Goal: Information Seeking & Learning: Learn about a topic

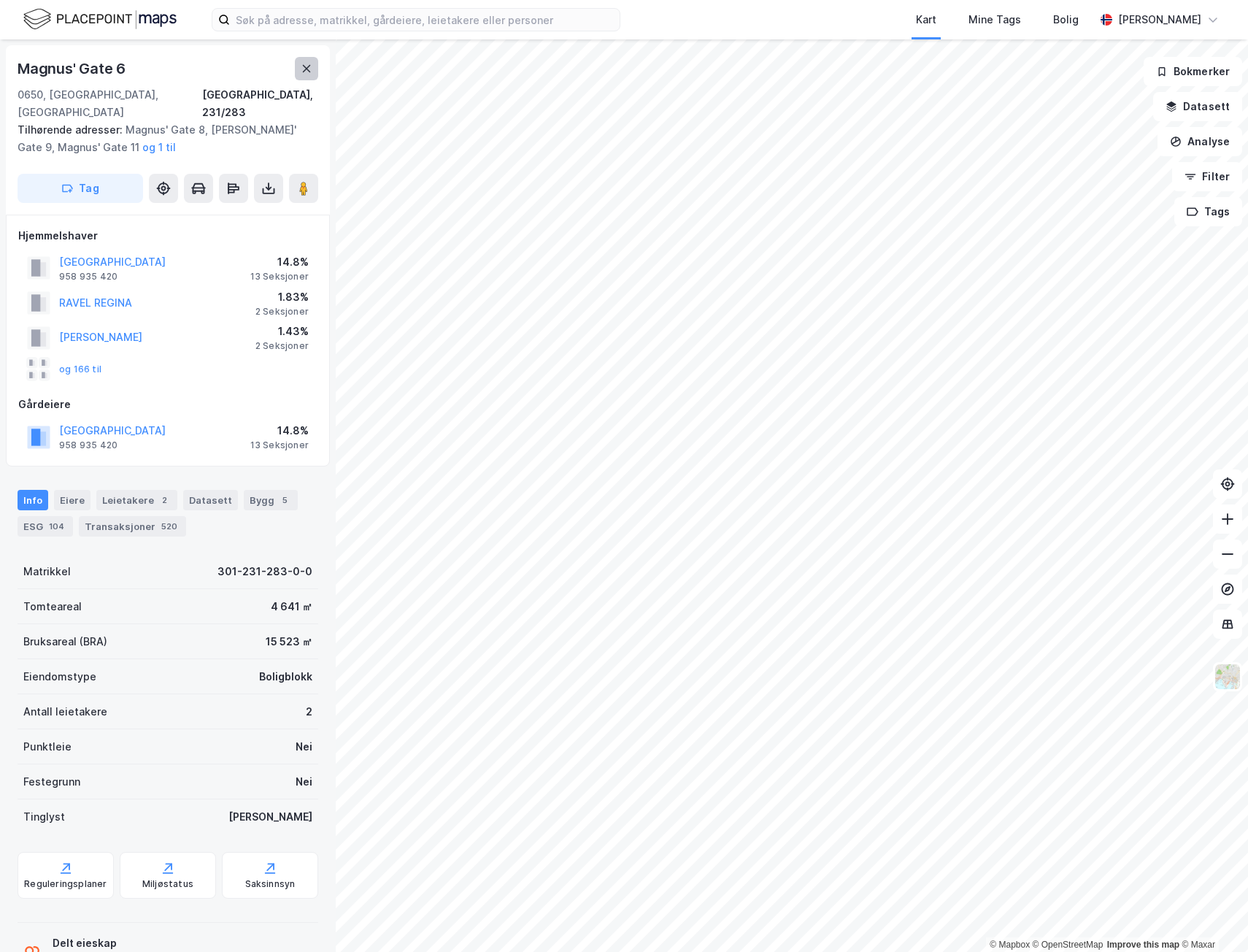
click at [314, 66] on button at bounding box center [306, 68] width 23 height 23
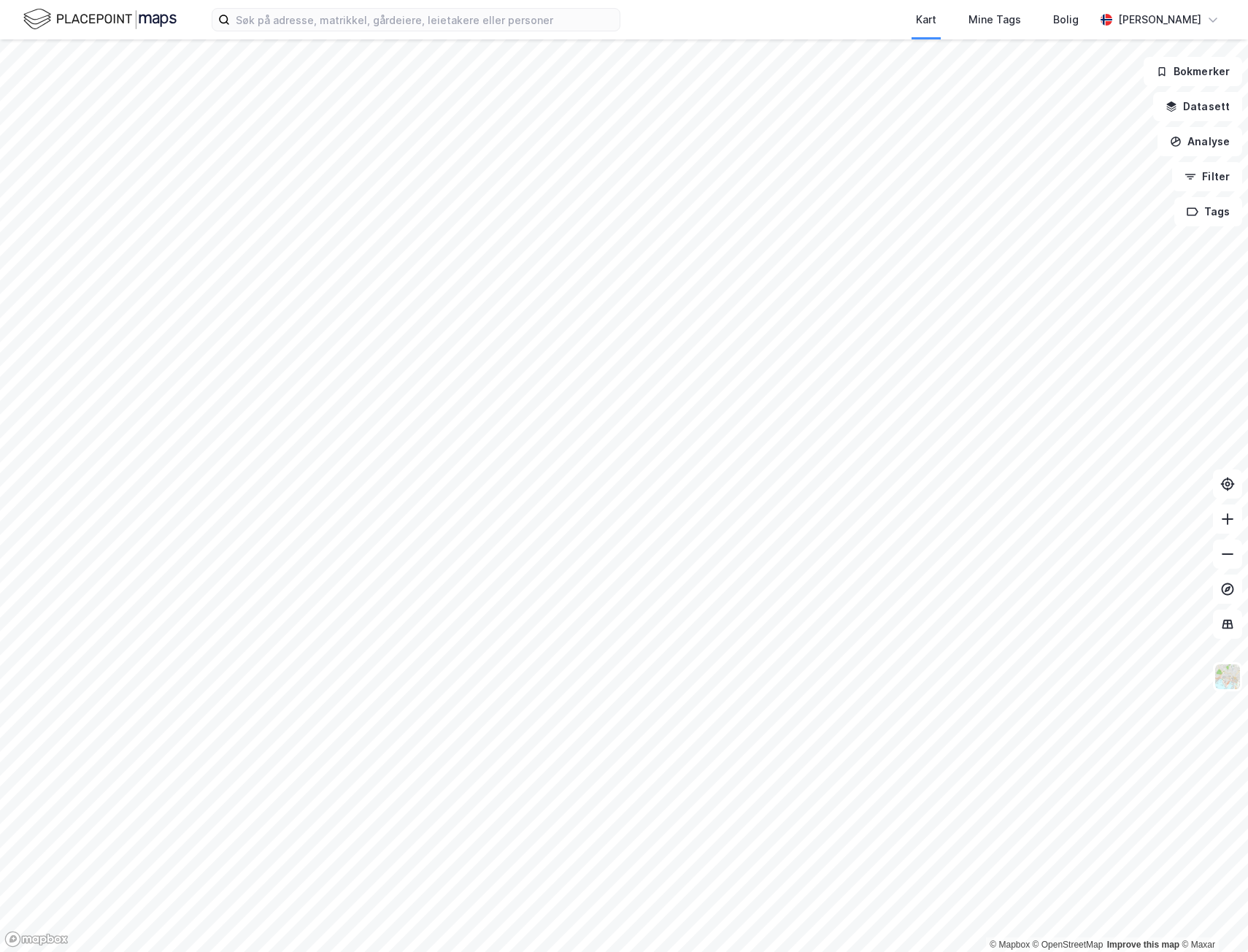
click at [32, 34] on div "Kart Mine Tags Bolig [PERSON_NAME]" at bounding box center [624, 19] width 1248 height 40
click at [42, 27] on img at bounding box center [99, 19] width 153 height 25
click at [1012, 37] on div "Mine Tags" at bounding box center [995, 19] width 84 height 40
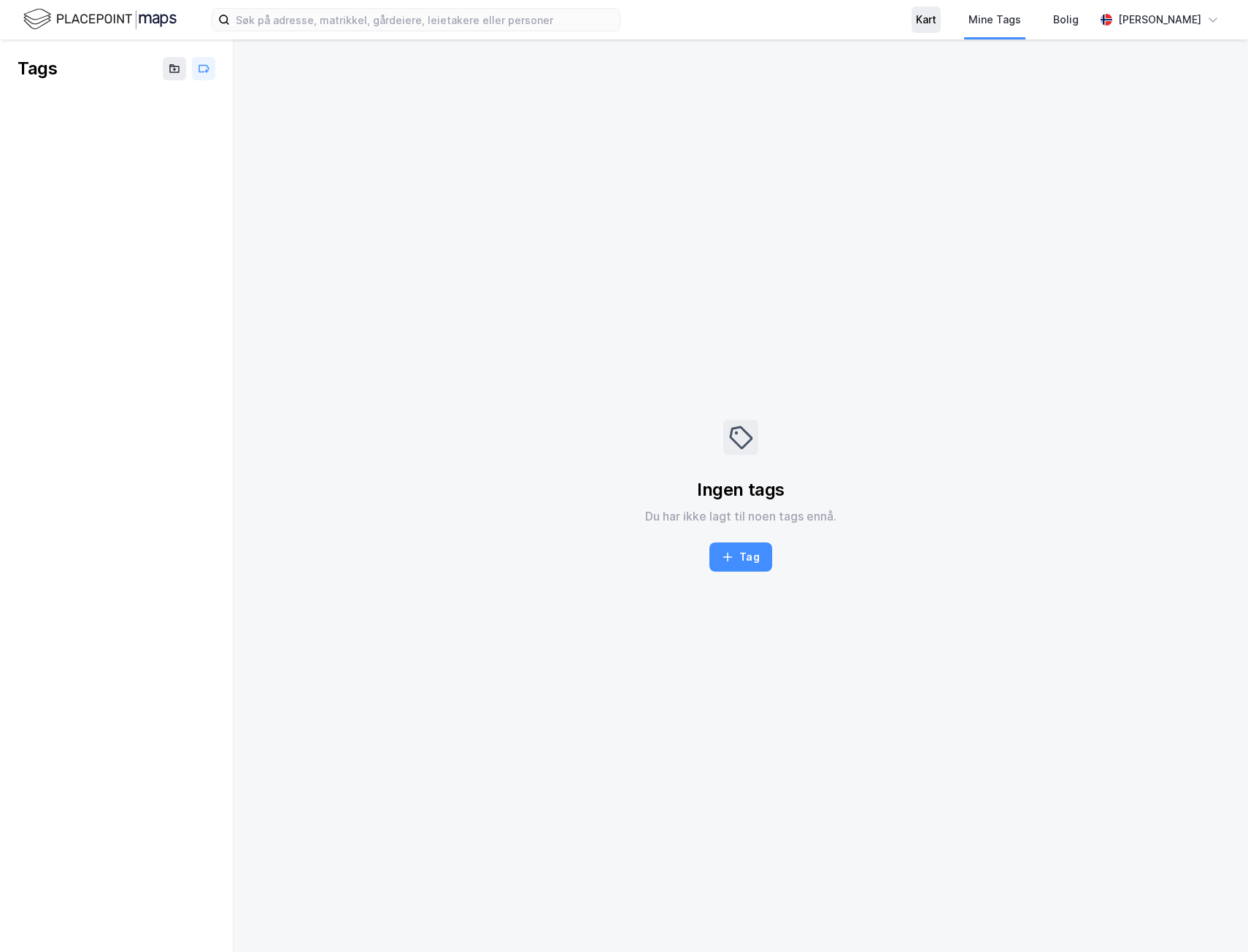
click at [936, 20] on div "Kart" at bounding box center [926, 19] width 20 height 17
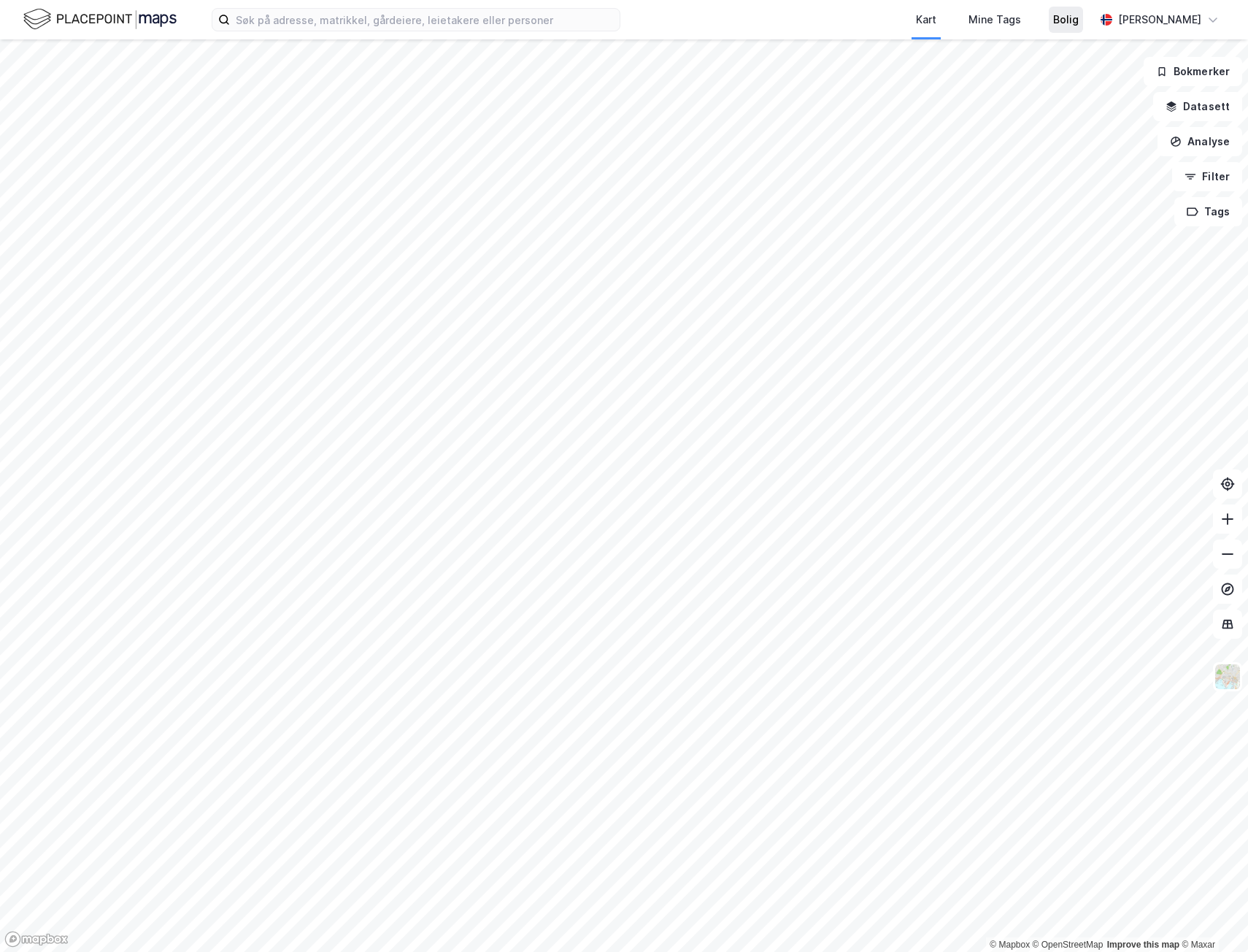
click at [1075, 22] on div "Bolig" at bounding box center [1066, 19] width 34 height 26
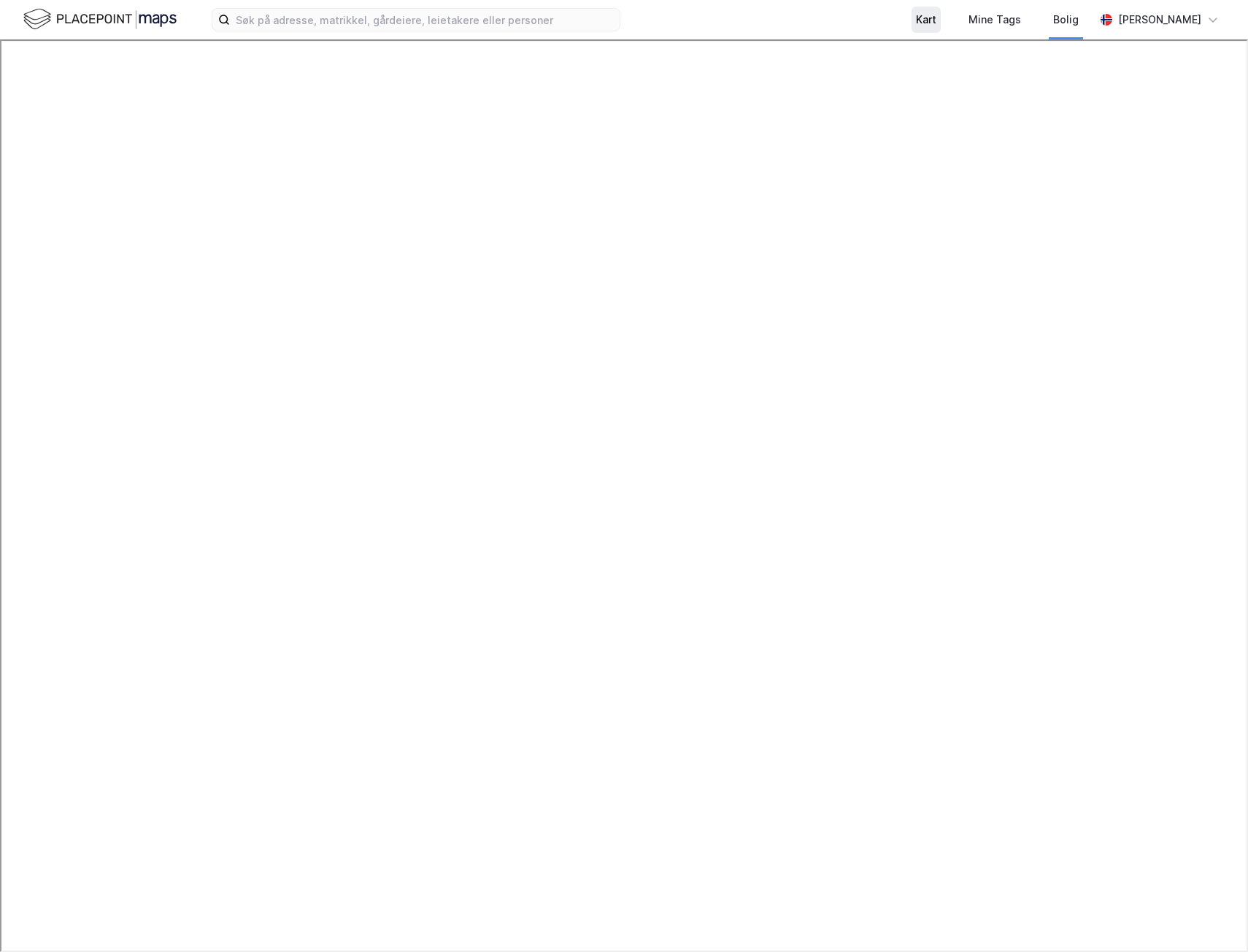
click at [936, 25] on div "Kart" at bounding box center [926, 19] width 20 height 17
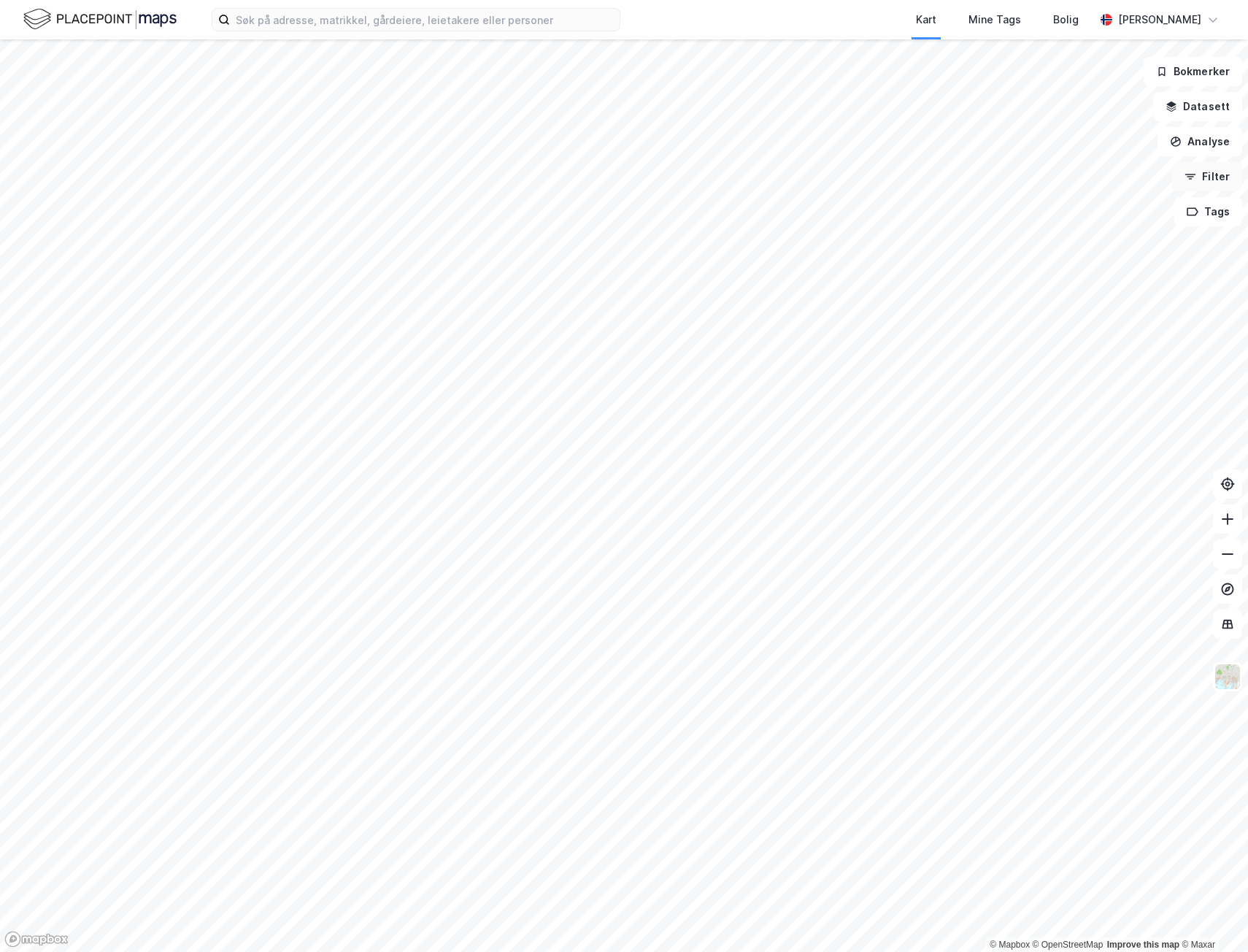
click at [1208, 176] on button "Filter" at bounding box center [1207, 176] width 70 height 29
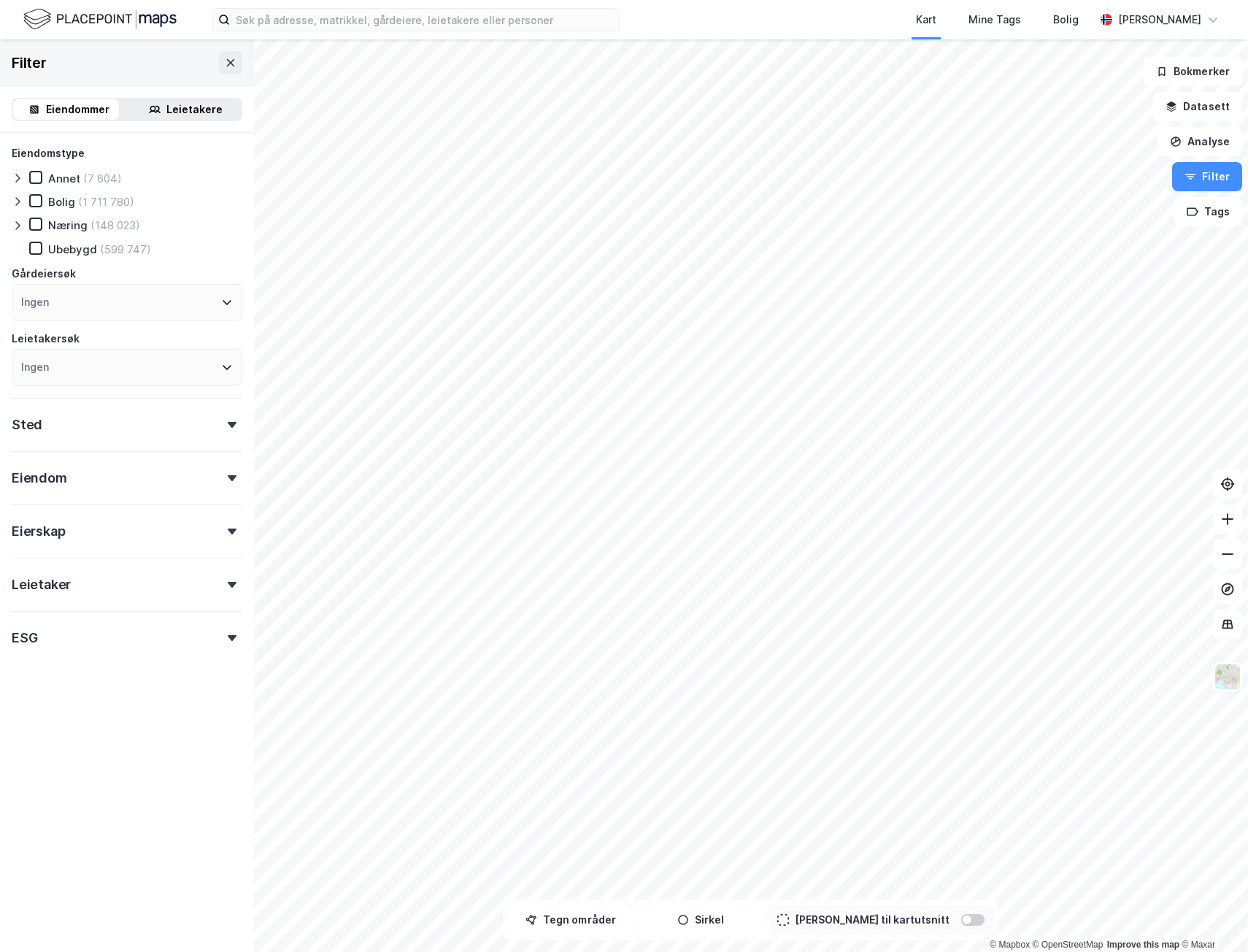
click at [93, 430] on div "Sted" at bounding box center [127, 419] width 230 height 42
click at [93, 642] on div "ESG" at bounding box center [127, 632] width 230 height 42
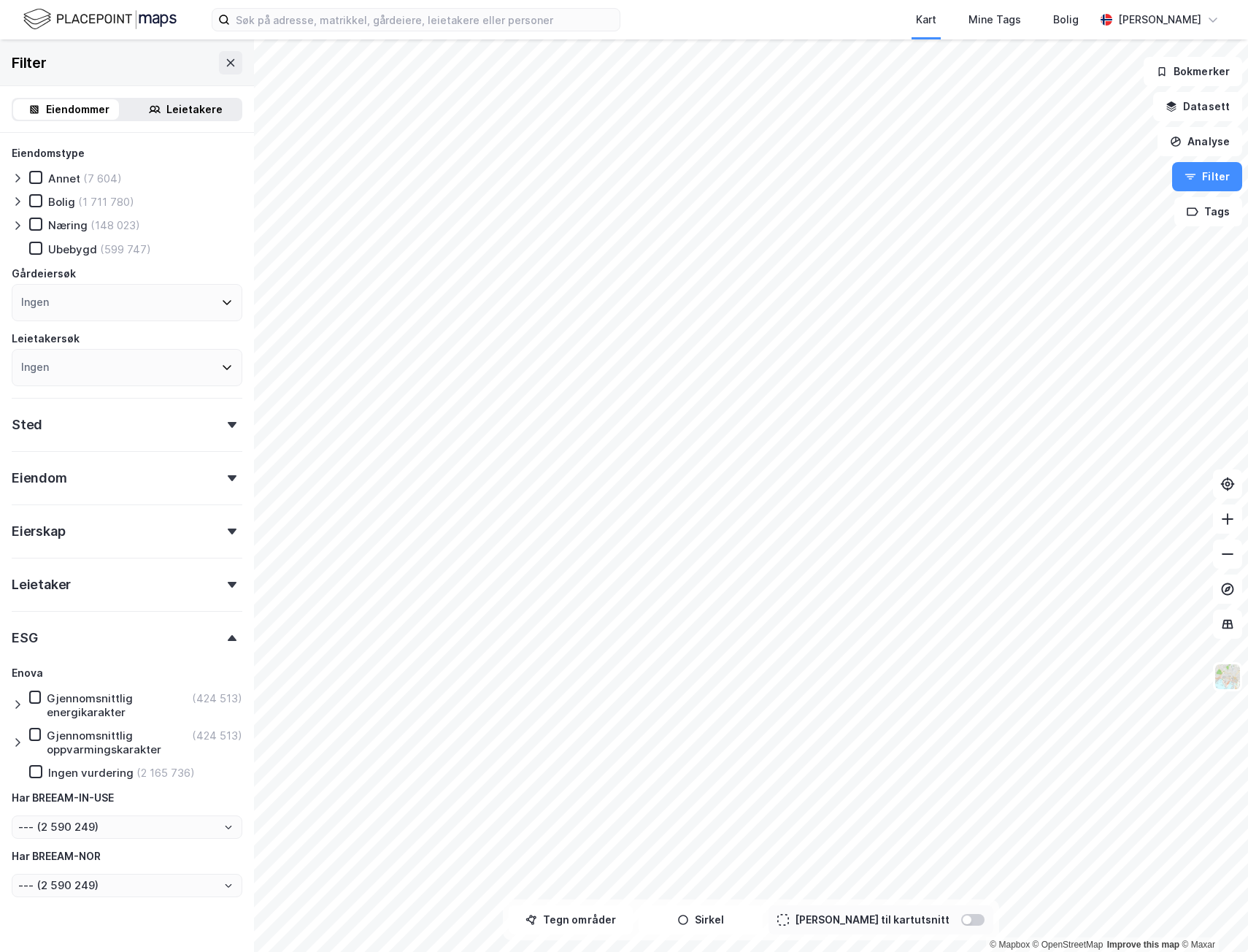
click at [93, 642] on div "ESG" at bounding box center [127, 632] width 230 height 42
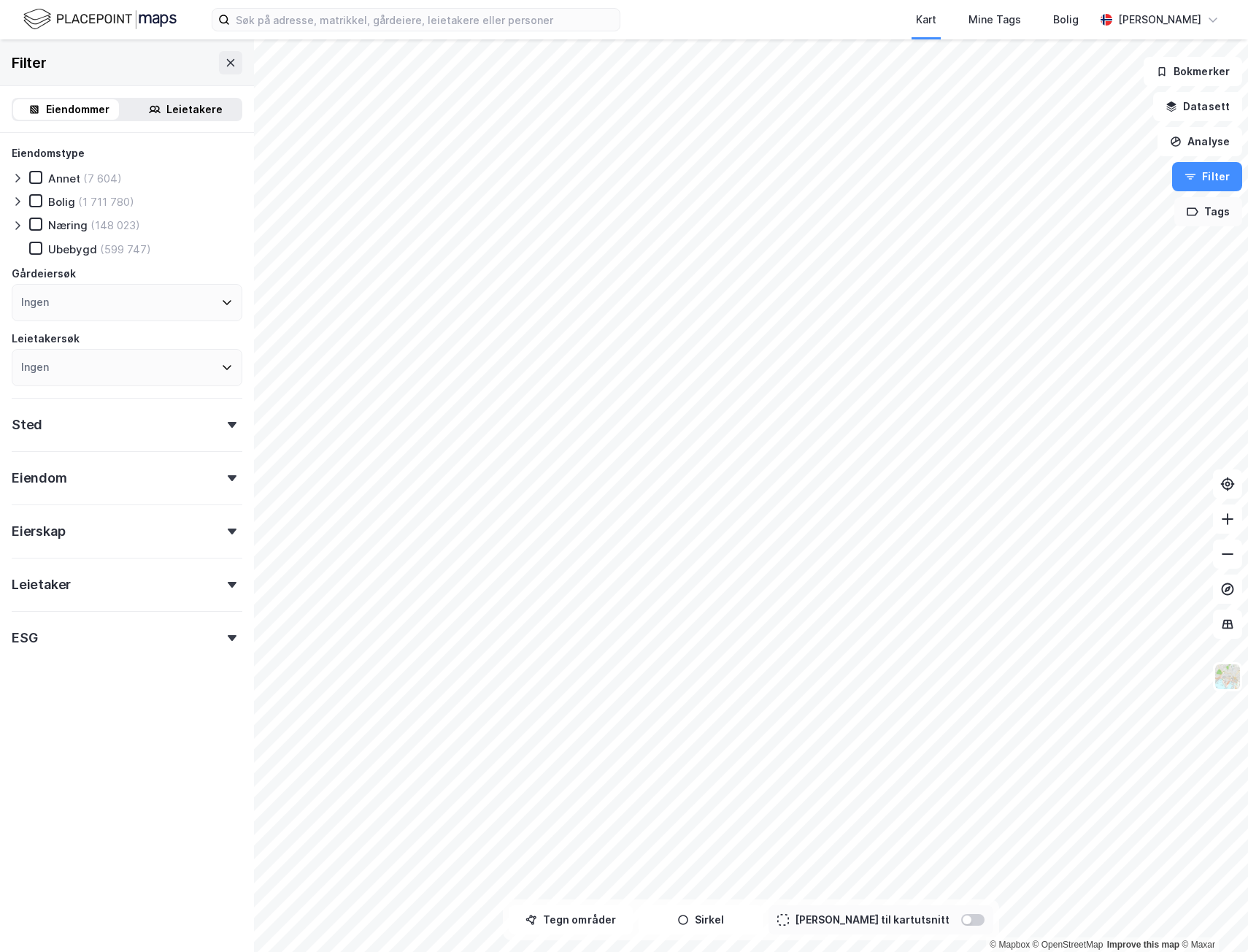
click at [1232, 218] on button "Tags" at bounding box center [1208, 211] width 68 height 29
click at [1142, 218] on icon at bounding box center [1143, 221] width 8 height 8
click at [1188, 143] on button "Analyse" at bounding box center [1199, 141] width 84 height 29
click at [1191, 115] on button "Datasett" at bounding box center [1197, 106] width 89 height 29
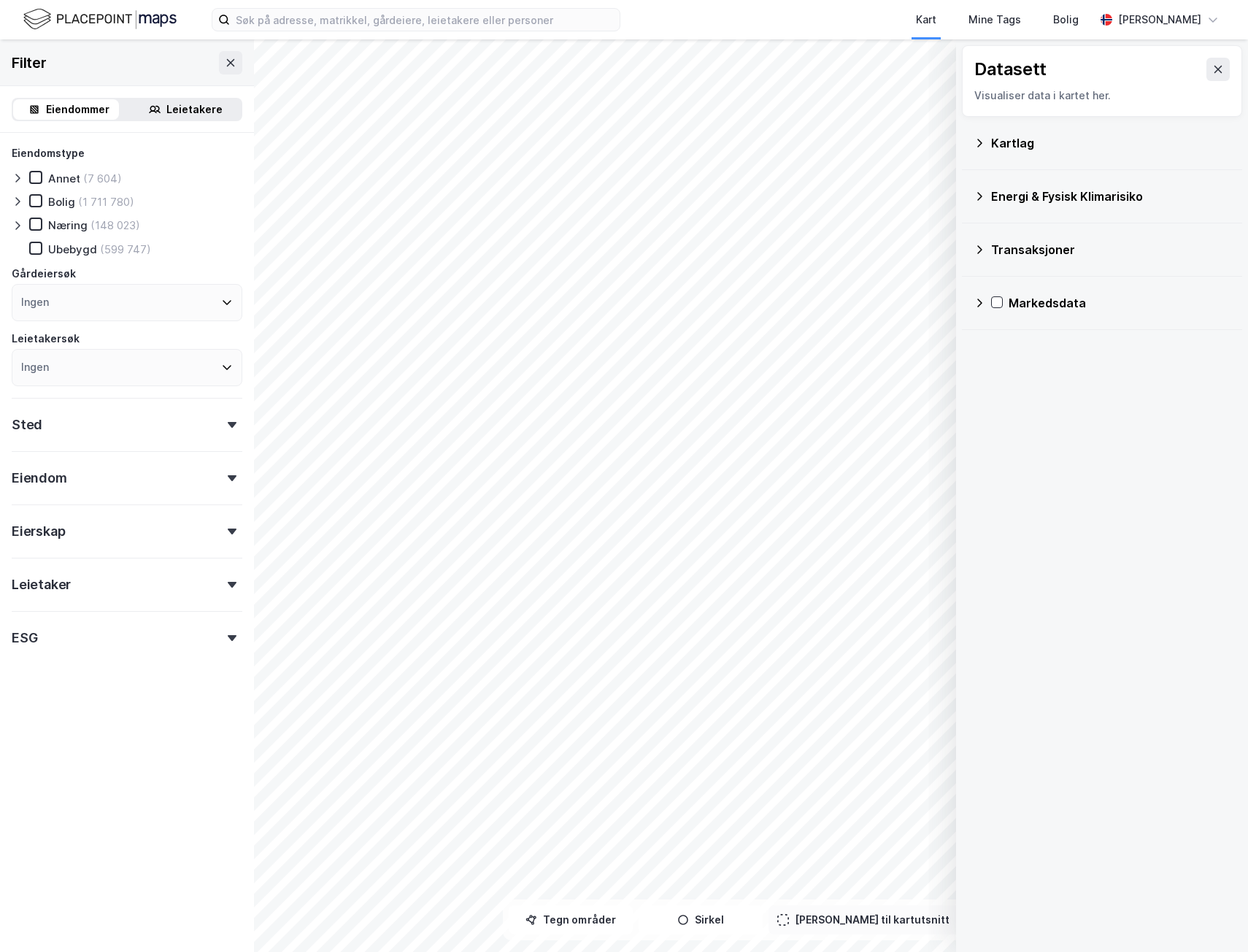
click at [1069, 153] on div "Kartlag" at bounding box center [1102, 143] width 257 height 35
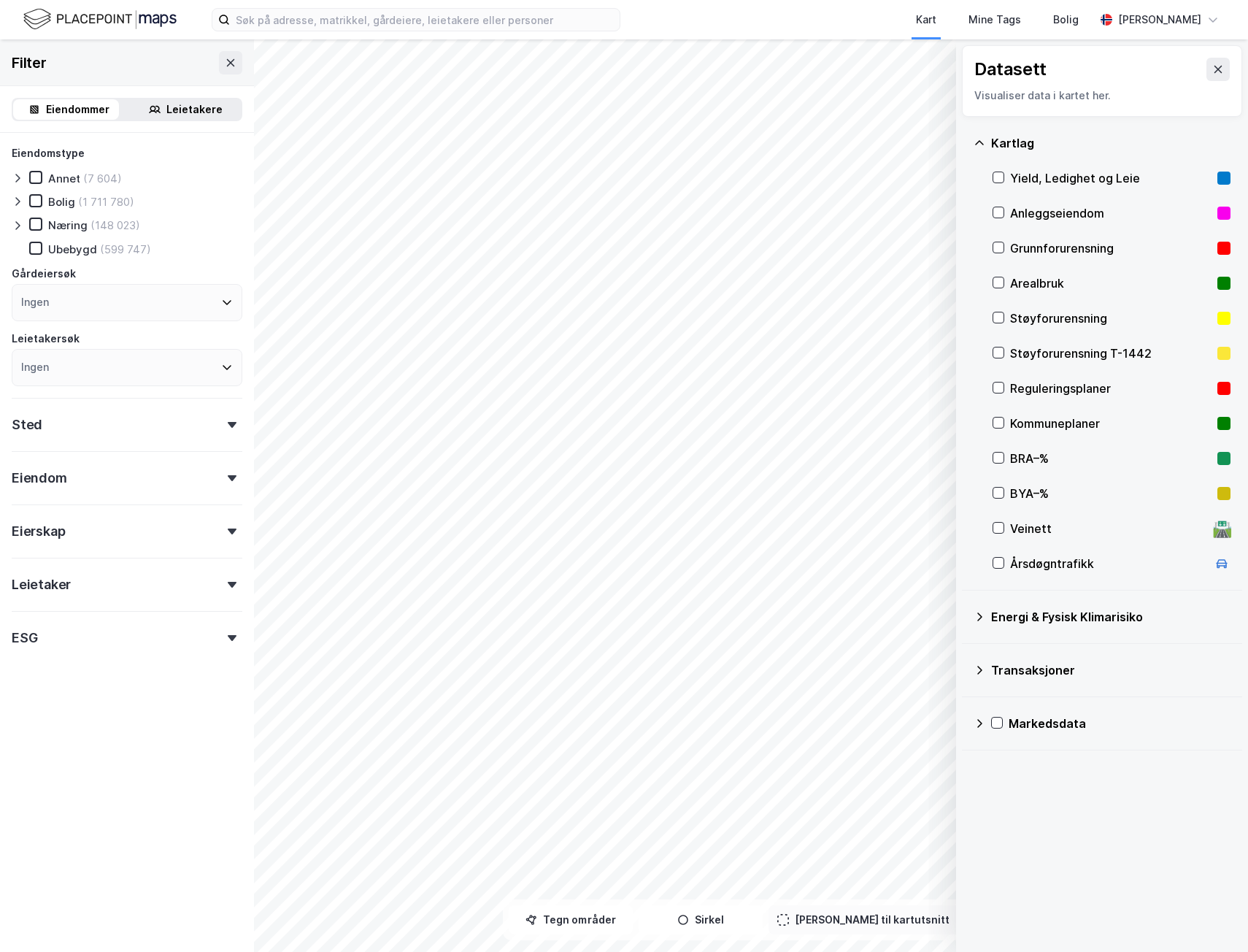
click at [1074, 185] on div "Yield, Ledighet og Leie" at bounding box center [1110, 177] width 201 height 17
click at [1056, 179] on div "Yield, Ledighet og Leie" at bounding box center [1110, 177] width 201 height 17
click at [1066, 566] on div "Årsdøgntrafikk" at bounding box center [1108, 563] width 197 height 17
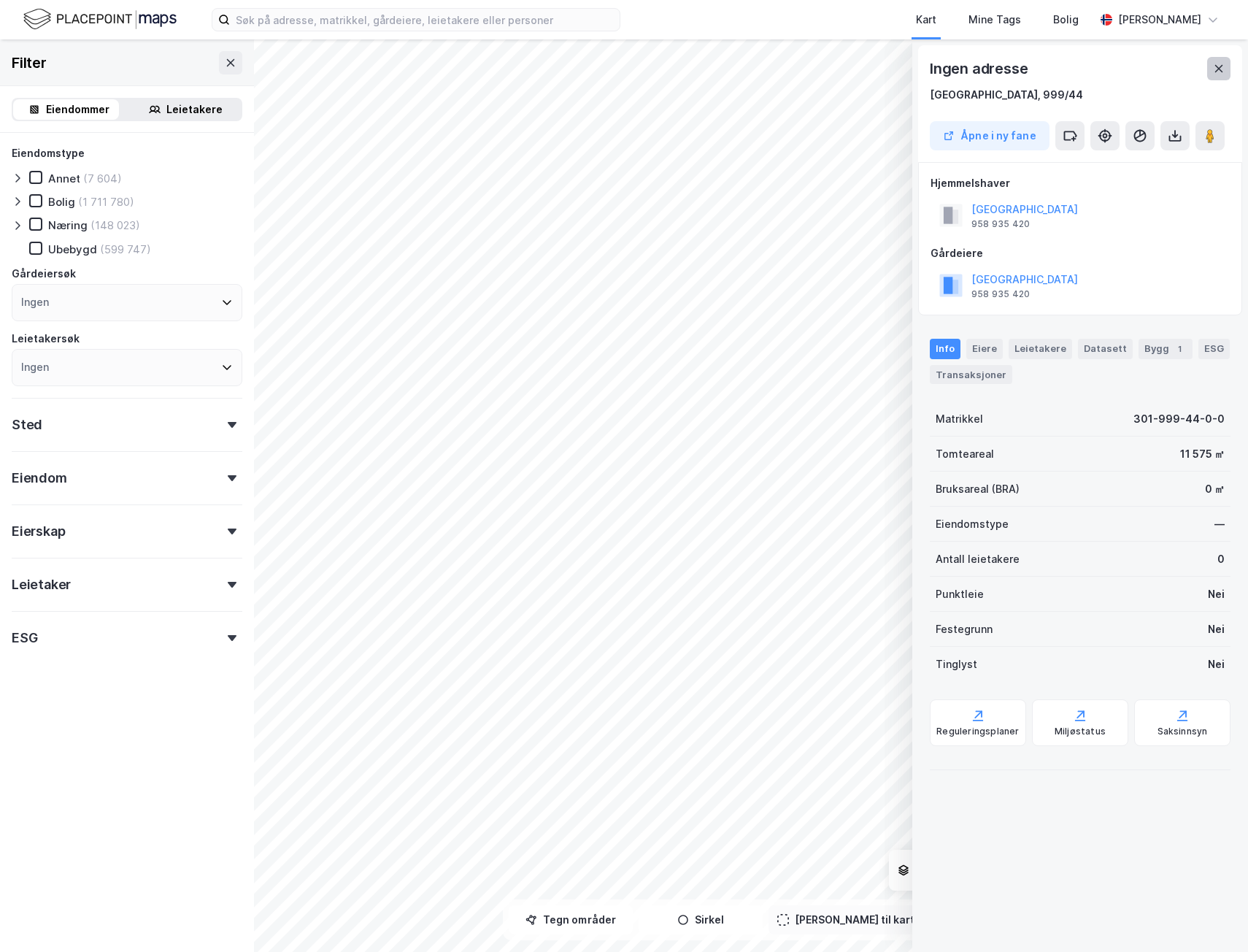
click at [1213, 61] on button at bounding box center [1218, 68] width 23 height 23
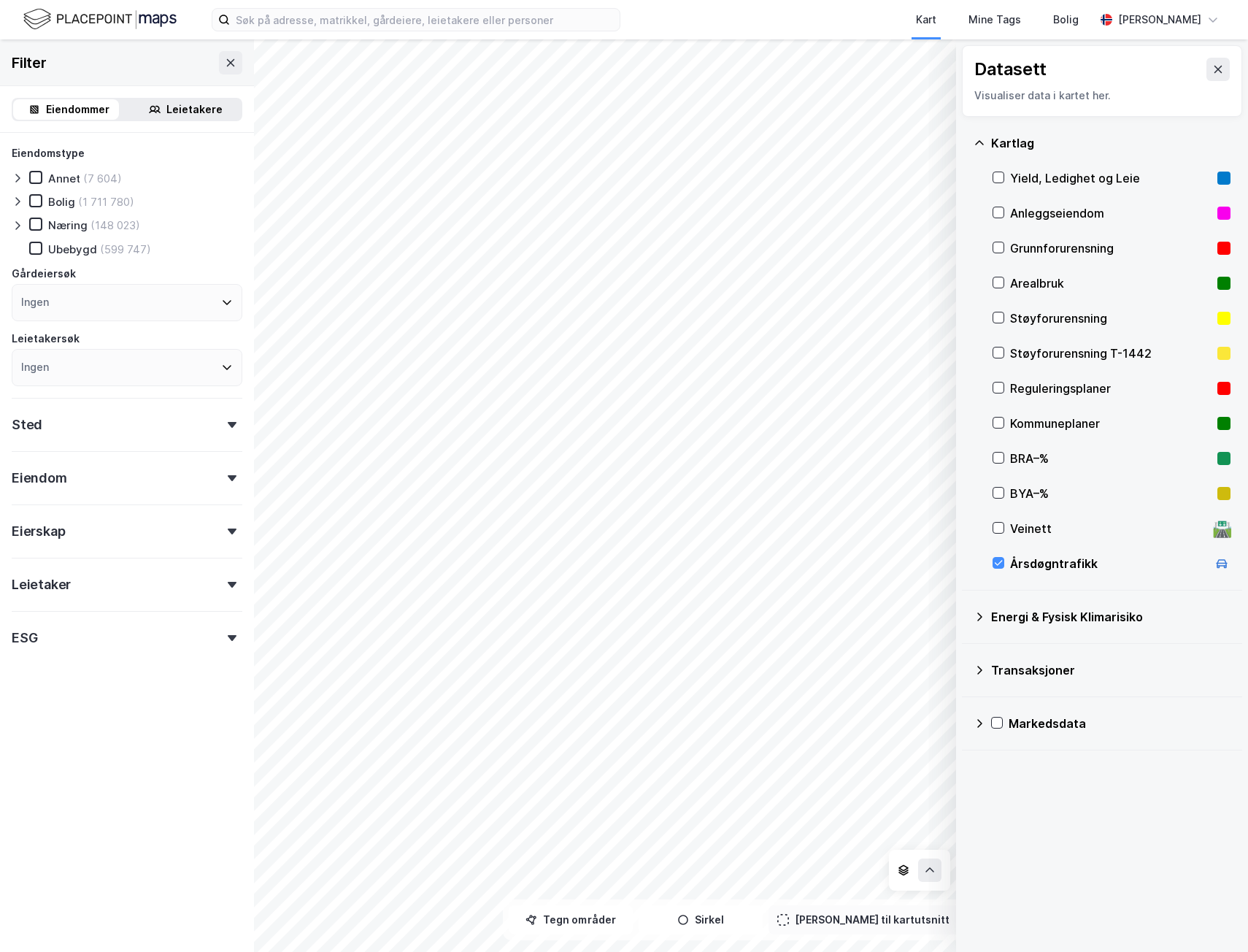
click at [1104, 565] on div "Årsdøgntrafikk" at bounding box center [1108, 563] width 197 height 17
click at [1081, 569] on div "Årsdøgntrafikk" at bounding box center [1108, 563] width 197 height 17
click at [937, 871] on button at bounding box center [929, 870] width 23 height 23
click at [867, 836] on button at bounding box center [873, 838] width 23 height 23
click at [871, 841] on icon at bounding box center [874, 838] width 12 height 12
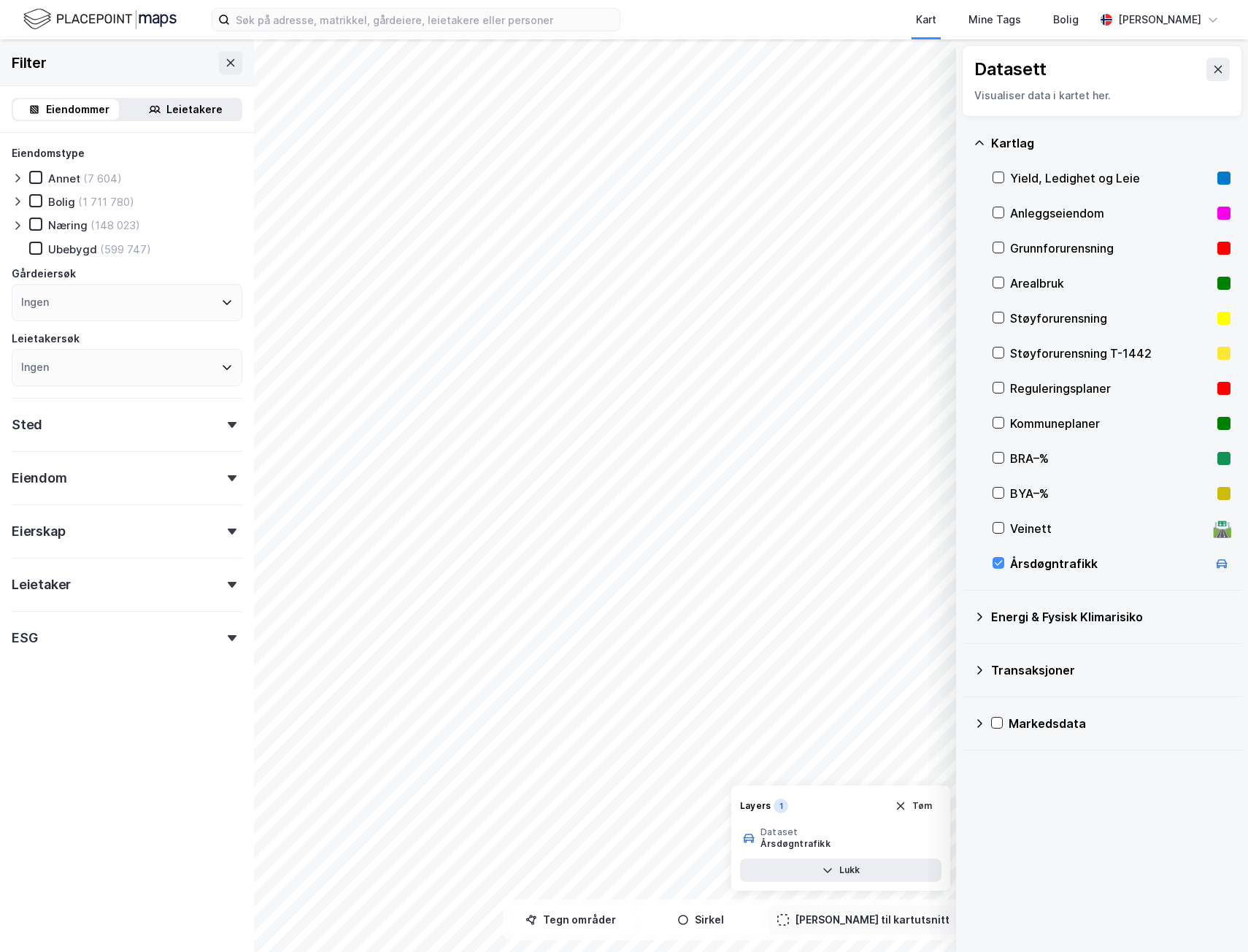
click at [1054, 560] on div "Årsdøgntrafikk" at bounding box center [1108, 563] width 197 height 17
click at [1051, 660] on div "Transaksjoner" at bounding box center [1102, 669] width 257 height 35
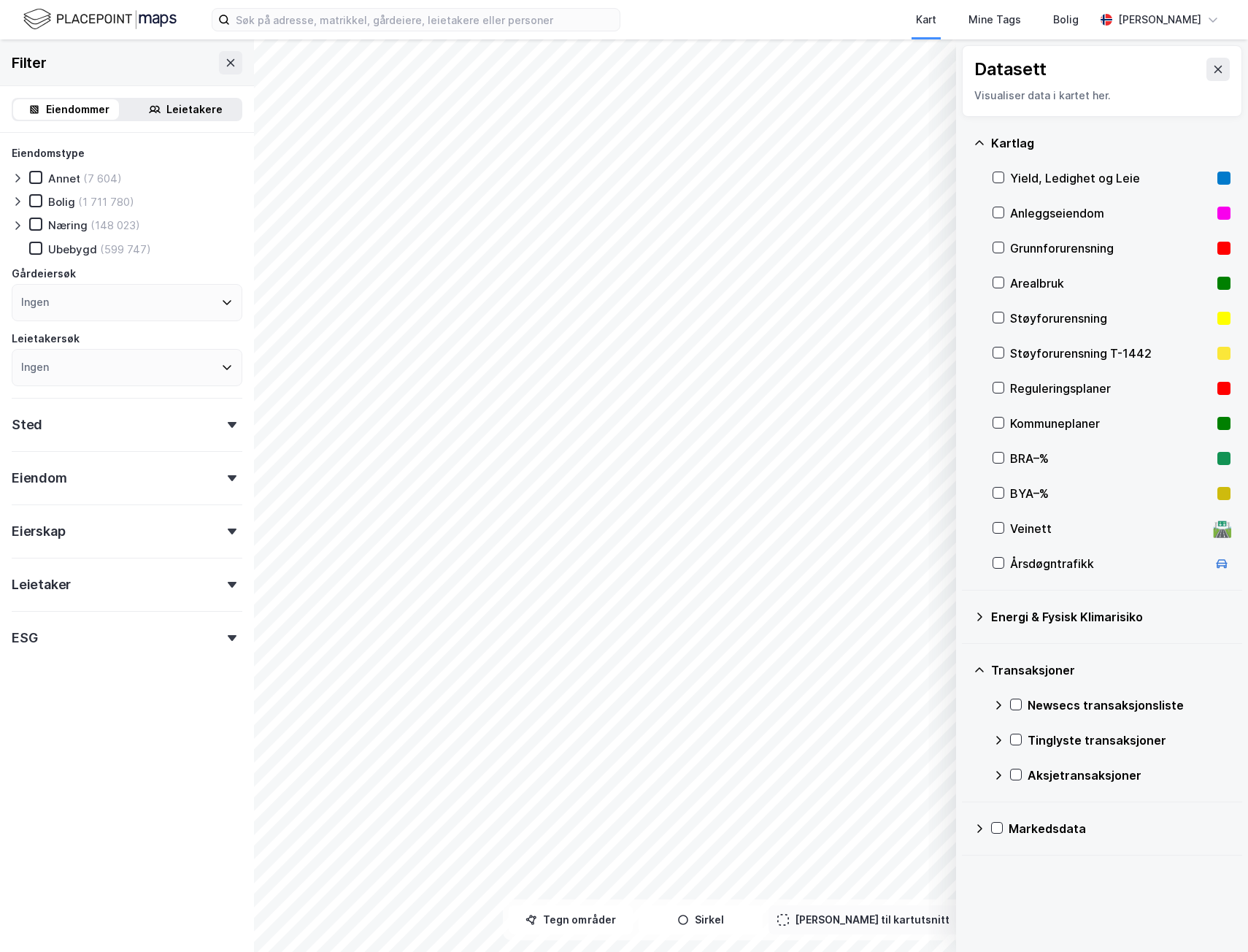
click at [1051, 660] on div "Transaksjoner" at bounding box center [1102, 669] width 257 height 35
drag, startPoint x: 1051, startPoint y: 660, endPoint x: 1035, endPoint y: 666, distance: 17.1
click at [1035, 666] on div "Transaksjoner" at bounding box center [1110, 669] width 239 height 17
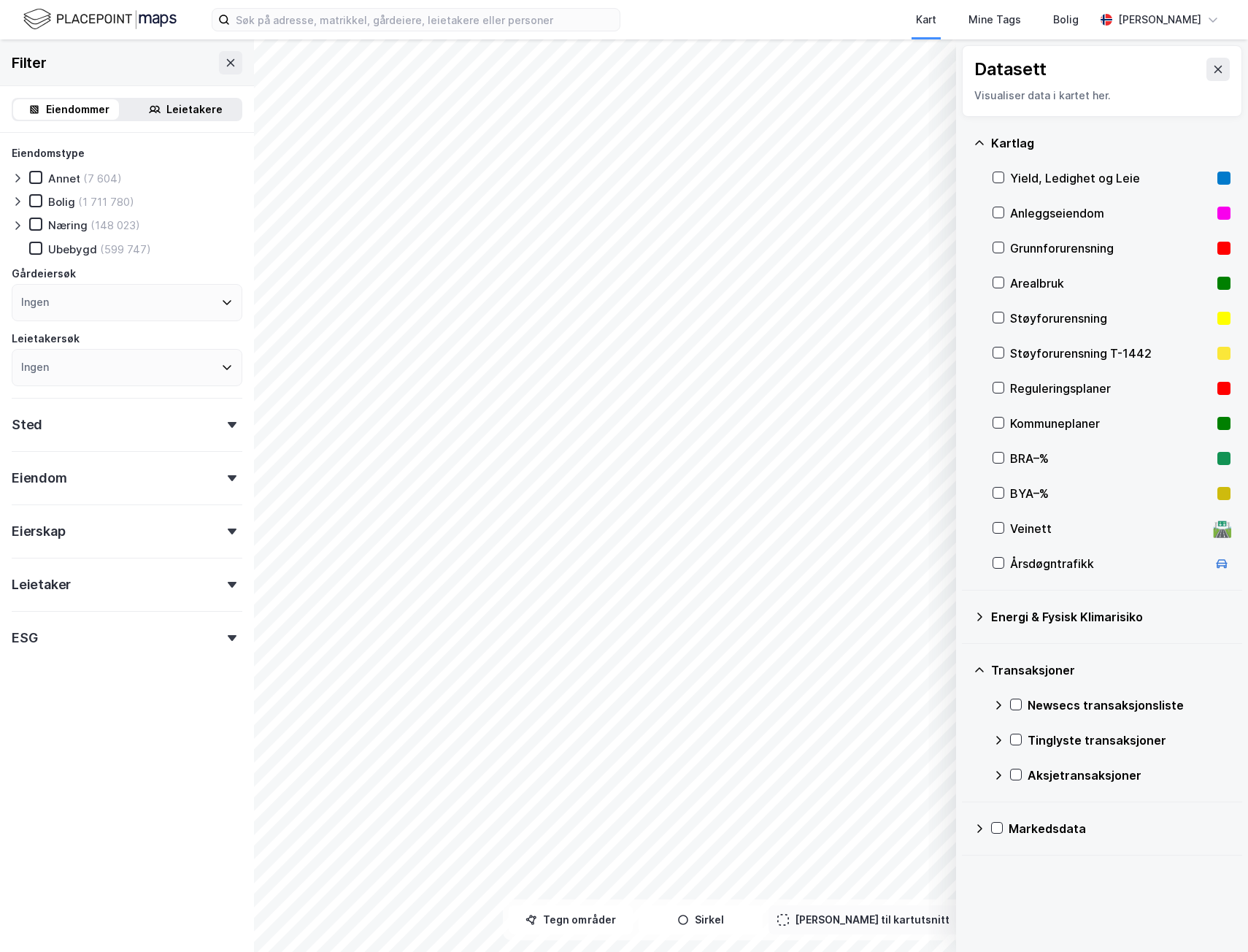
drag, startPoint x: 1035, startPoint y: 666, endPoint x: 1073, endPoint y: 705, distance: 54.5
click at [1073, 705] on div "Newsecs transaksjonsliste" at bounding box center [1128, 704] width 203 height 17
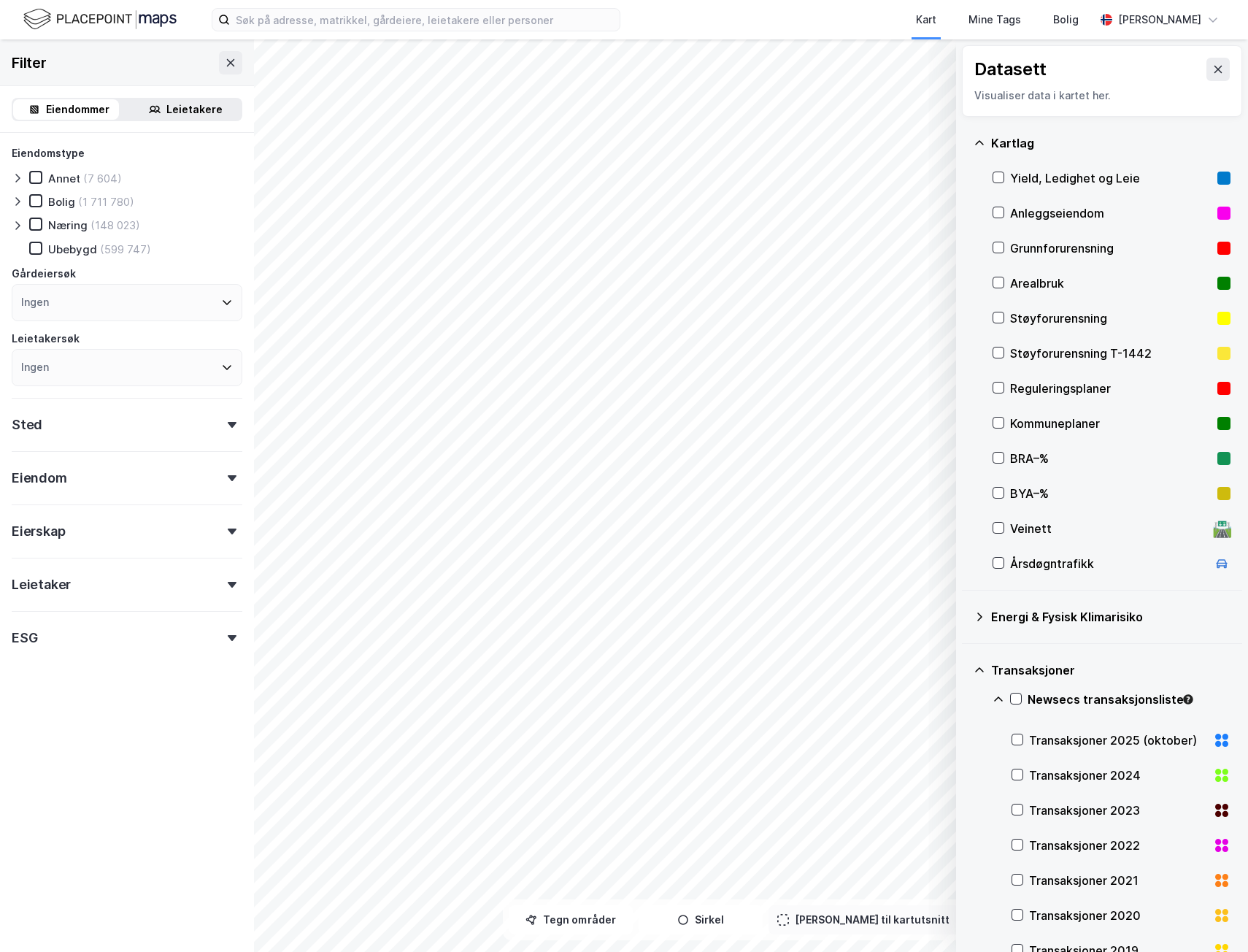
click at [1046, 737] on div "Transaksjoner 2025 (oktober)" at bounding box center [1118, 740] width 178 height 17
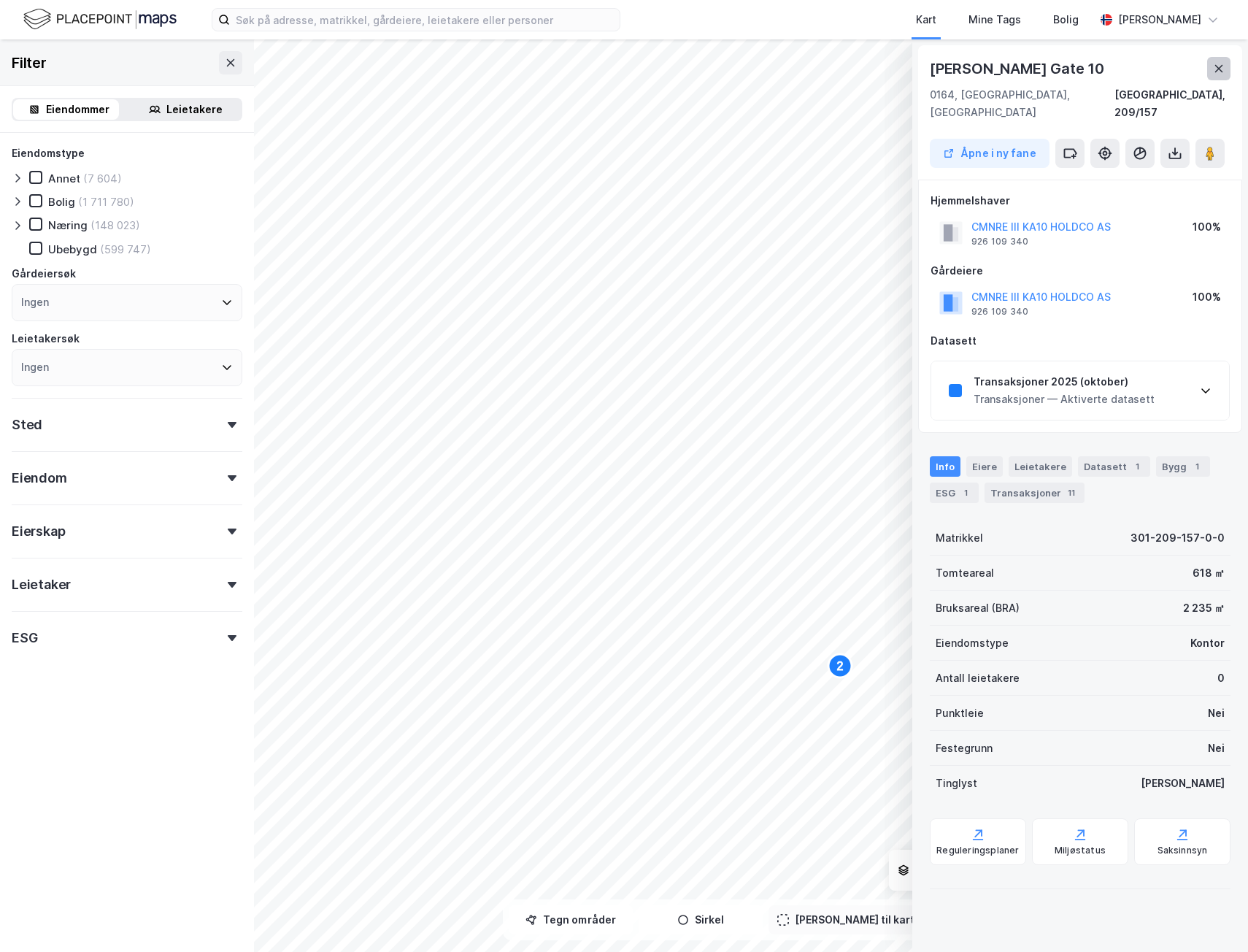
click at [1220, 70] on icon at bounding box center [1219, 69] width 8 height 7
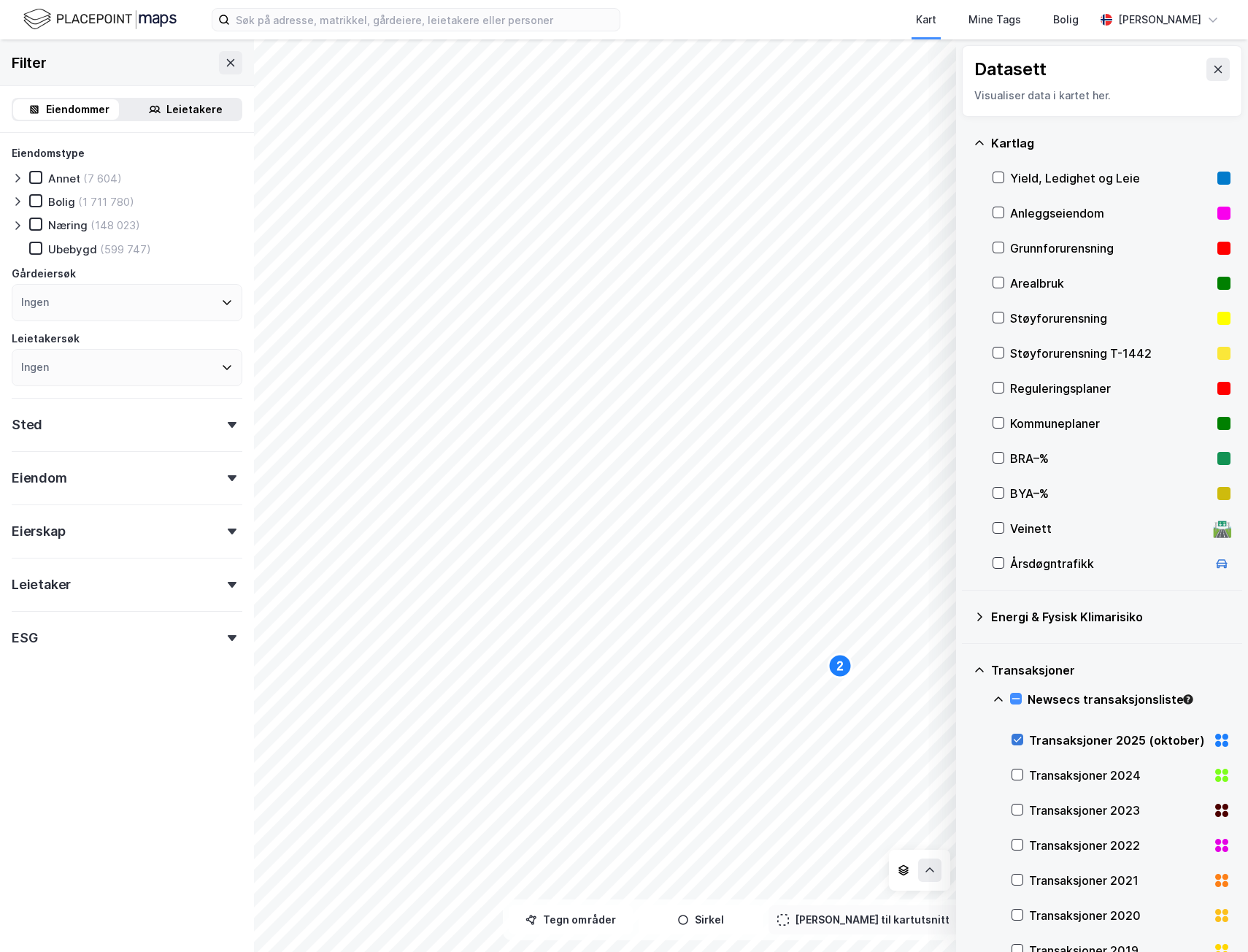
click at [1017, 737] on icon at bounding box center [1018, 740] width 10 height 10
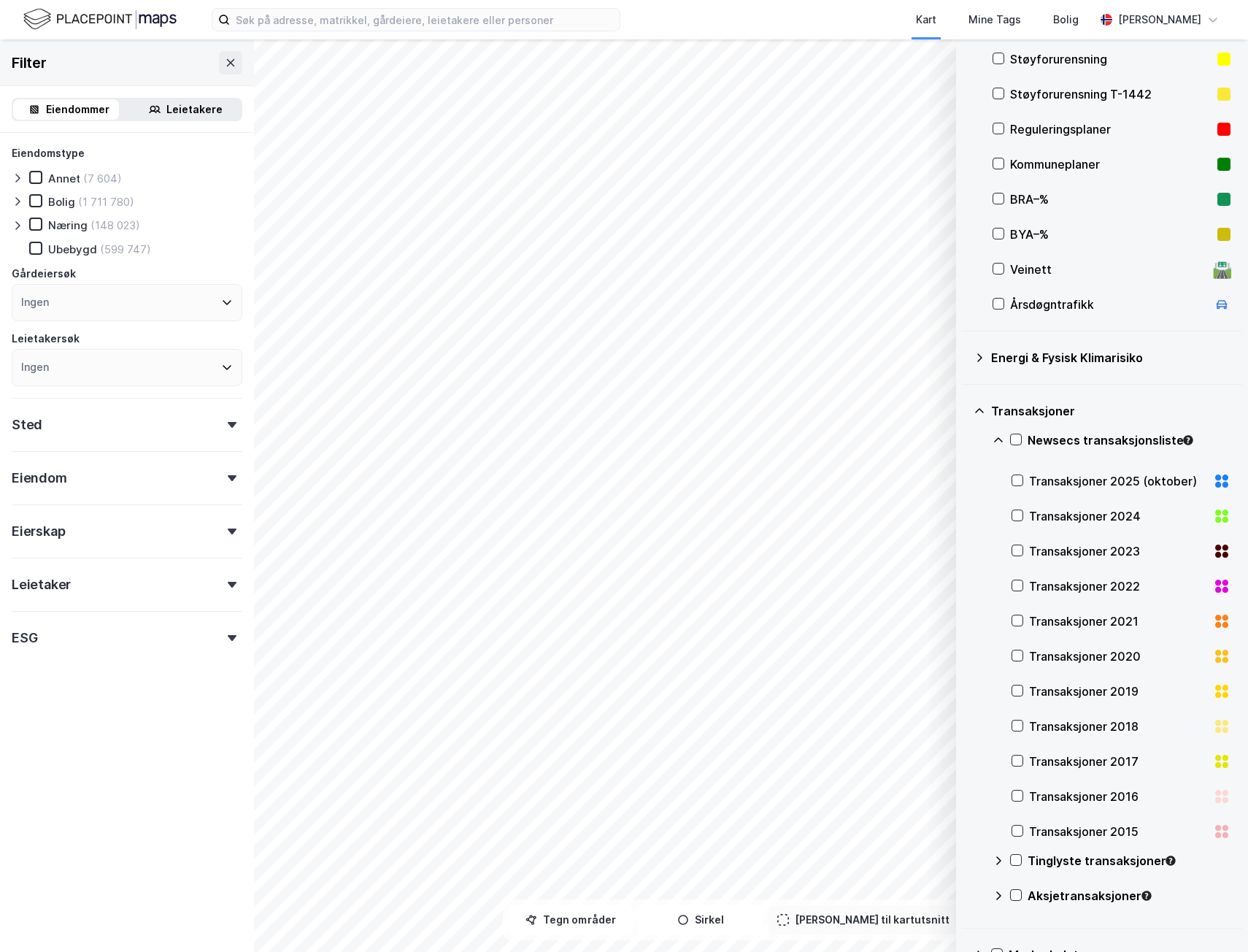
scroll to position [295, 0]
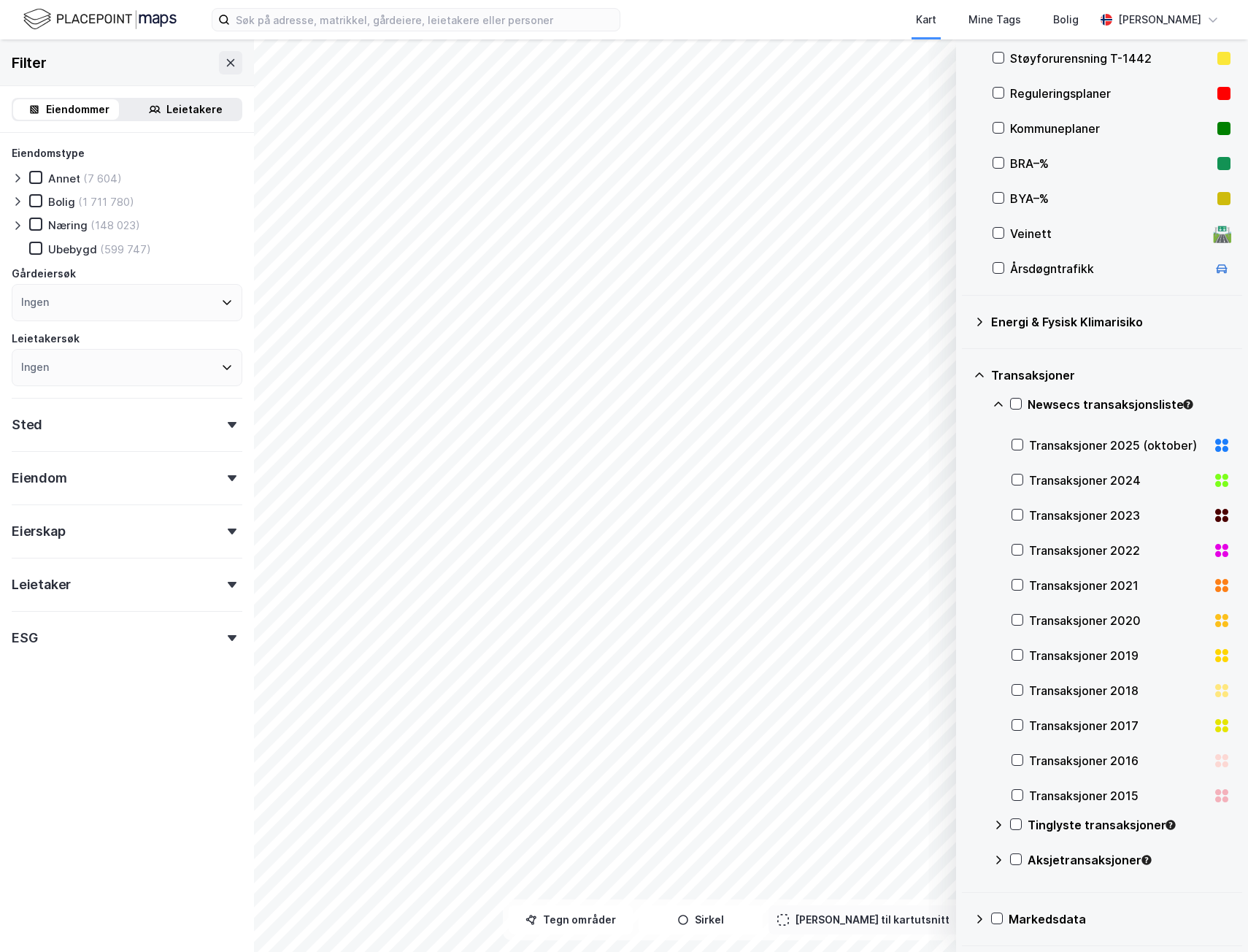
click at [976, 920] on icon at bounding box center [980, 919] width 12 height 12
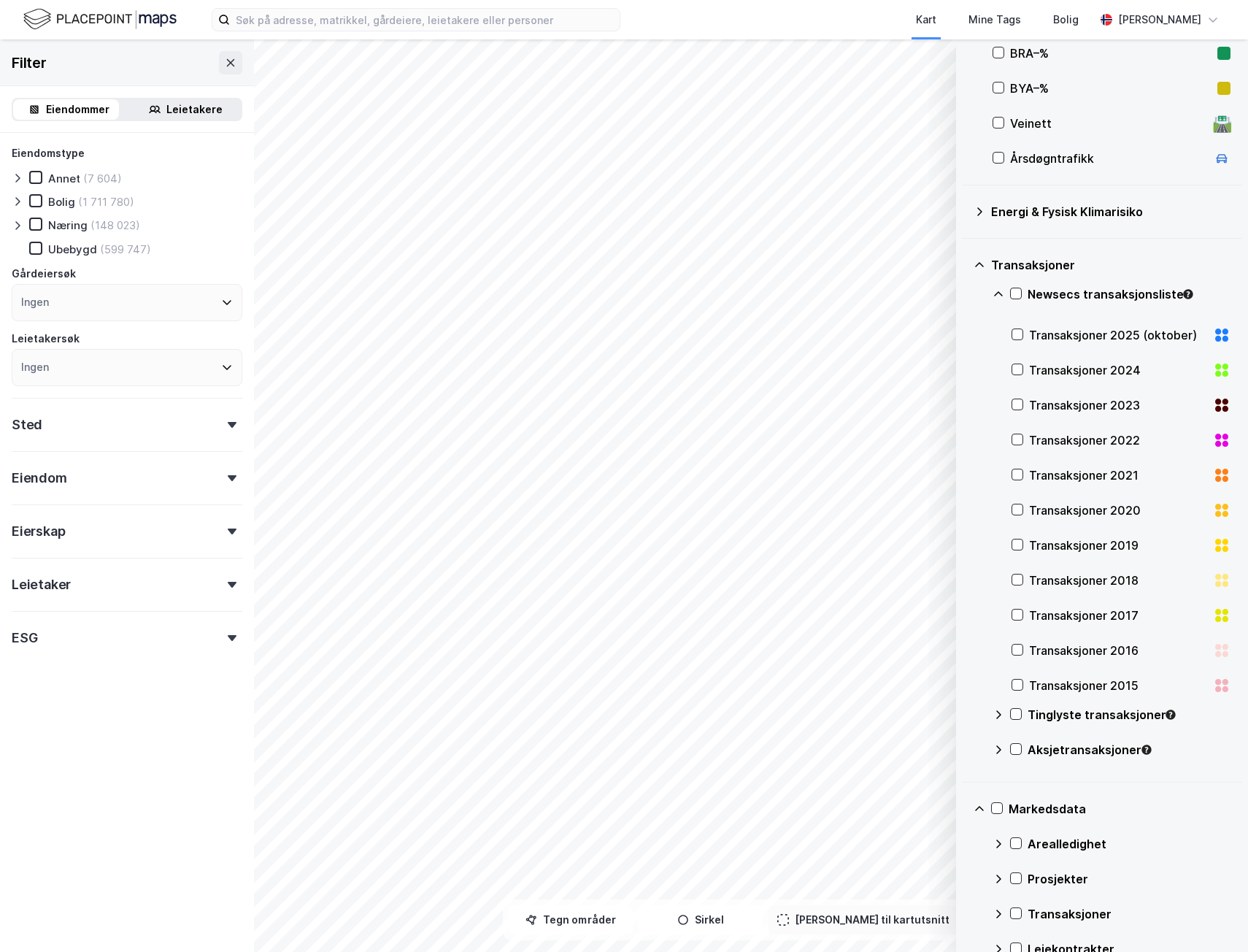
scroll to position [435, 0]
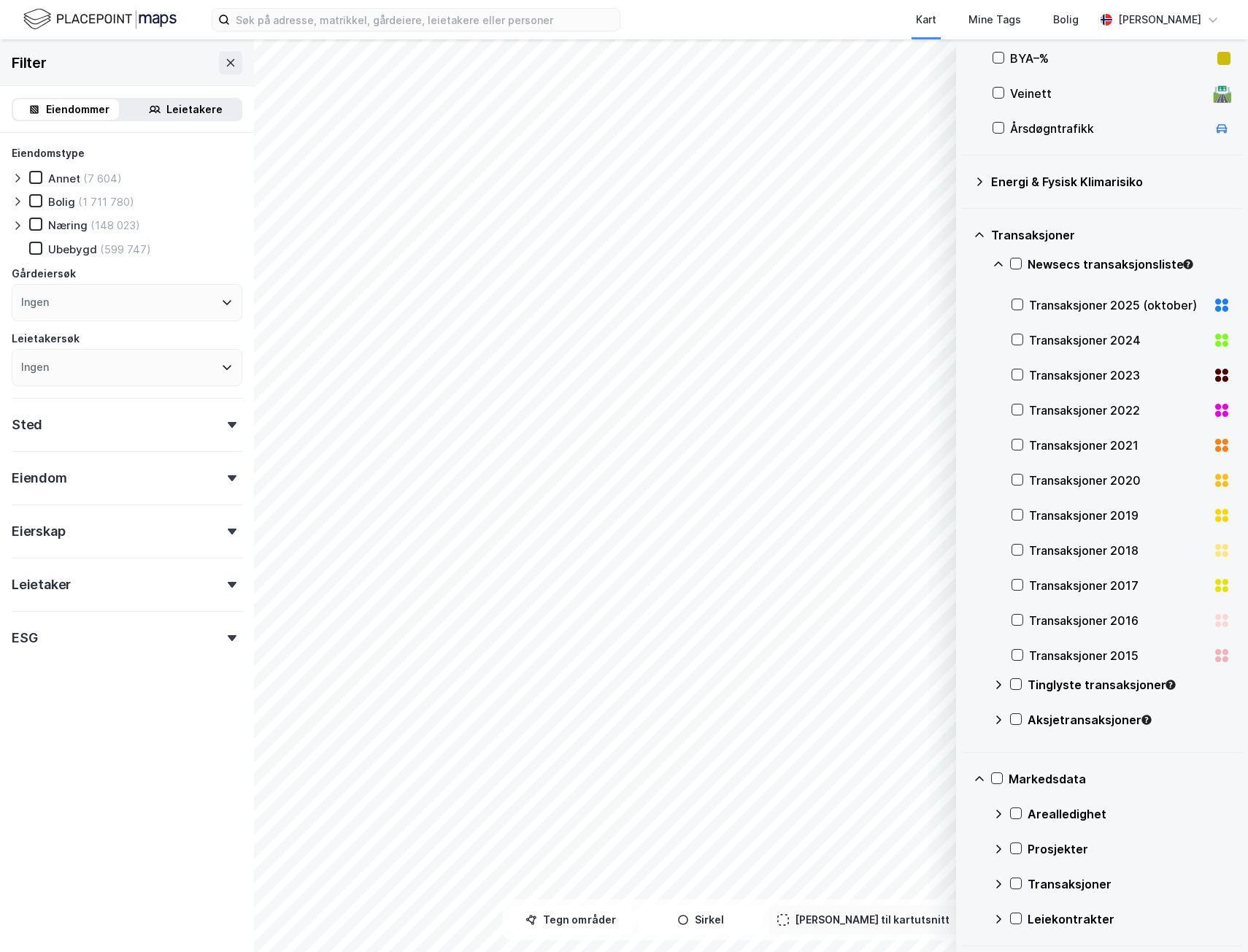
click at [1085, 805] on div "Arealledighet" at bounding box center [1128, 813] width 203 height 17
click at [1082, 850] on div "logistikk & industri september" at bounding box center [1118, 848] width 178 height 17
click at [1086, 887] on div "handel september" at bounding box center [1118, 883] width 178 height 17
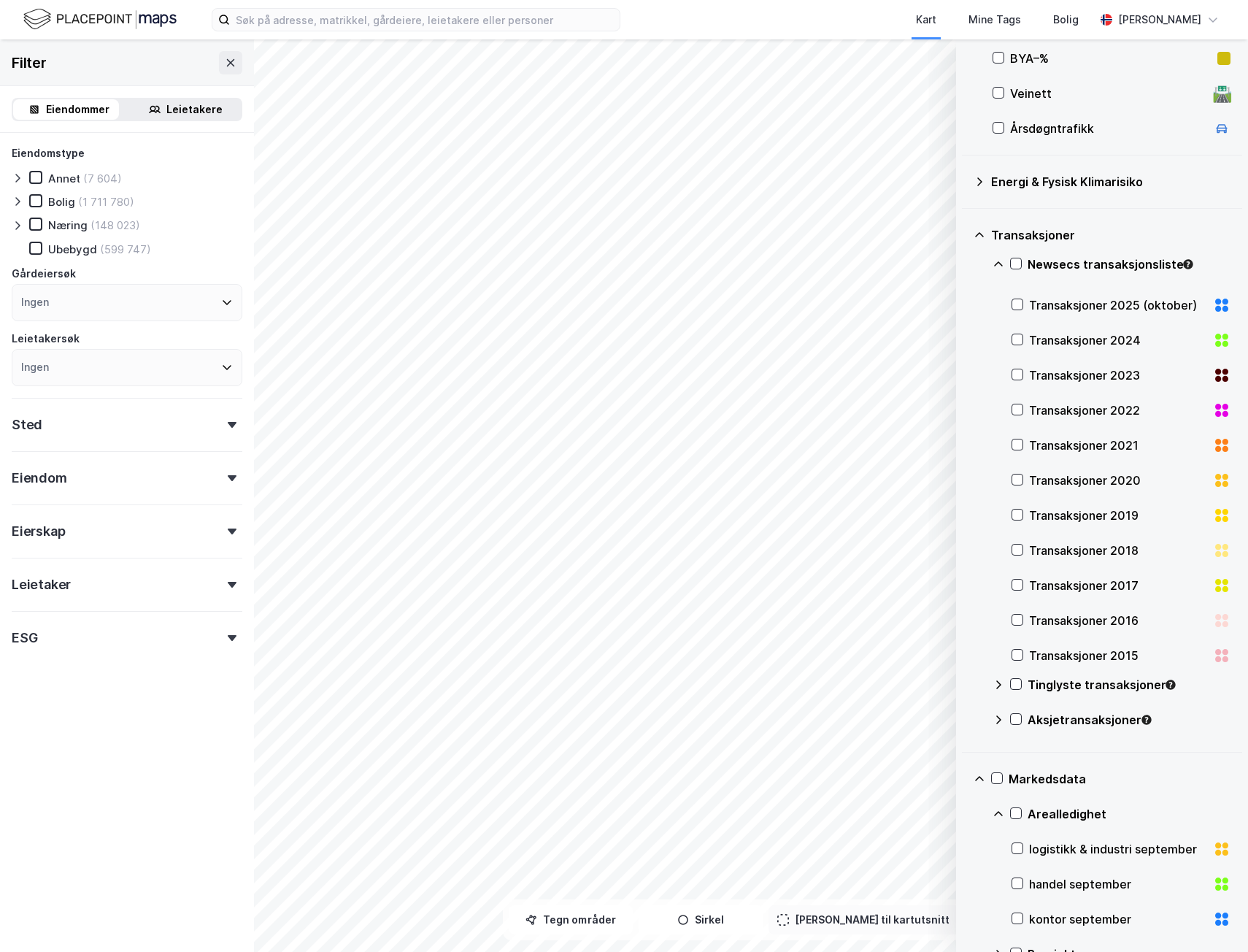
click at [1069, 919] on div "kontor september" at bounding box center [1118, 918] width 178 height 17
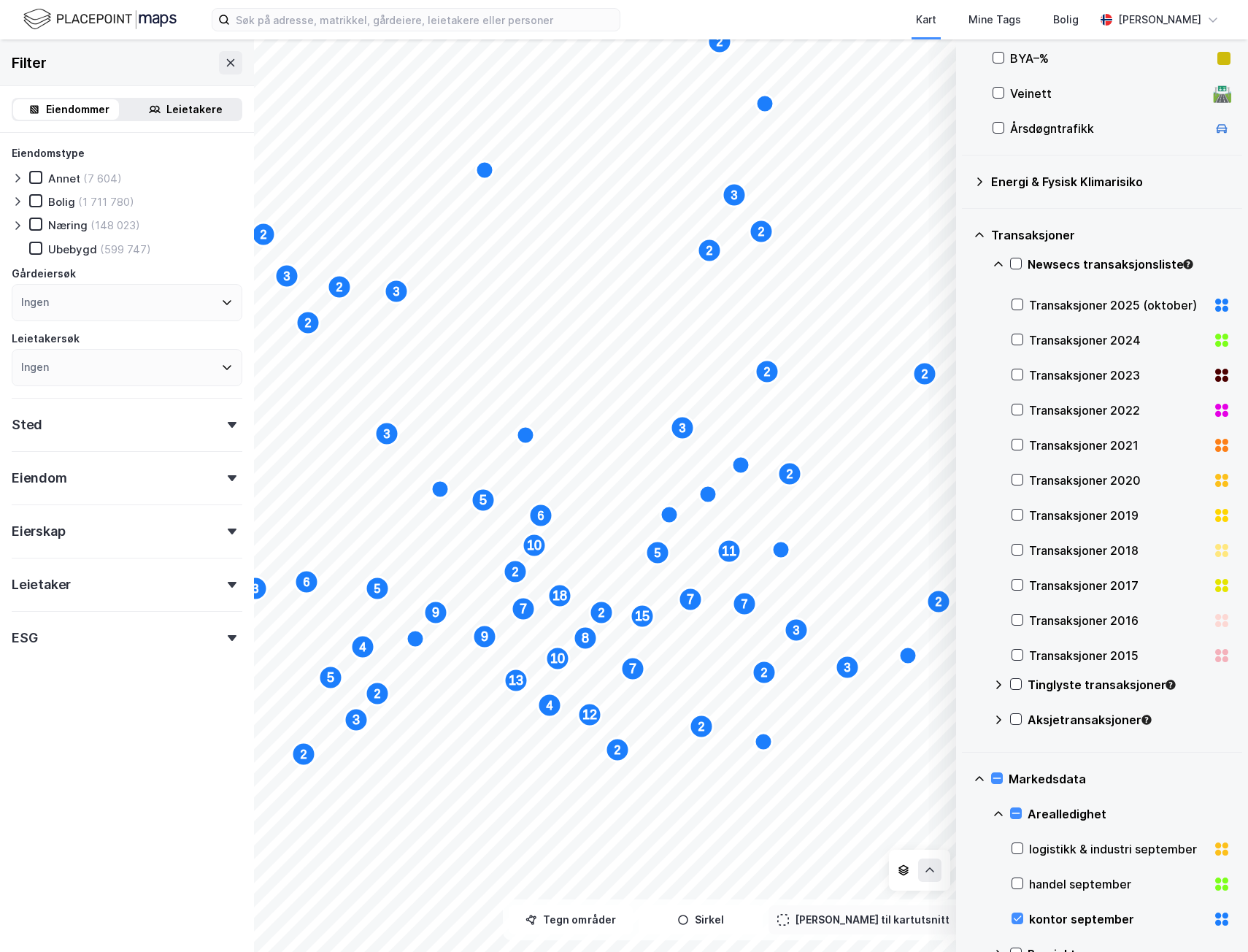
click at [1081, 920] on div "kontor september" at bounding box center [1118, 918] width 178 height 17
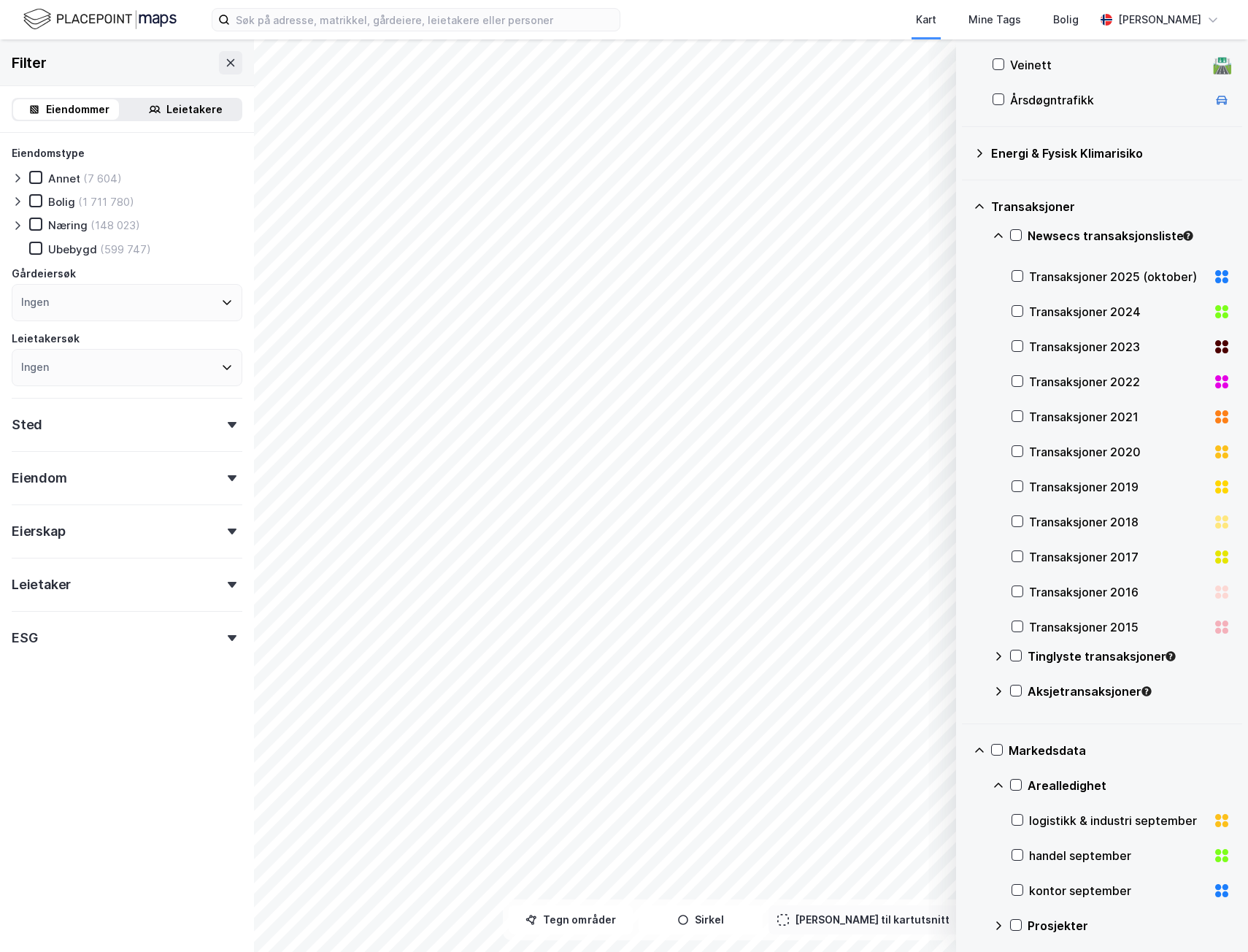
scroll to position [540, 0]
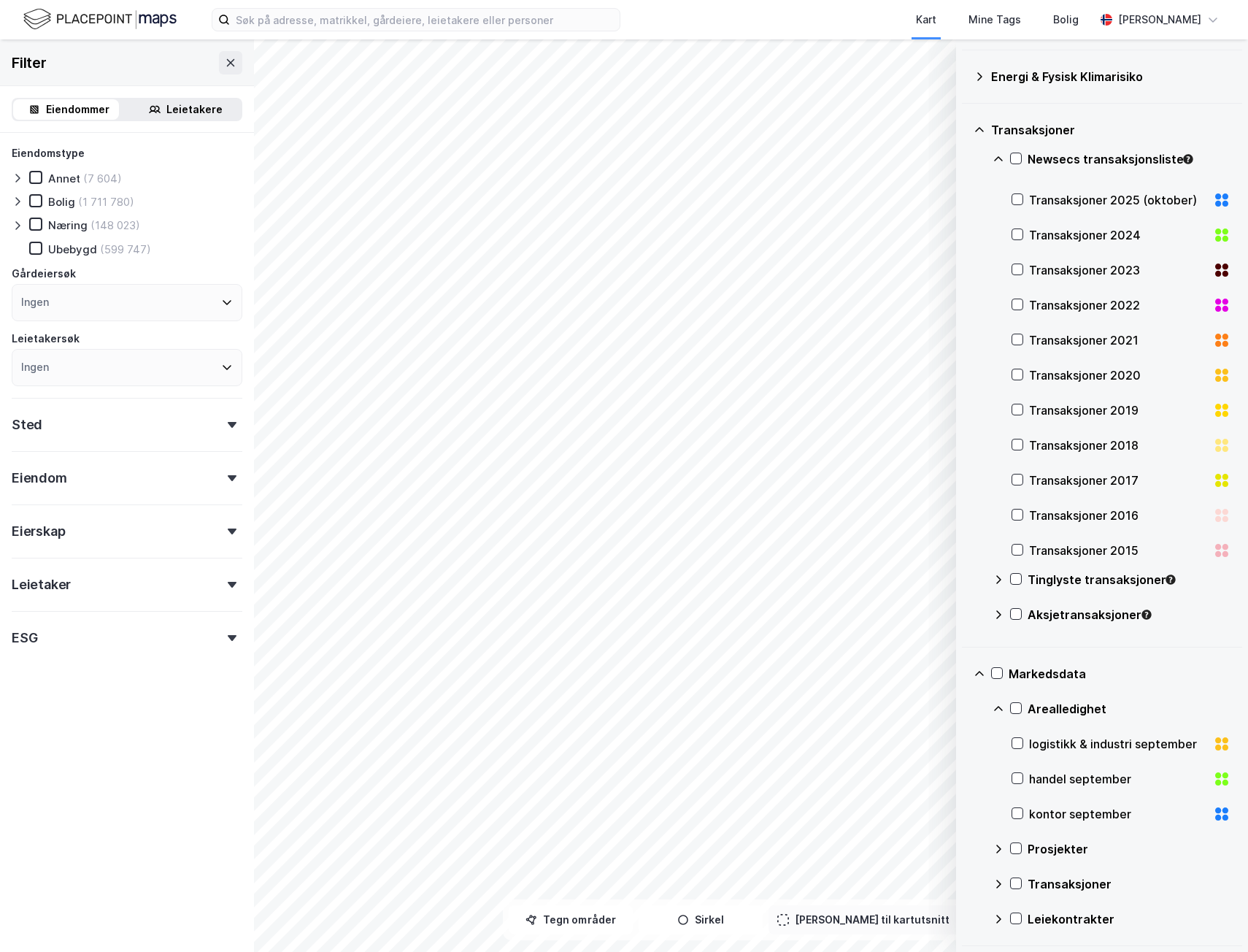
click at [1096, 923] on div "Leiekontrakter" at bounding box center [1128, 918] width 203 height 17
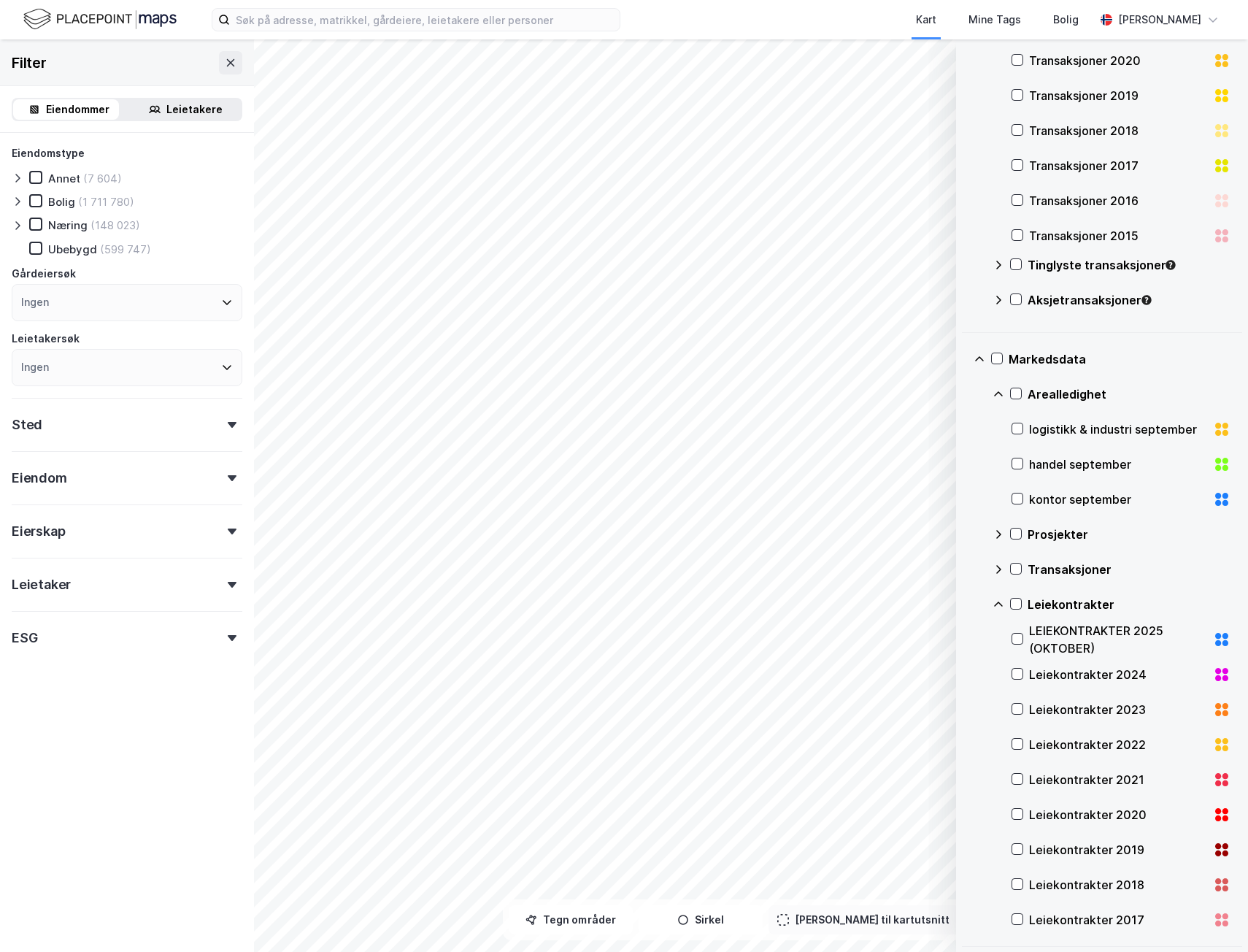
scroll to position [856, 0]
click at [1089, 639] on div "LEIEKONTRAKTER 2025 (OKTOBER)" at bounding box center [1118, 638] width 178 height 35
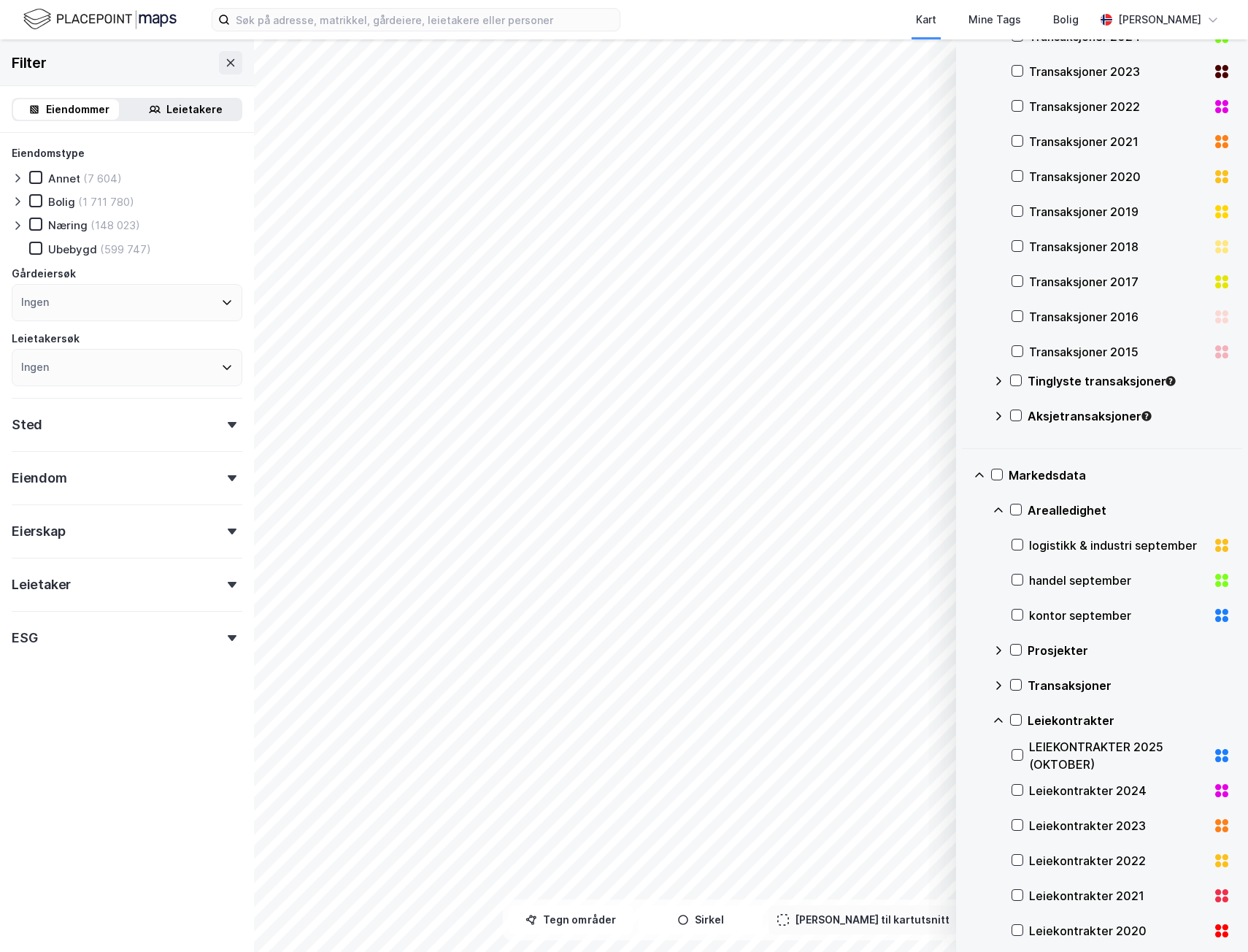
scroll to position [636, 0]
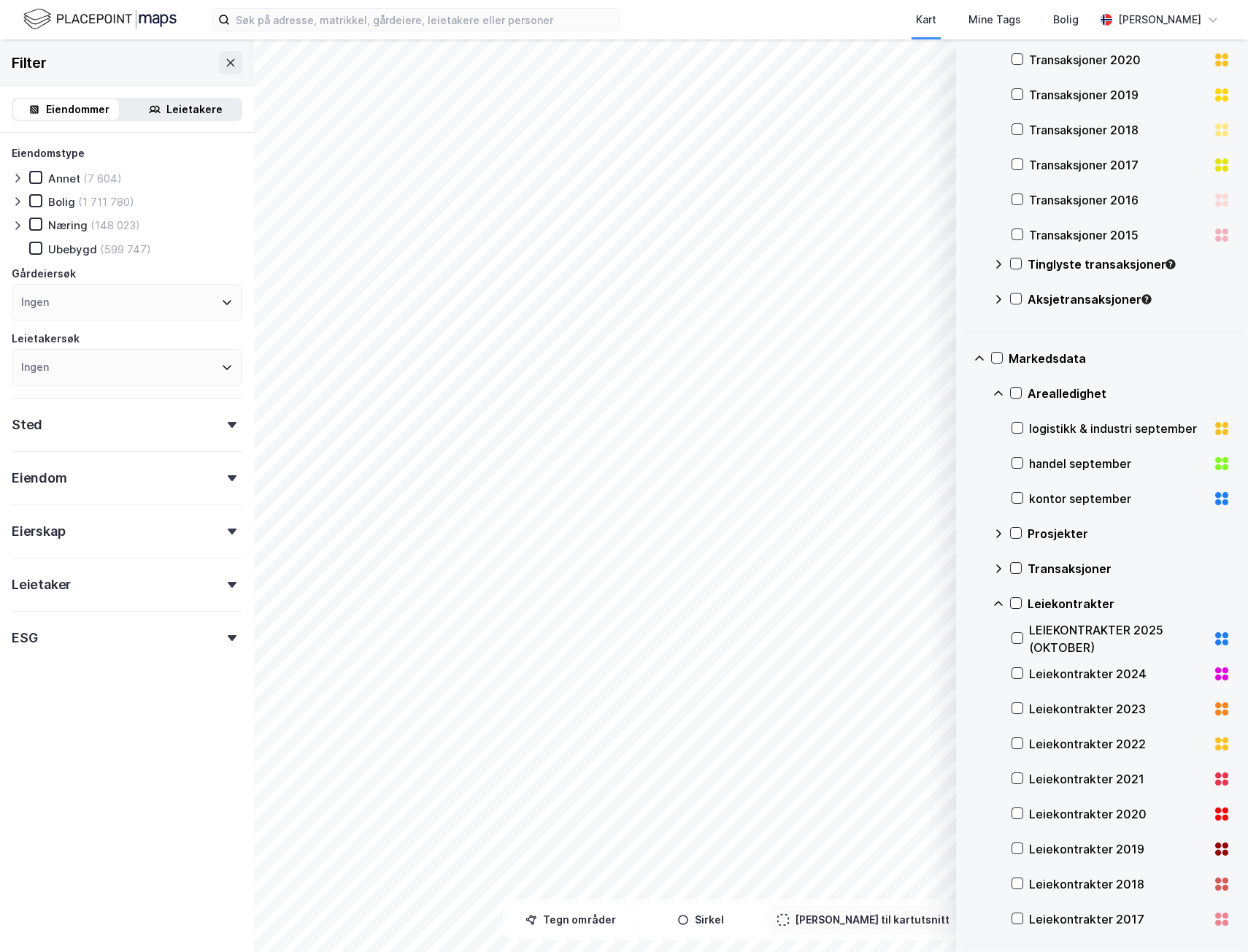
click at [1000, 601] on icon at bounding box center [998, 604] width 12 height 12
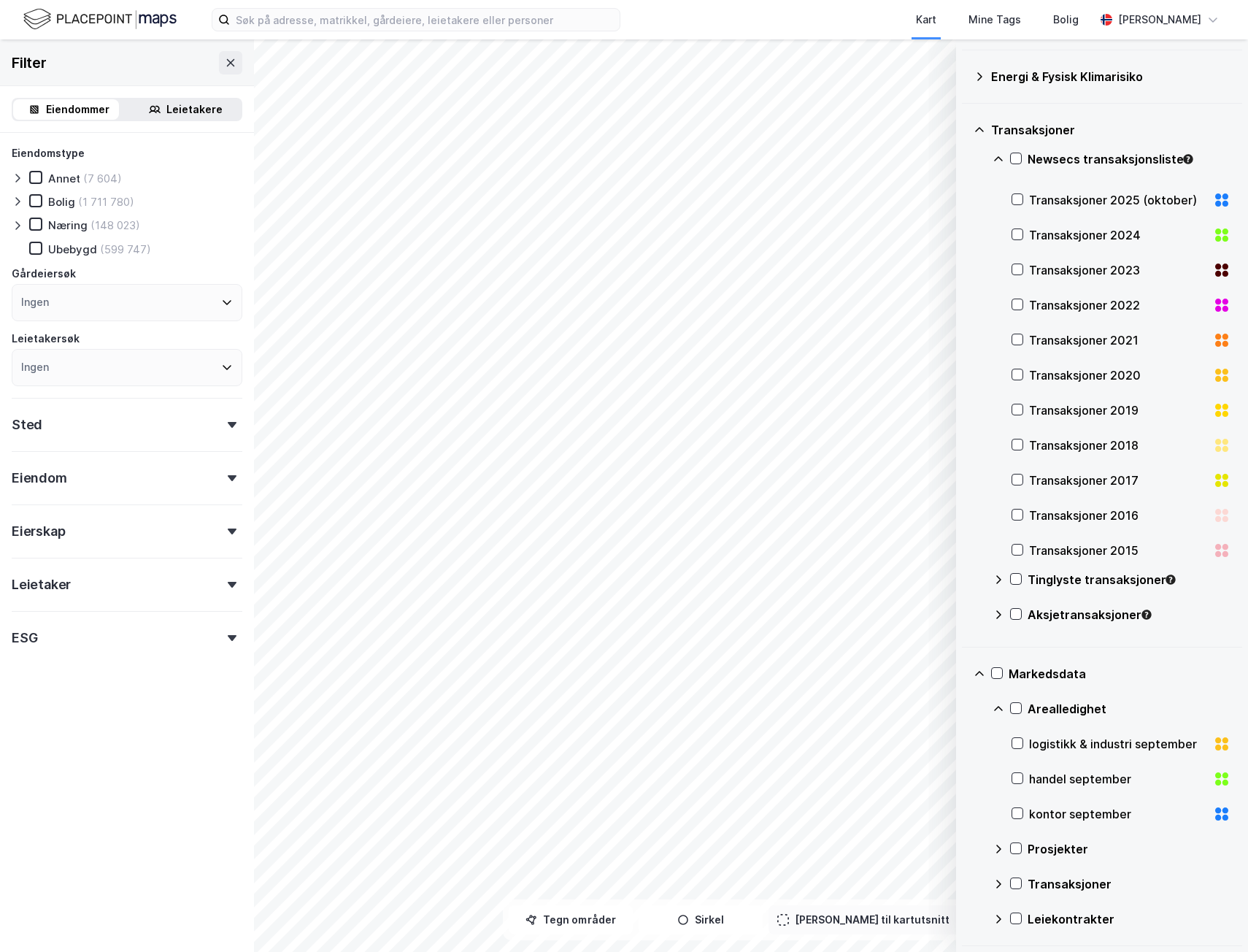
scroll to position [540, 0]
click at [984, 675] on icon at bounding box center [980, 674] width 12 height 12
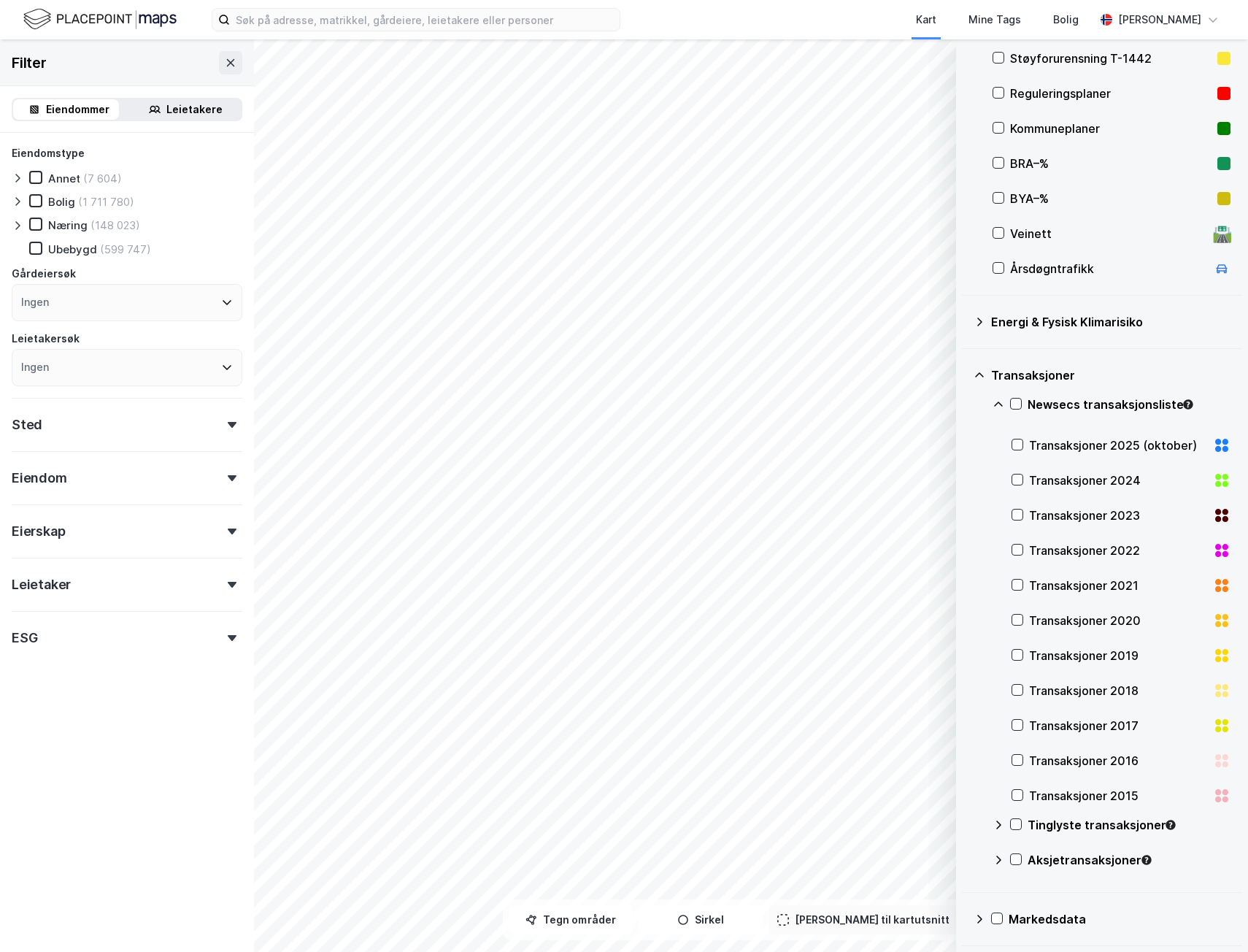
scroll to position [295, 0]
click at [1023, 828] on div "Tinglyste transaksjoner" at bounding box center [1111, 830] width 238 height 35
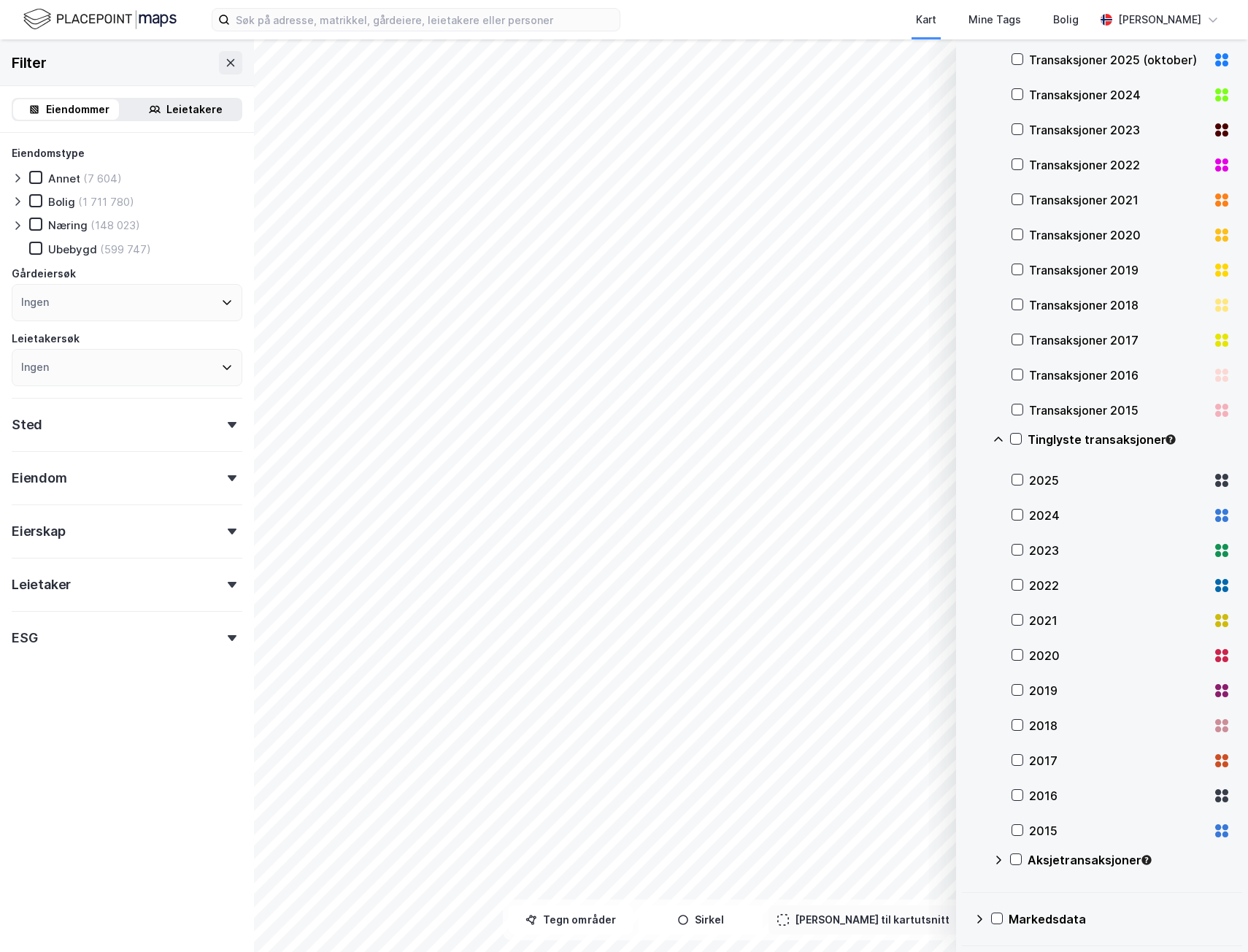
click at [998, 437] on icon at bounding box center [998, 439] width 9 height 5
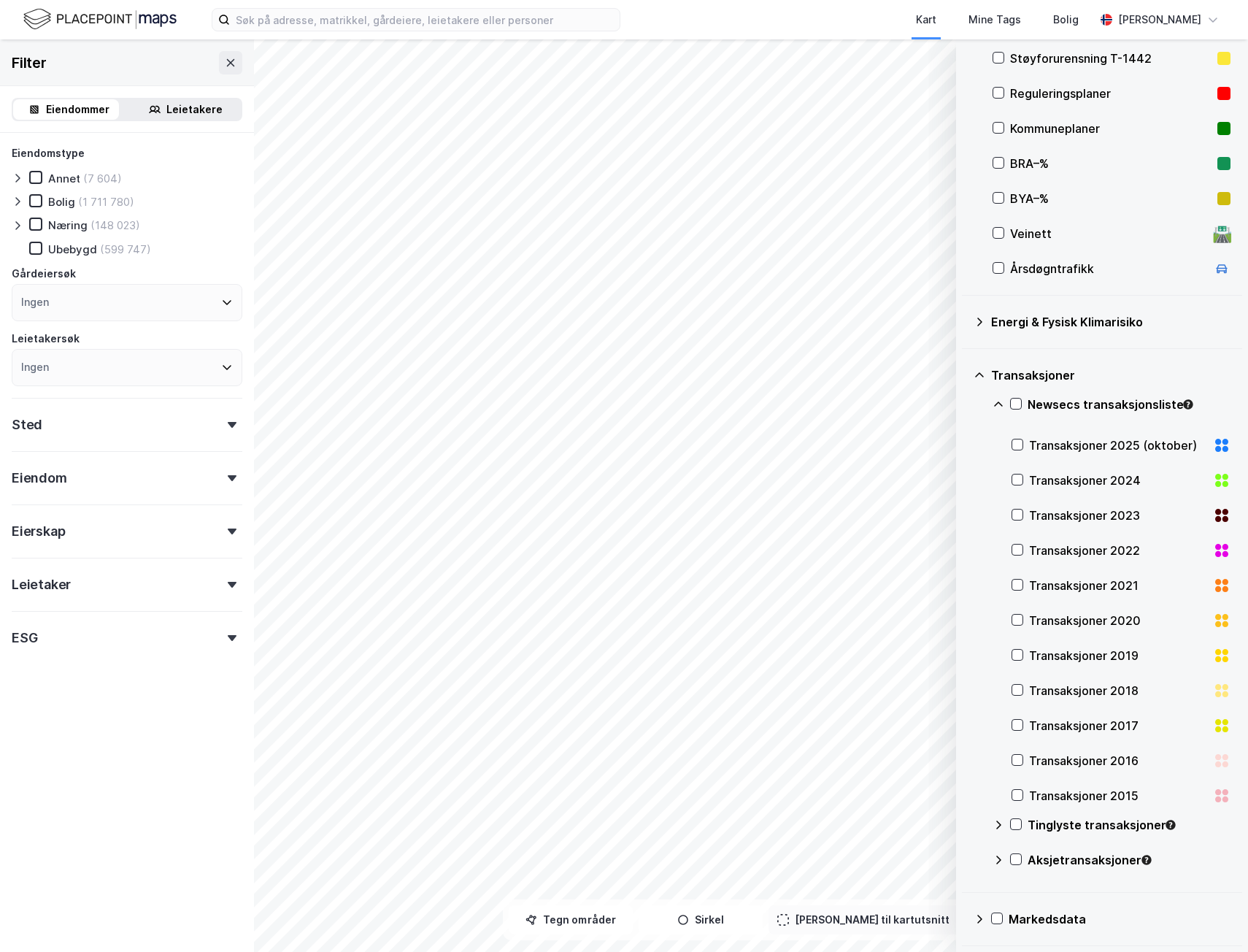
click at [995, 399] on icon at bounding box center [998, 405] width 12 height 12
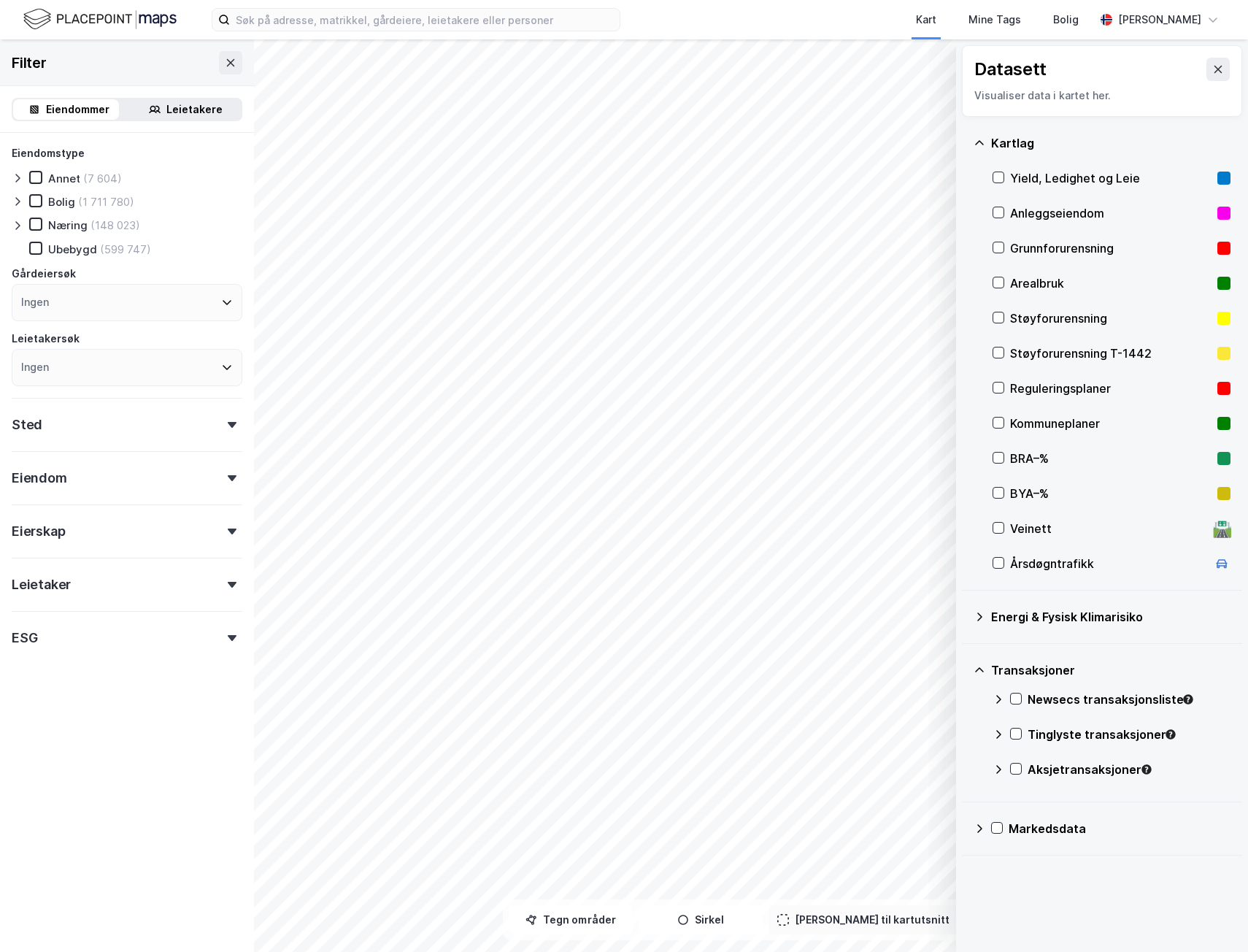
scroll to position [0, 0]
click at [1045, 612] on div "Energi & Fysisk Klimarisiko" at bounding box center [1110, 616] width 239 height 17
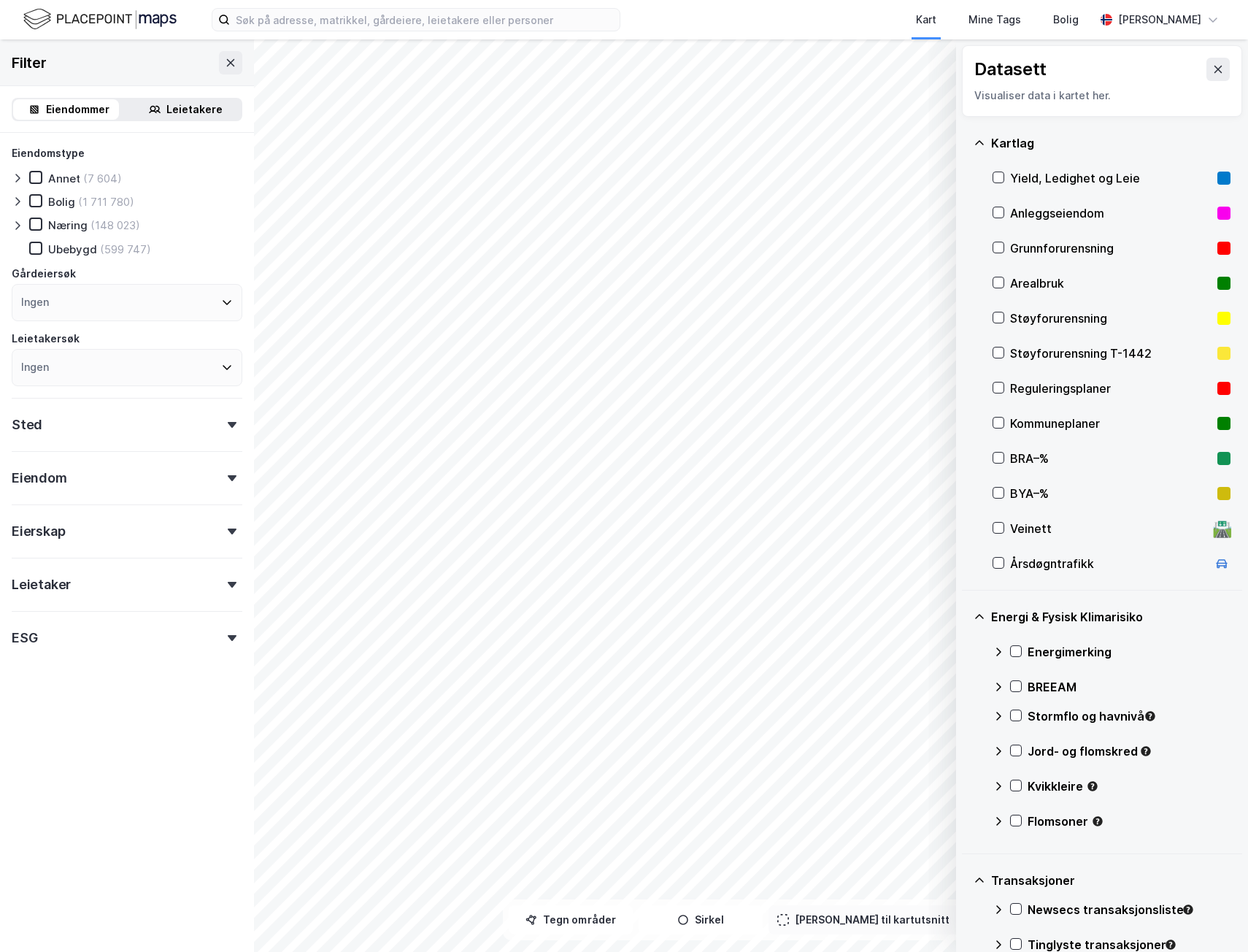
click at [1055, 787] on div "Kvikkleire" at bounding box center [1128, 785] width 203 height 17
click at [1032, 829] on div "Risiko" at bounding box center [1120, 826] width 182 height 17
click at [1025, 815] on div "Risiko" at bounding box center [1121, 826] width 219 height 35
click at [1035, 860] on div "Faregrad" at bounding box center [1120, 862] width 182 height 17
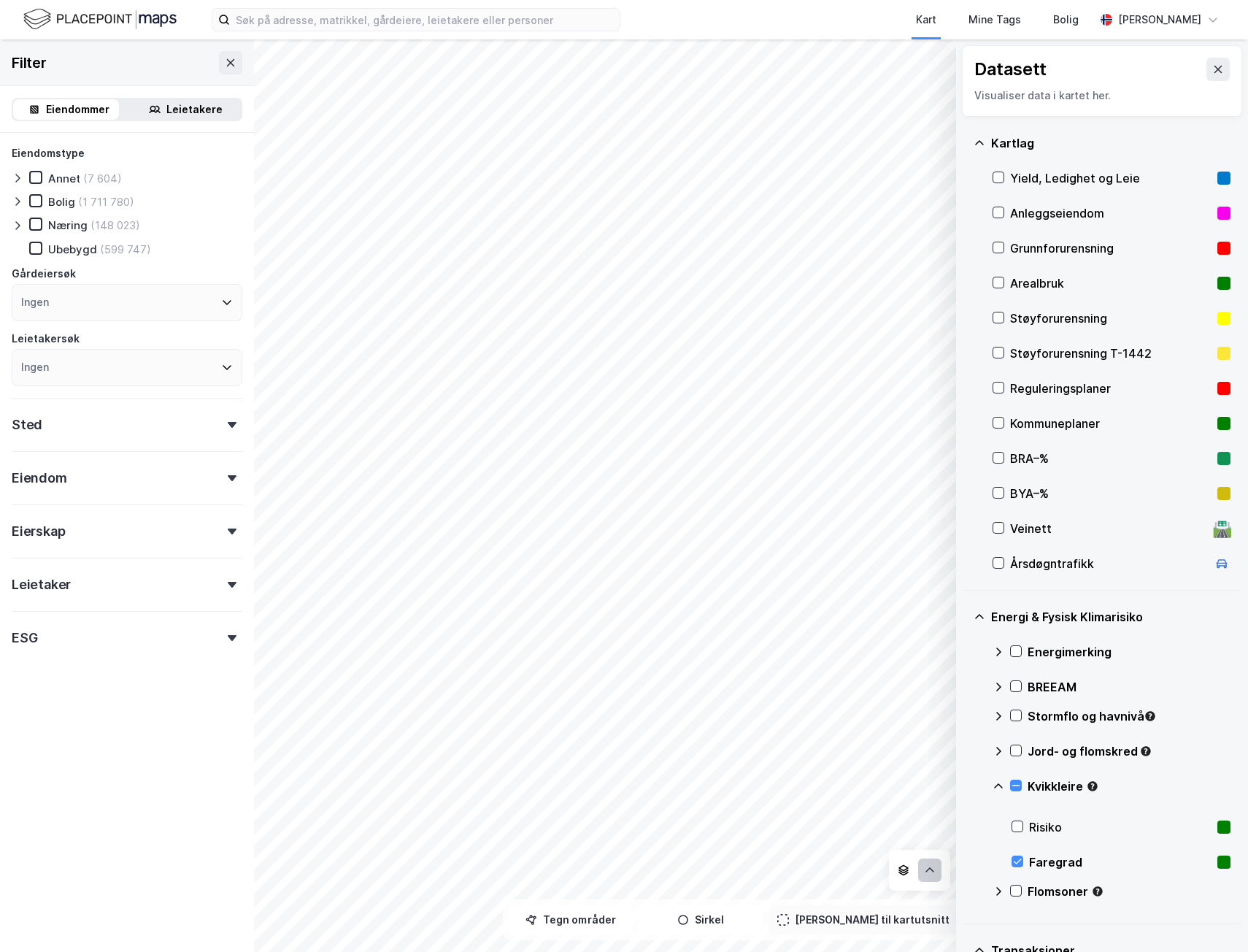
click at [920, 865] on button at bounding box center [929, 870] width 23 height 23
click at [930, 867] on button "Lukk" at bounding box center [840, 870] width 201 height 23
click at [1044, 859] on div "Faregrad" at bounding box center [1120, 862] width 182 height 17
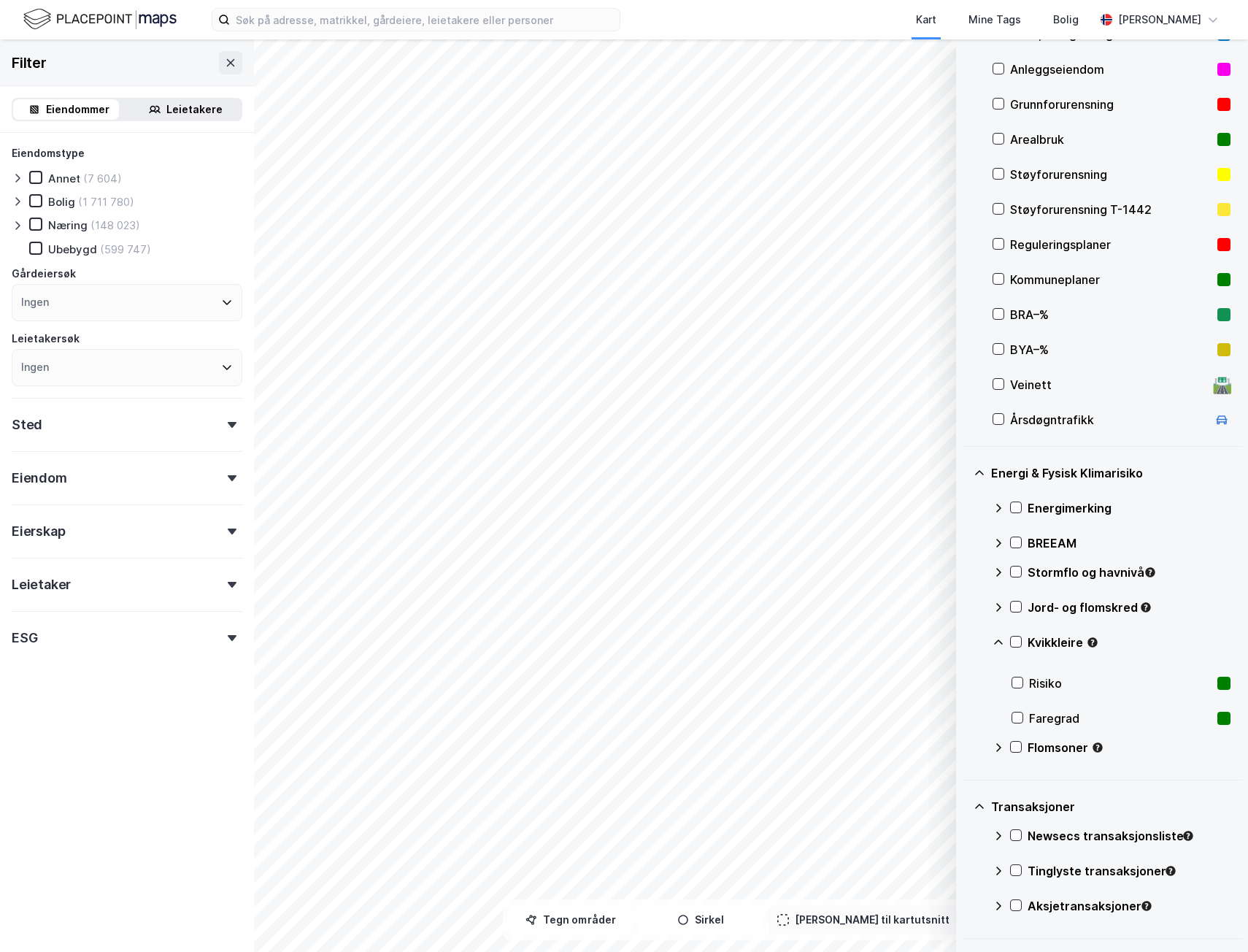
scroll to position [146, 0]
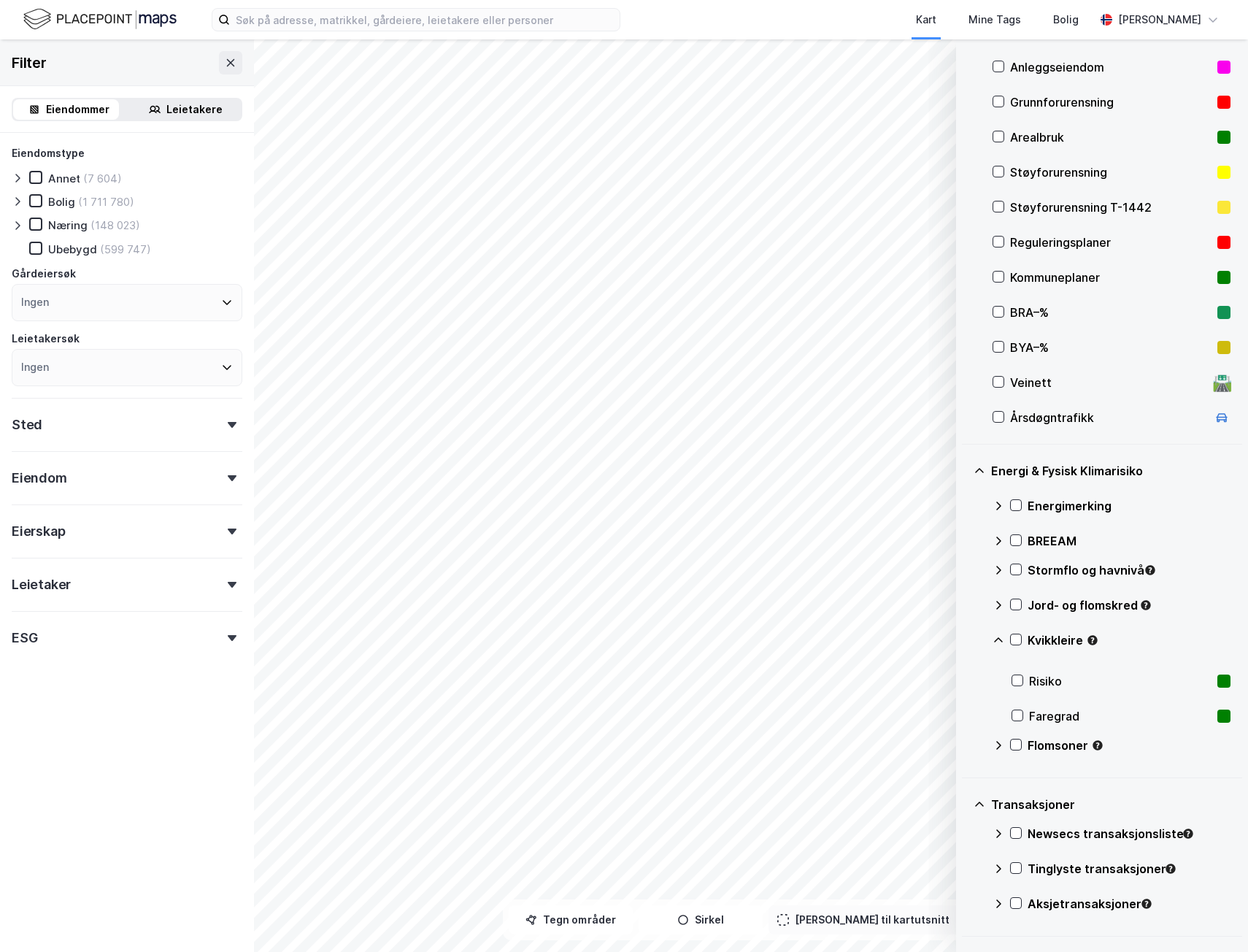
click at [1021, 747] on div "Flomsoner" at bounding box center [1111, 751] width 238 height 35
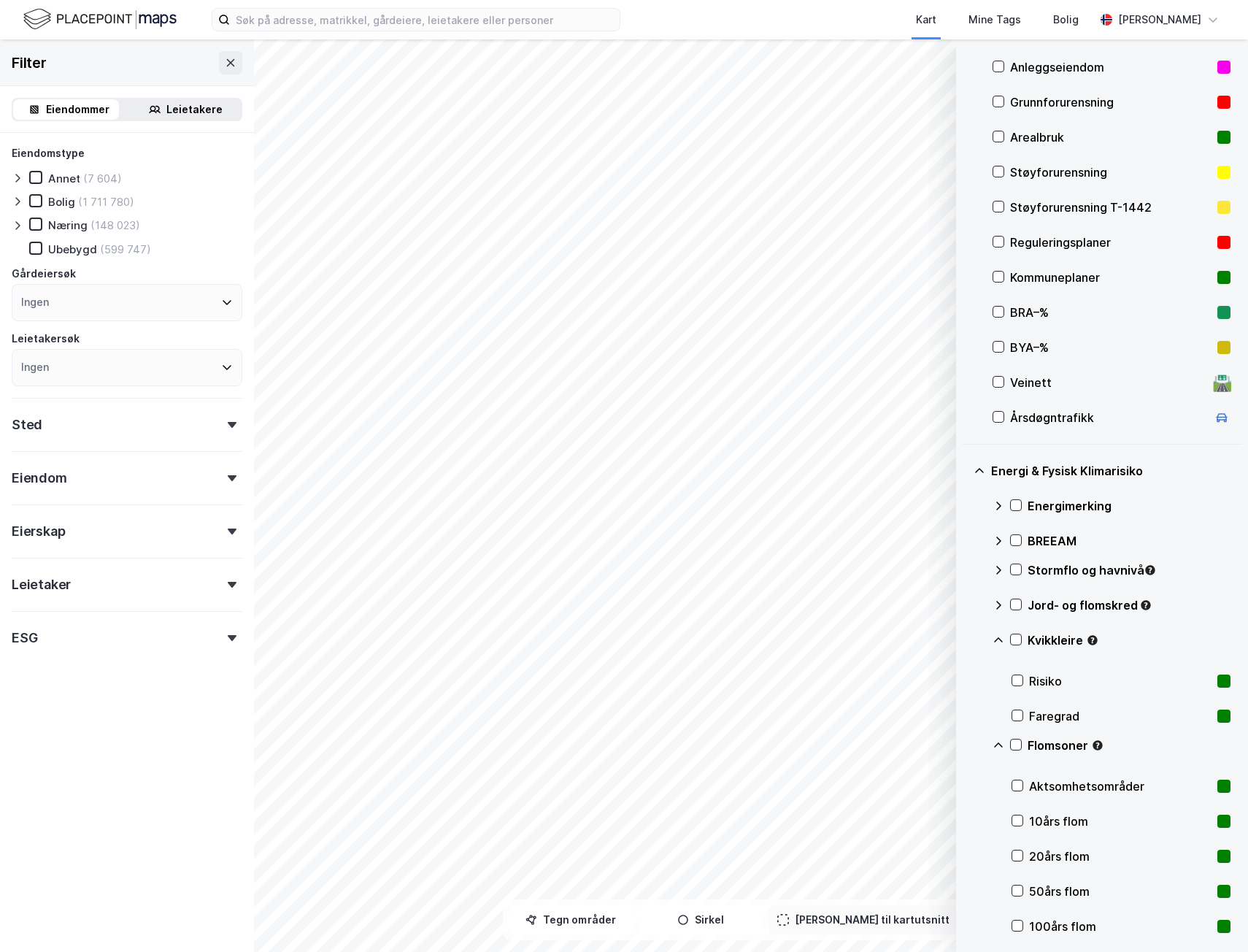
click at [1023, 785] on div "Aktsomhetsområder" at bounding box center [1121, 786] width 219 height 35
click at [1073, 784] on div "Aktsomhetsområder" at bounding box center [1120, 785] width 182 height 17
click at [1057, 823] on div "10års flom" at bounding box center [1120, 820] width 182 height 17
click at [1036, 823] on div "10års flom" at bounding box center [1120, 820] width 182 height 17
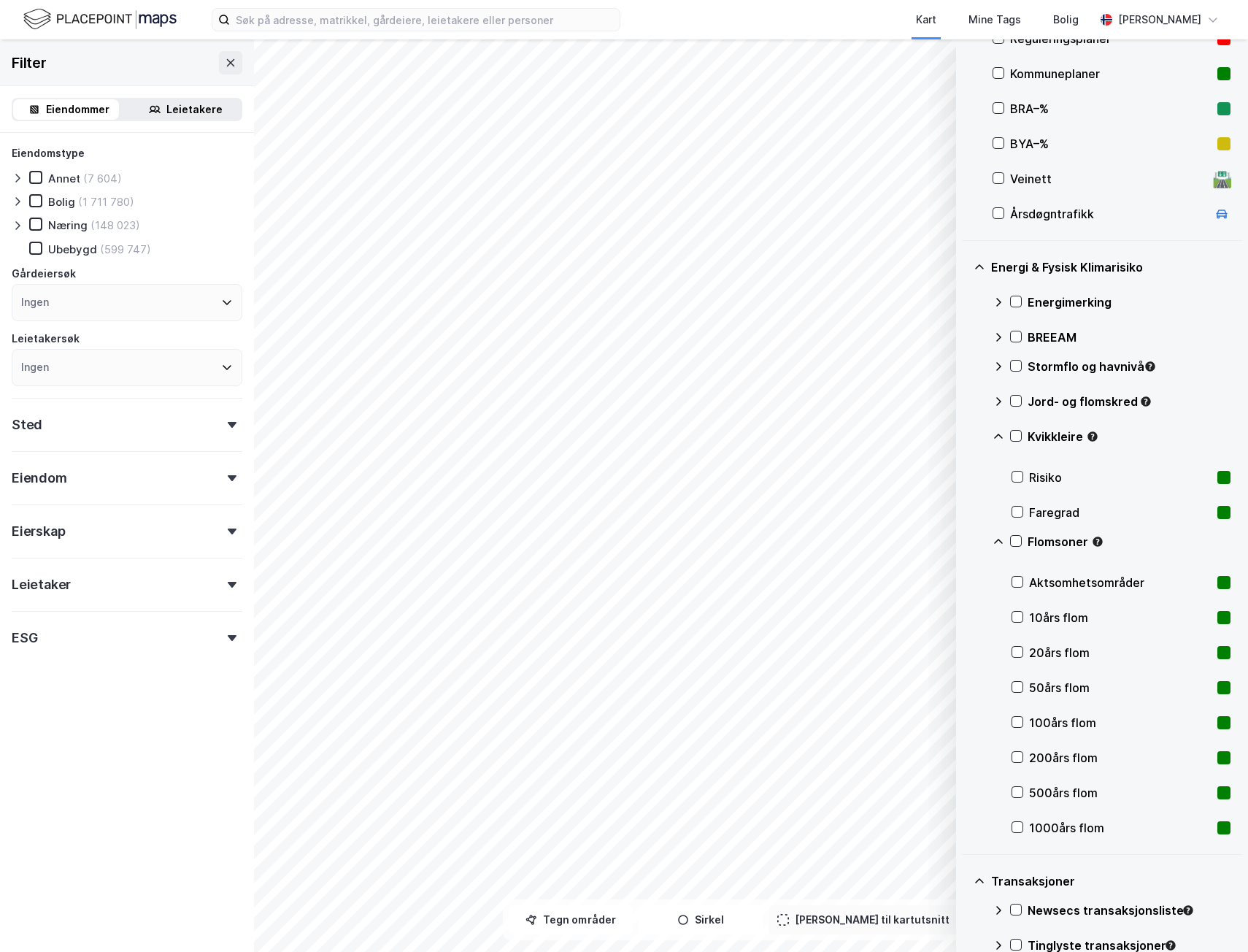
scroll to position [178, 0]
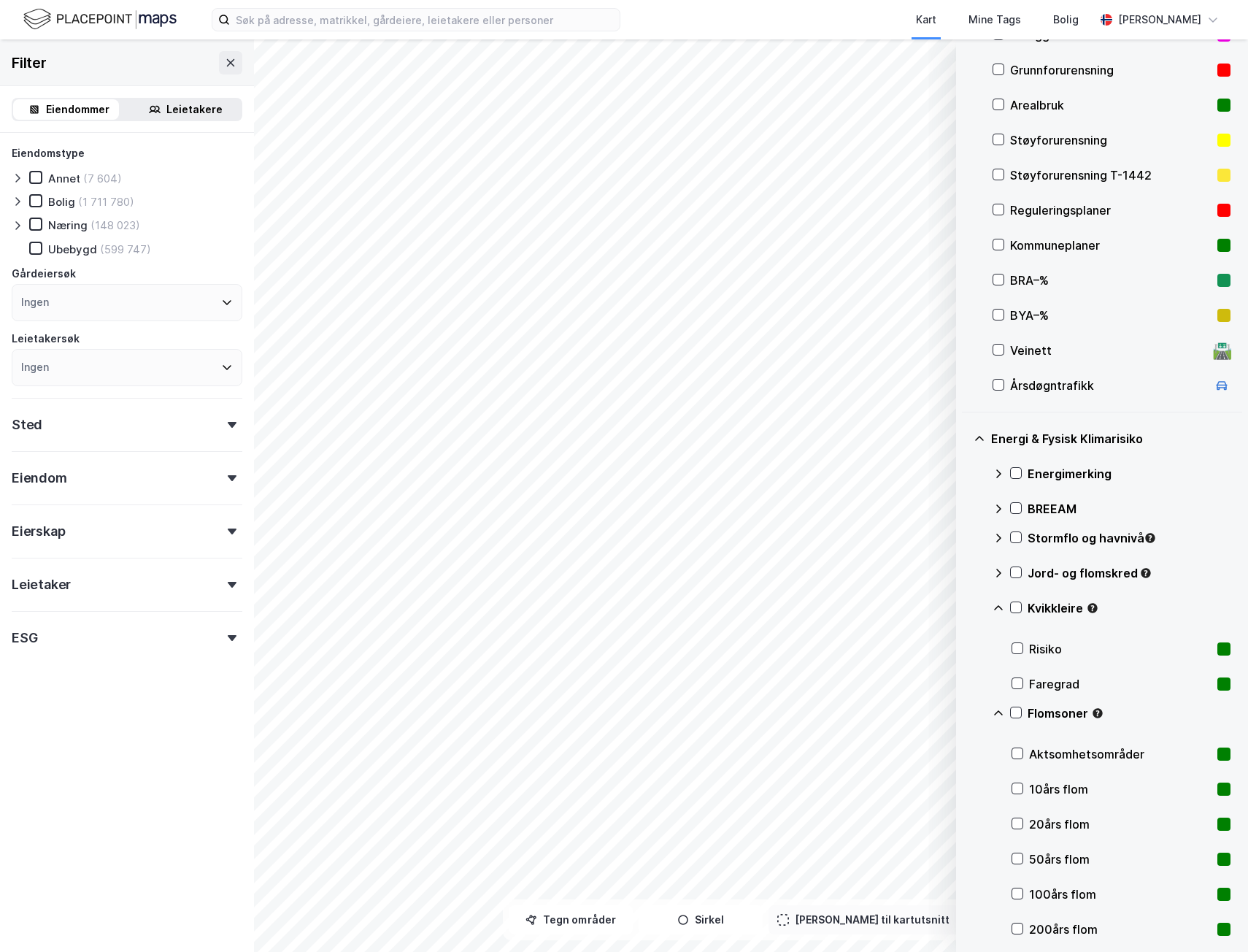
click at [996, 710] on icon at bounding box center [998, 713] width 12 height 12
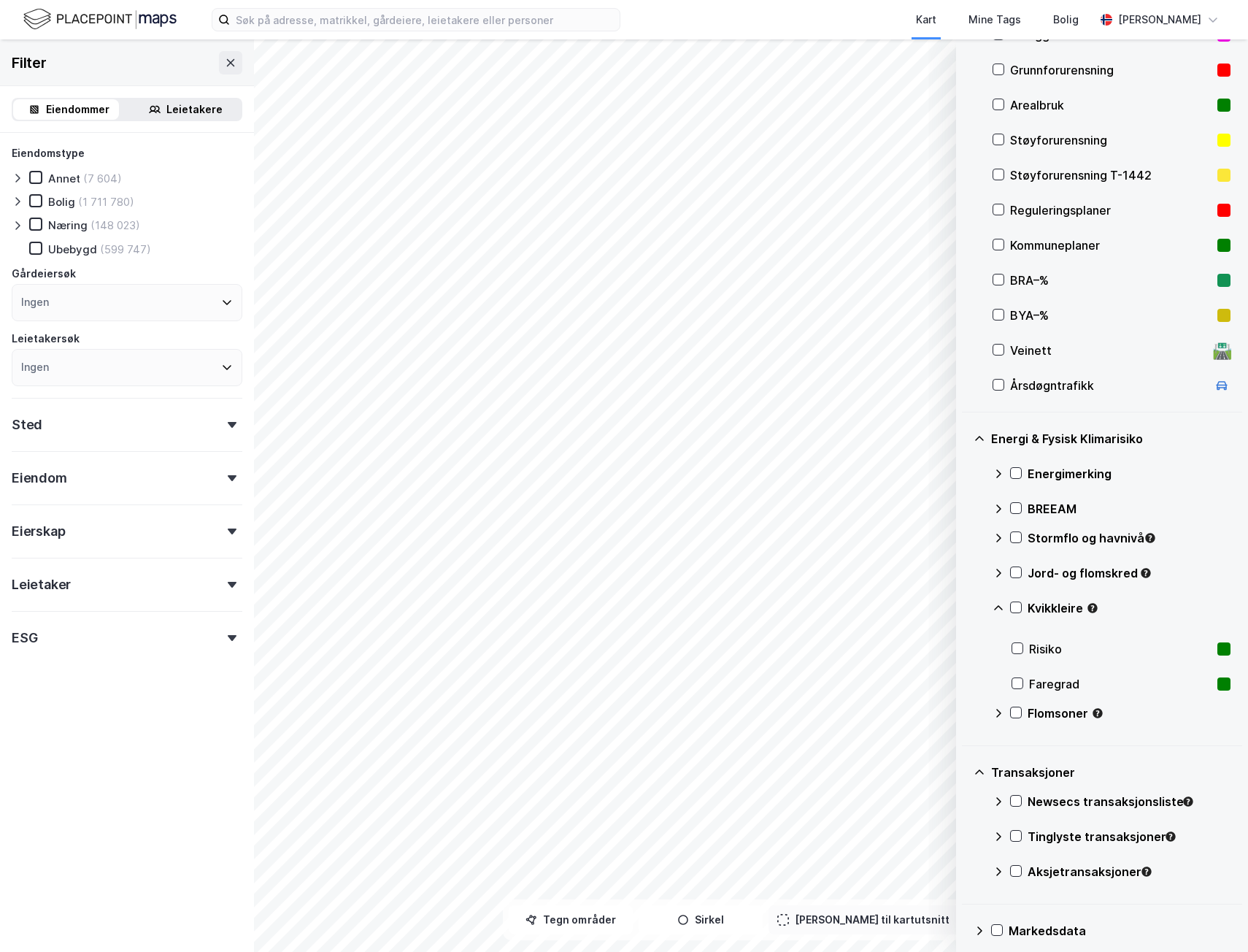
click at [997, 611] on icon at bounding box center [998, 608] width 12 height 12
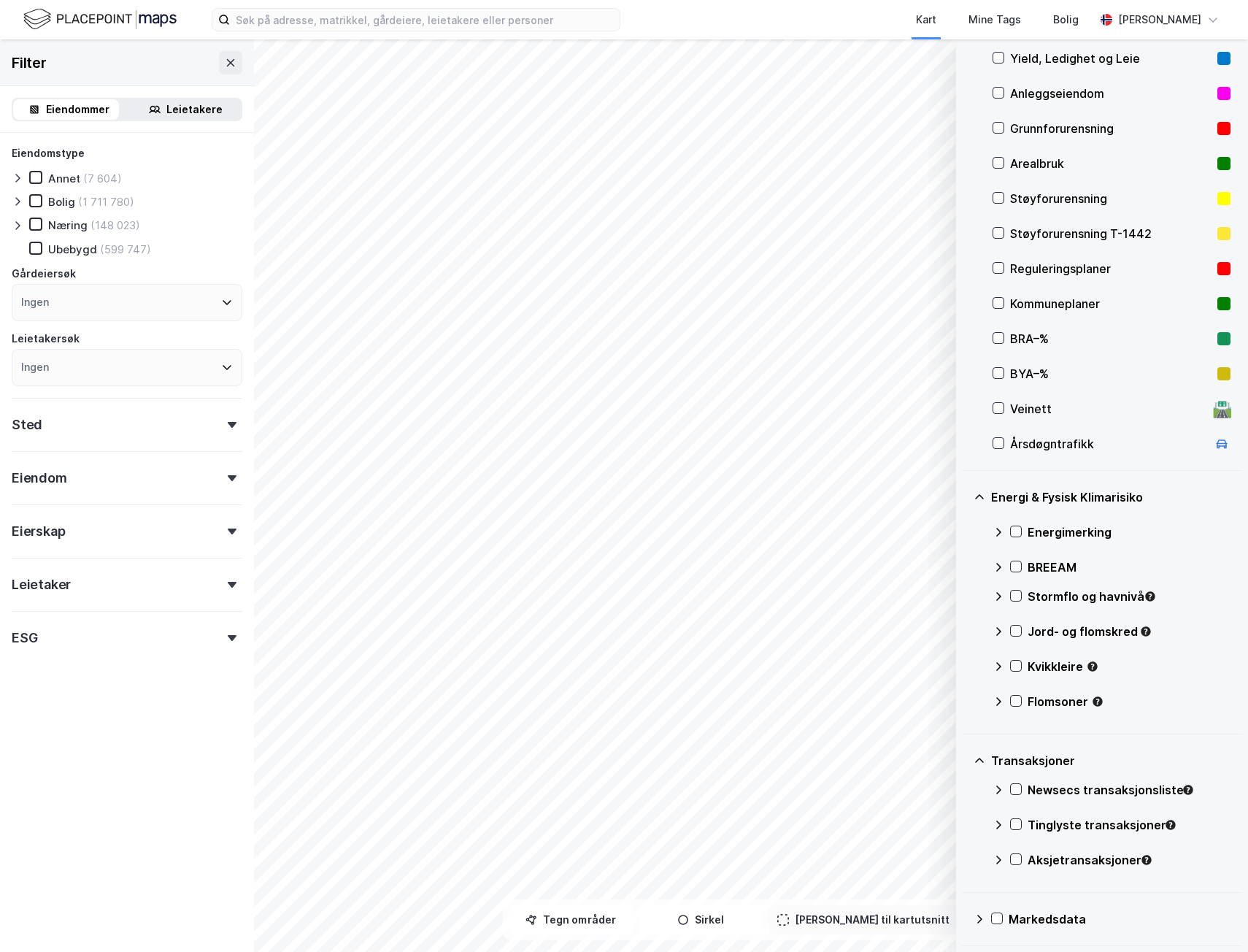
scroll to position [120, 0]
click at [1017, 595] on icon at bounding box center [1016, 595] width 10 height 10
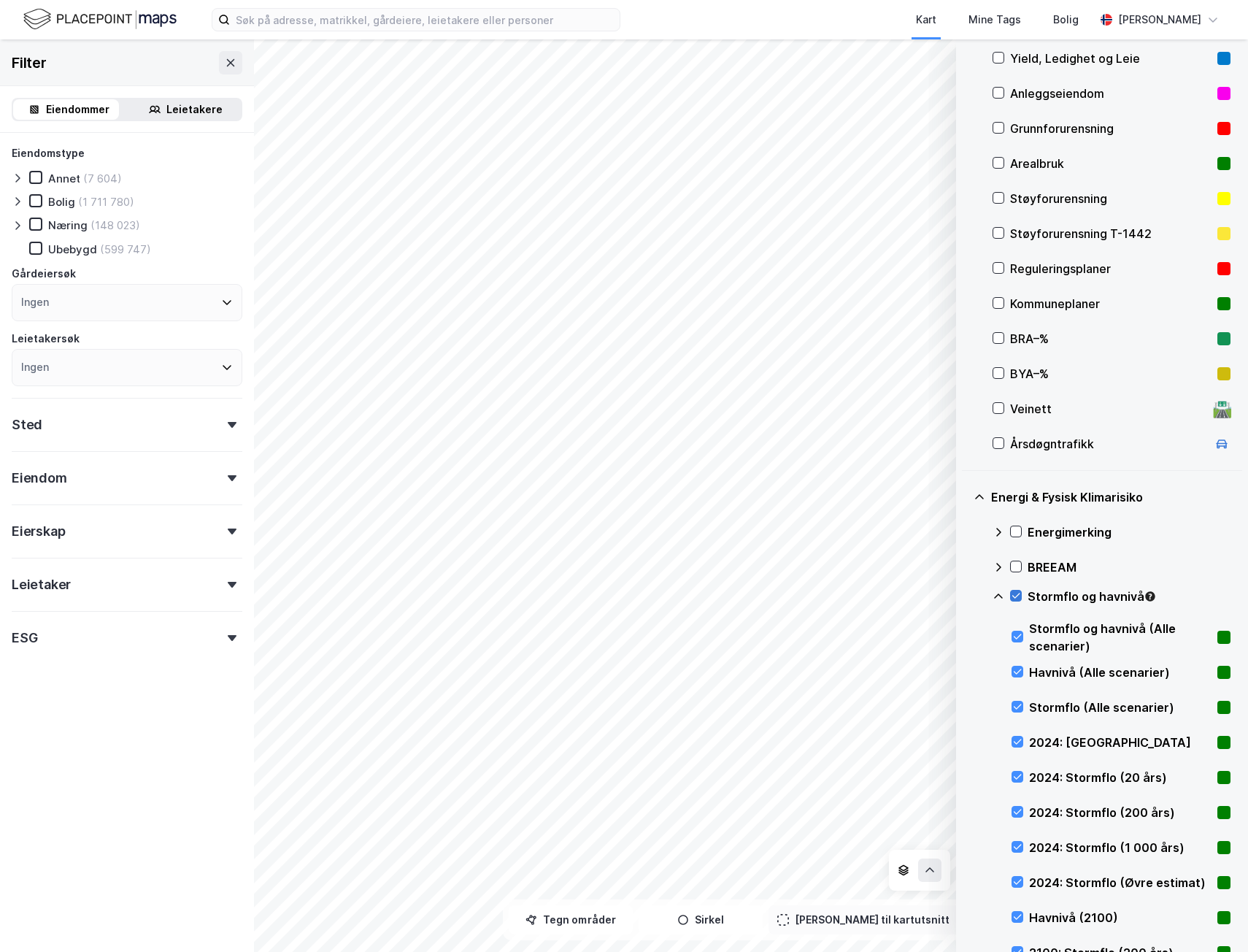
scroll to position [178, 0]
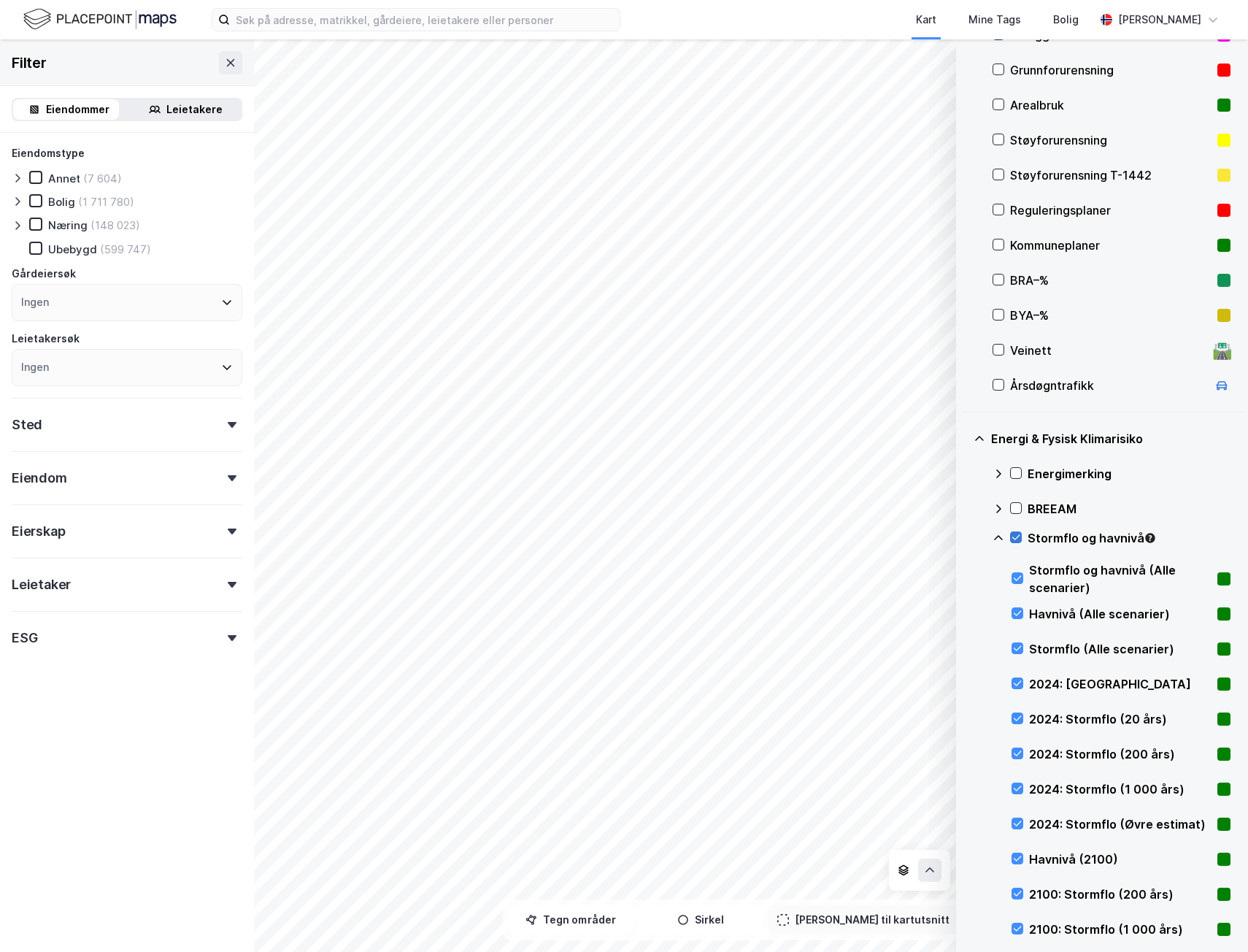
click at [1018, 535] on icon at bounding box center [1016, 537] width 10 height 10
click at [1000, 542] on icon at bounding box center [998, 538] width 12 height 12
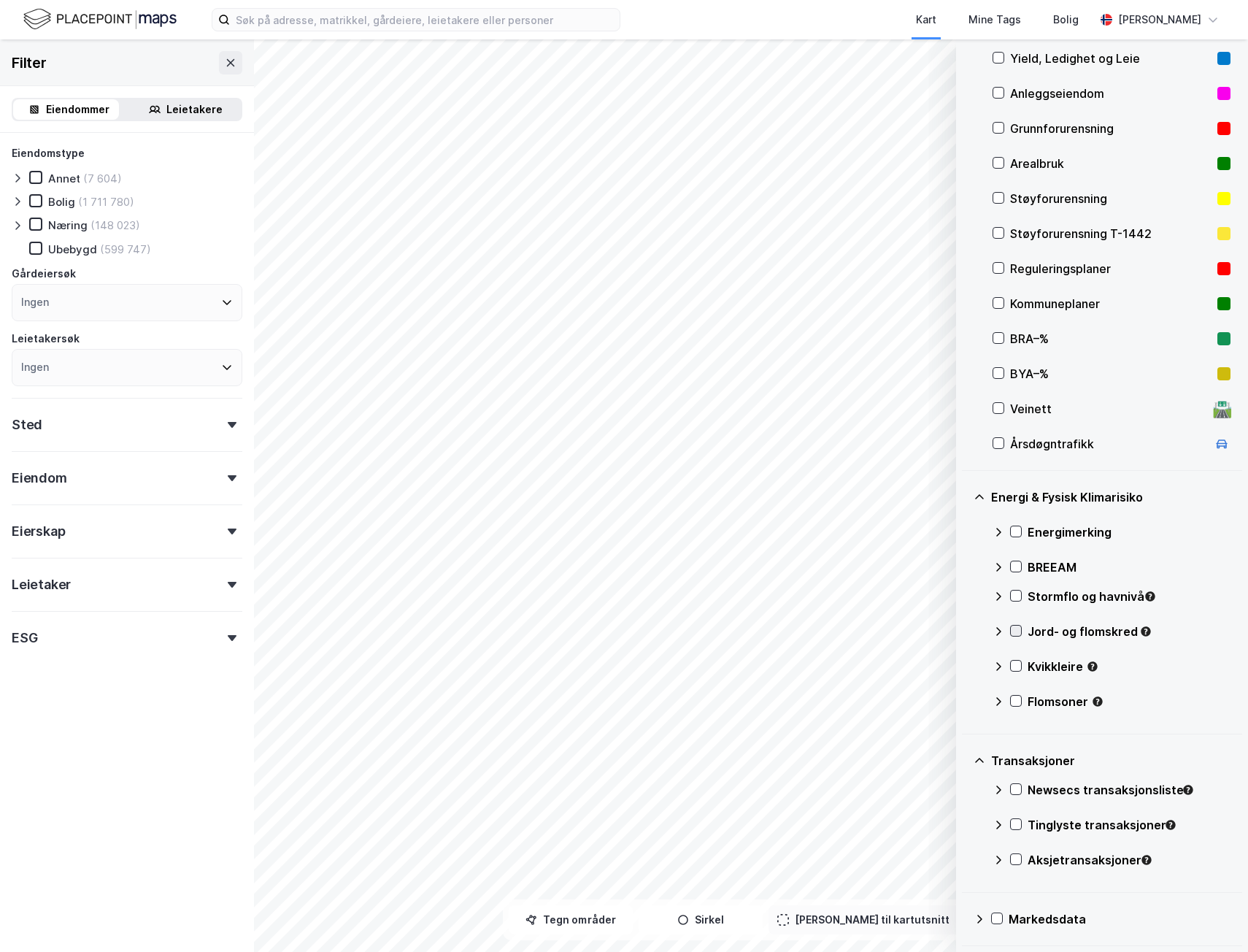
click at [1014, 627] on icon at bounding box center [1016, 630] width 10 height 10
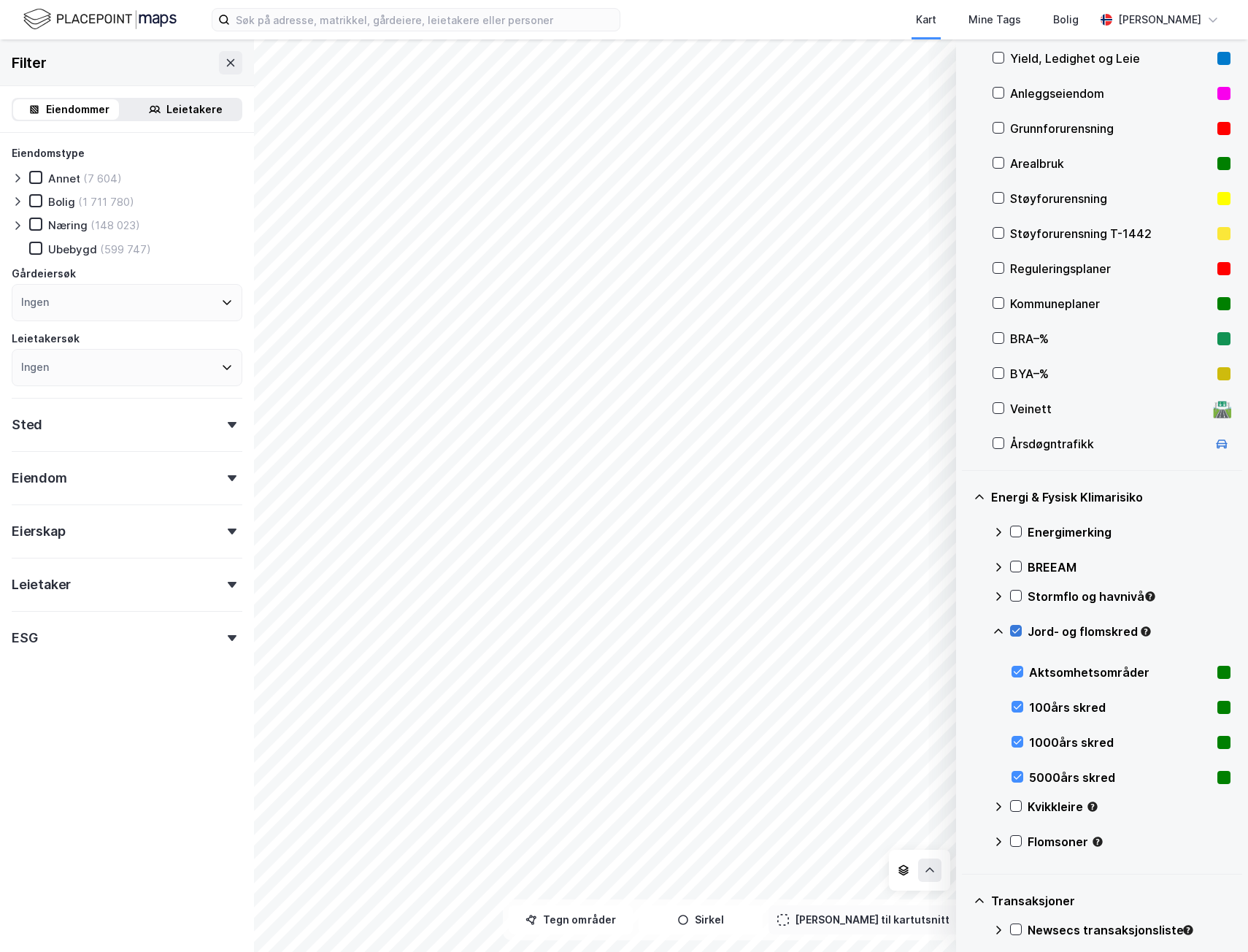
scroll to position [178, 0]
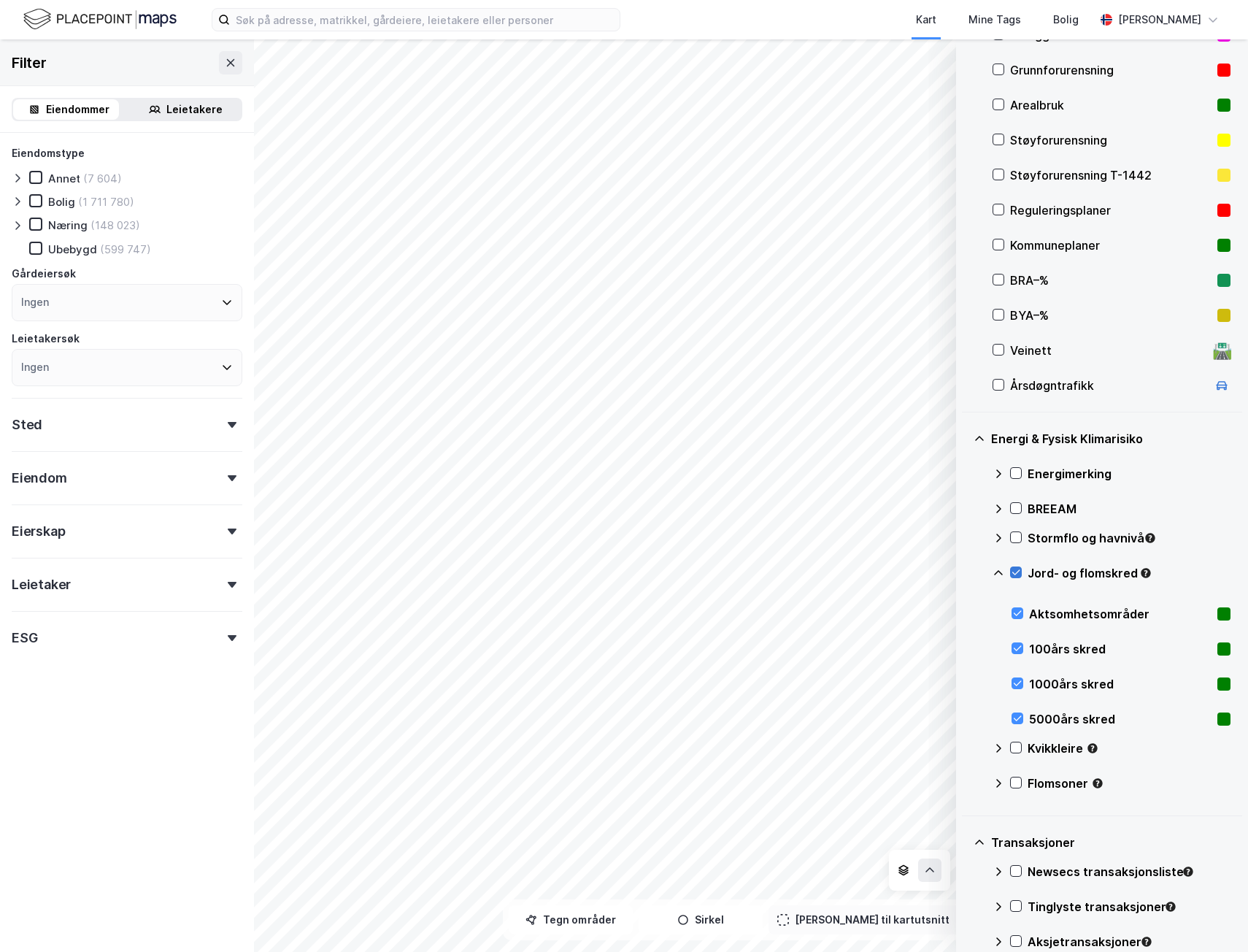
click at [1016, 577] on icon at bounding box center [1016, 572] width 10 height 10
click at [997, 568] on icon at bounding box center [998, 573] width 12 height 12
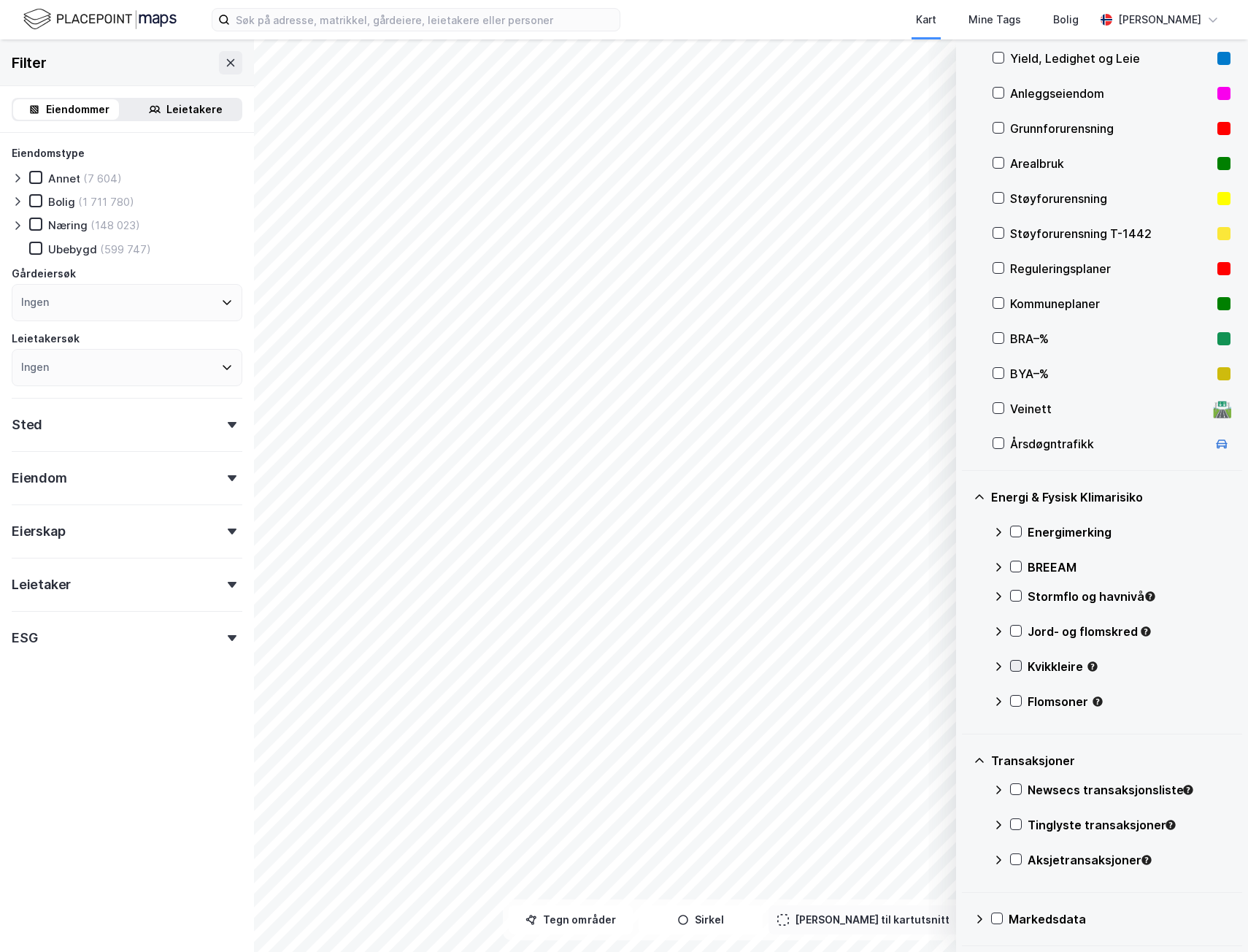
click at [1012, 667] on icon at bounding box center [1016, 666] width 10 height 10
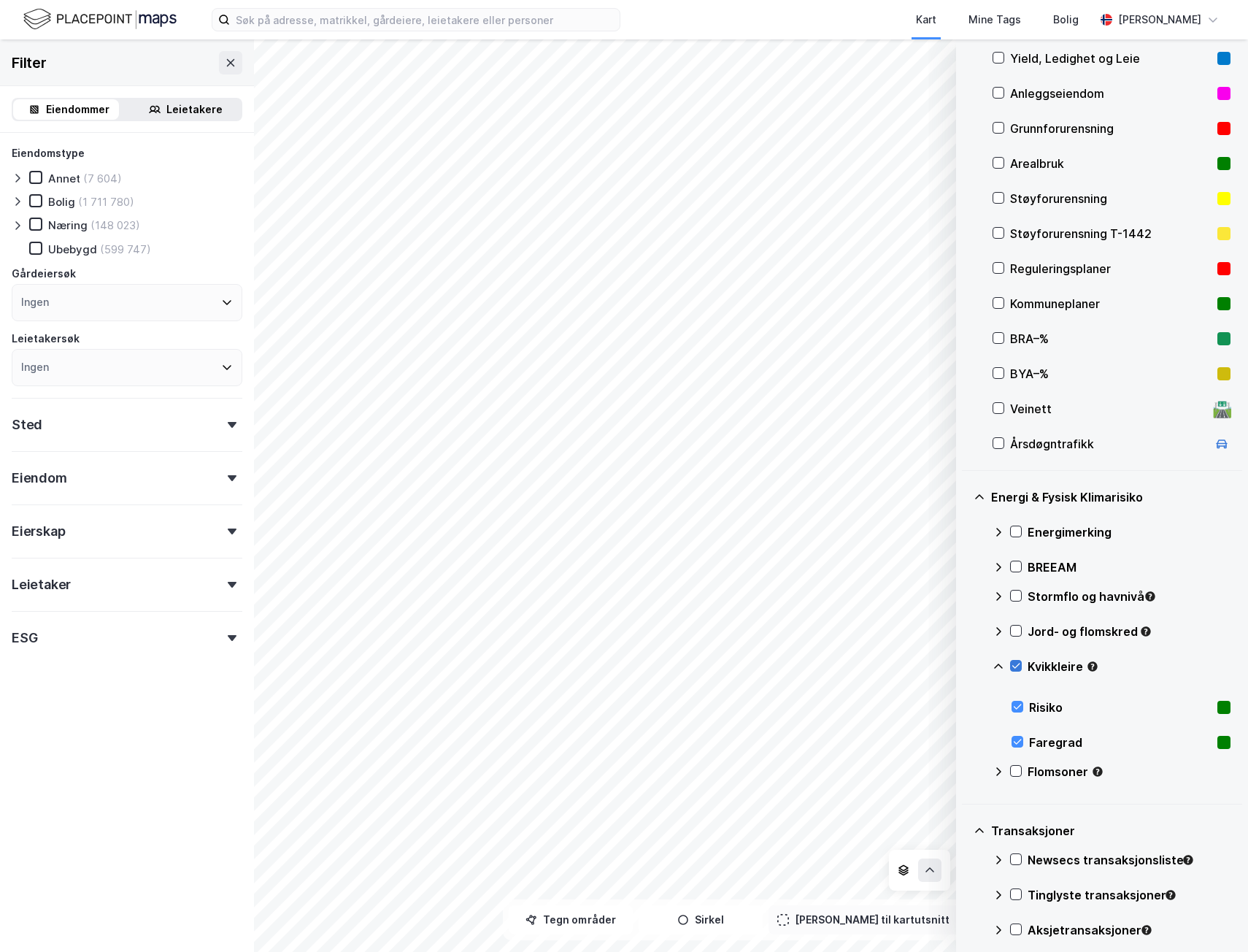
scroll to position [178, 0]
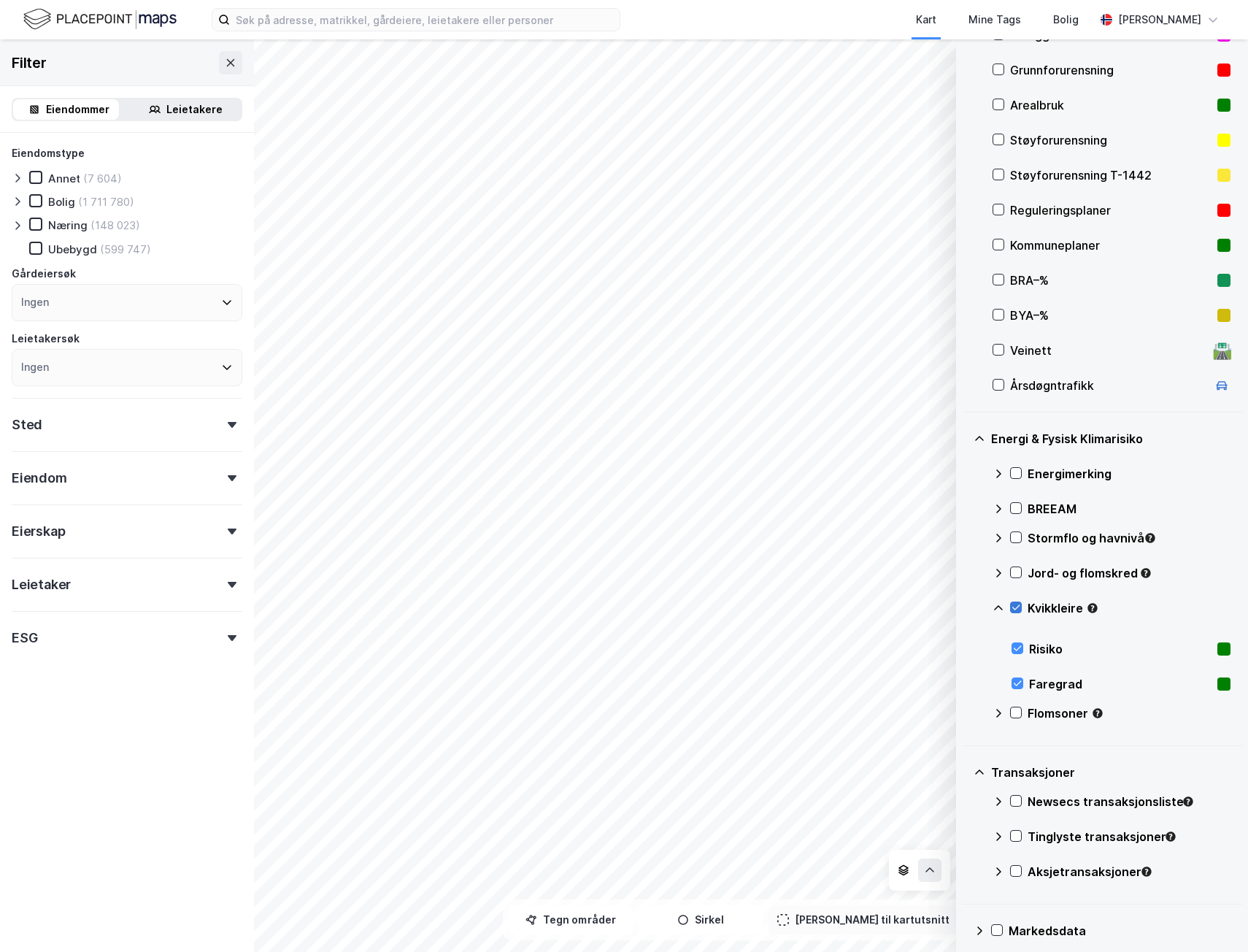
click at [1017, 604] on icon at bounding box center [1016, 607] width 10 height 10
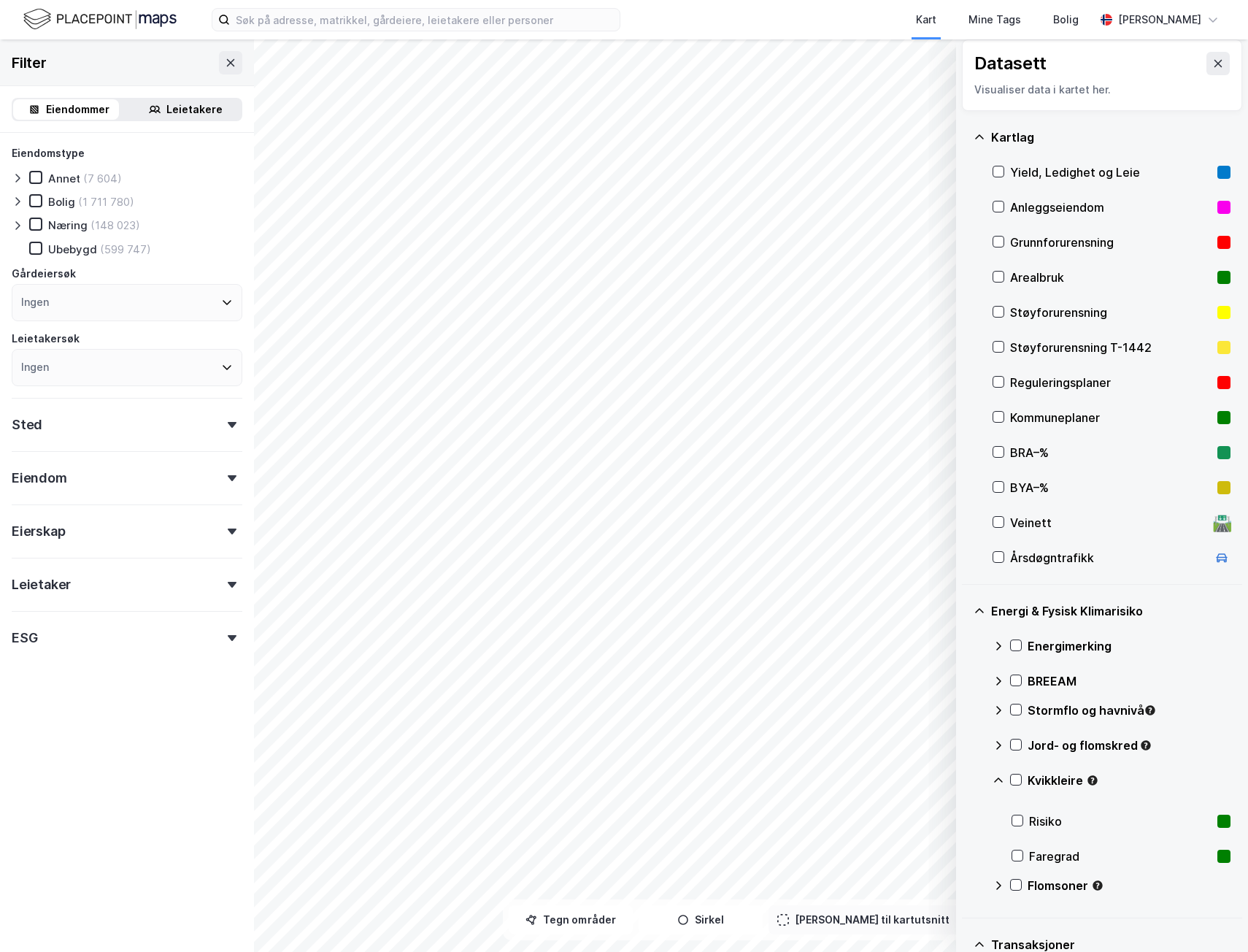
scroll to position [0, 0]
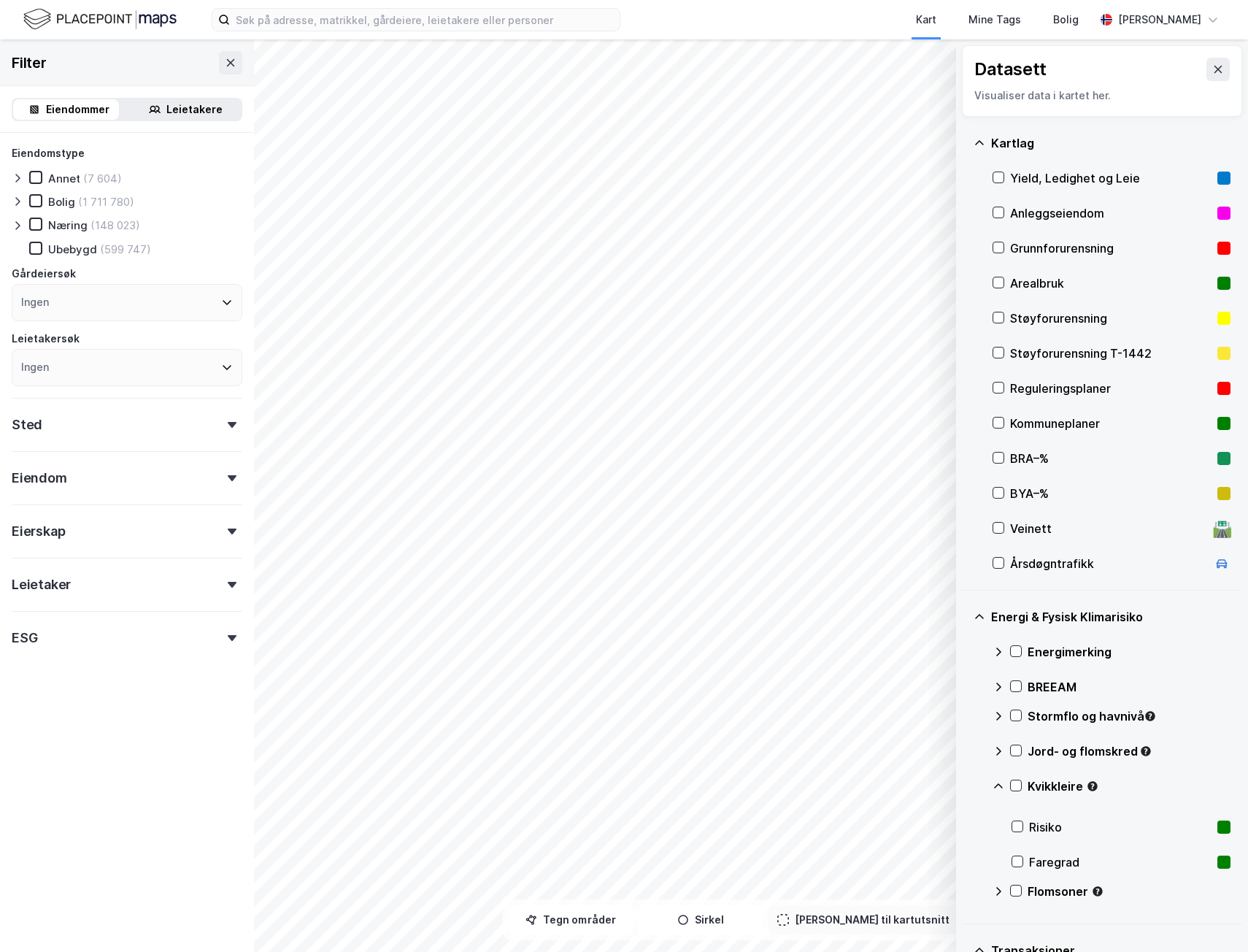
click at [983, 620] on icon at bounding box center [980, 617] width 12 height 12
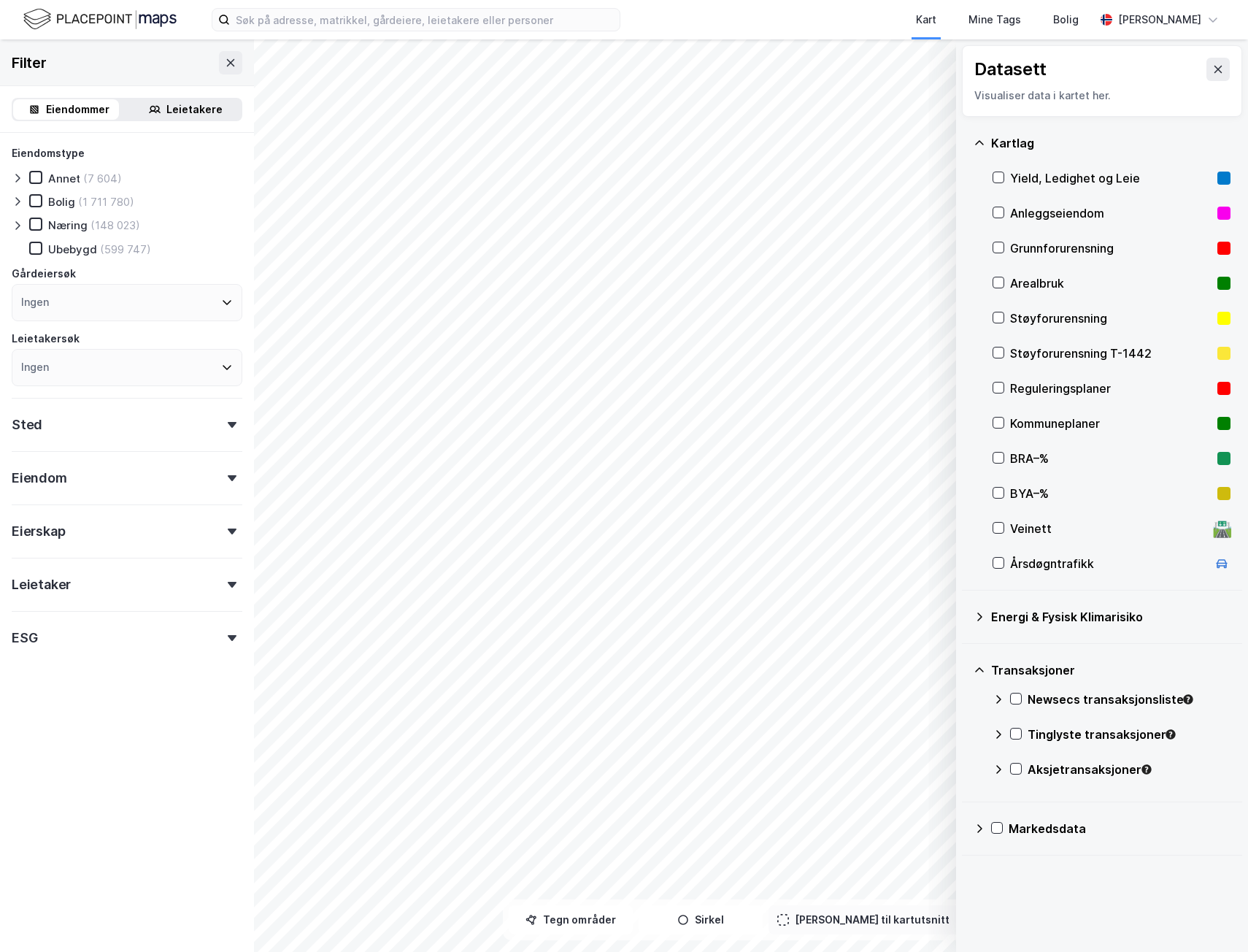
click at [980, 666] on icon at bounding box center [980, 670] width 12 height 12
click at [974, 144] on icon at bounding box center [980, 143] width 12 height 12
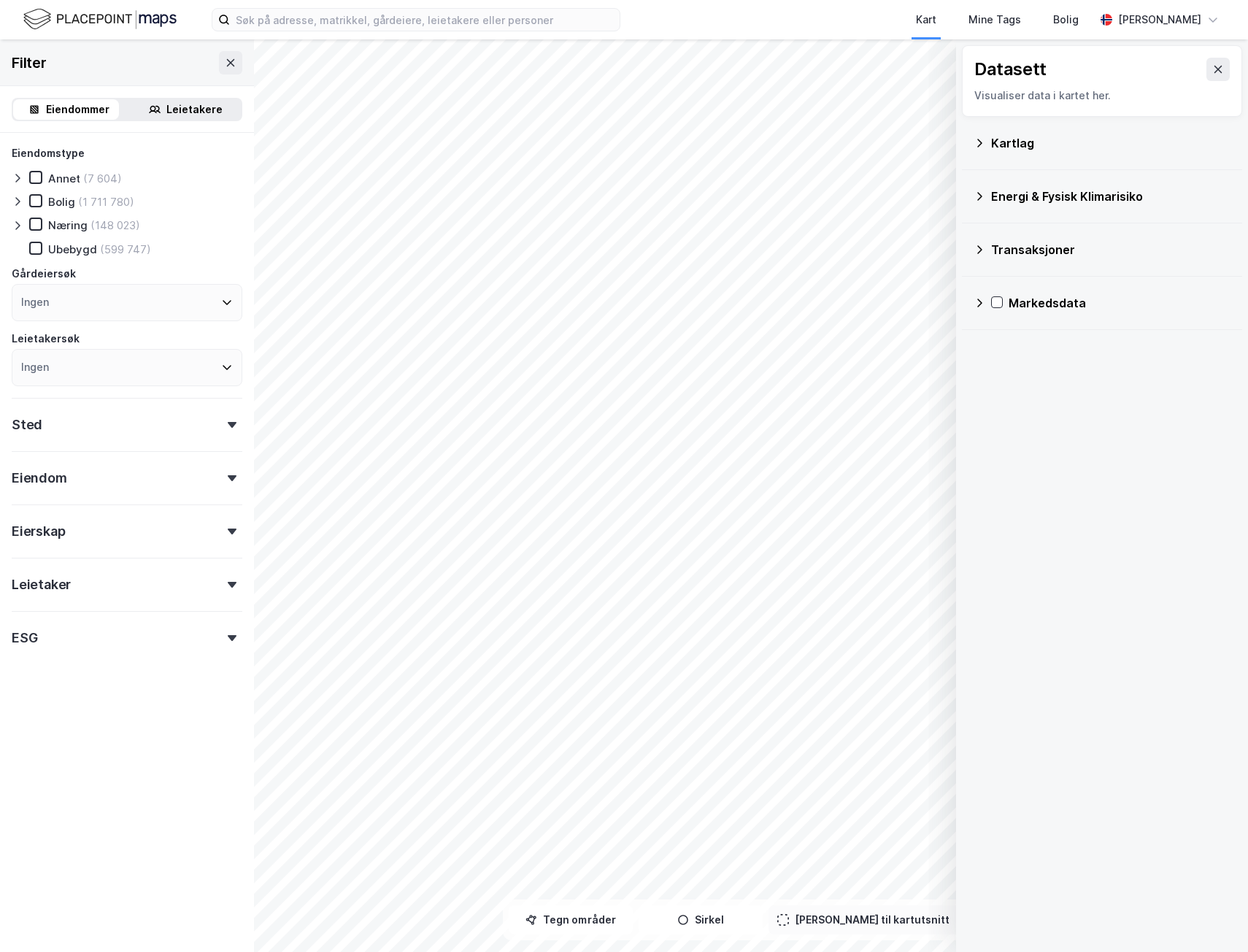
click at [977, 292] on div "Markedsdata" at bounding box center [1102, 303] width 257 height 35
click at [977, 291] on div "Markedsdata" at bounding box center [1102, 303] width 257 height 35
click at [1212, 70] on icon at bounding box center [1218, 70] width 12 height 12
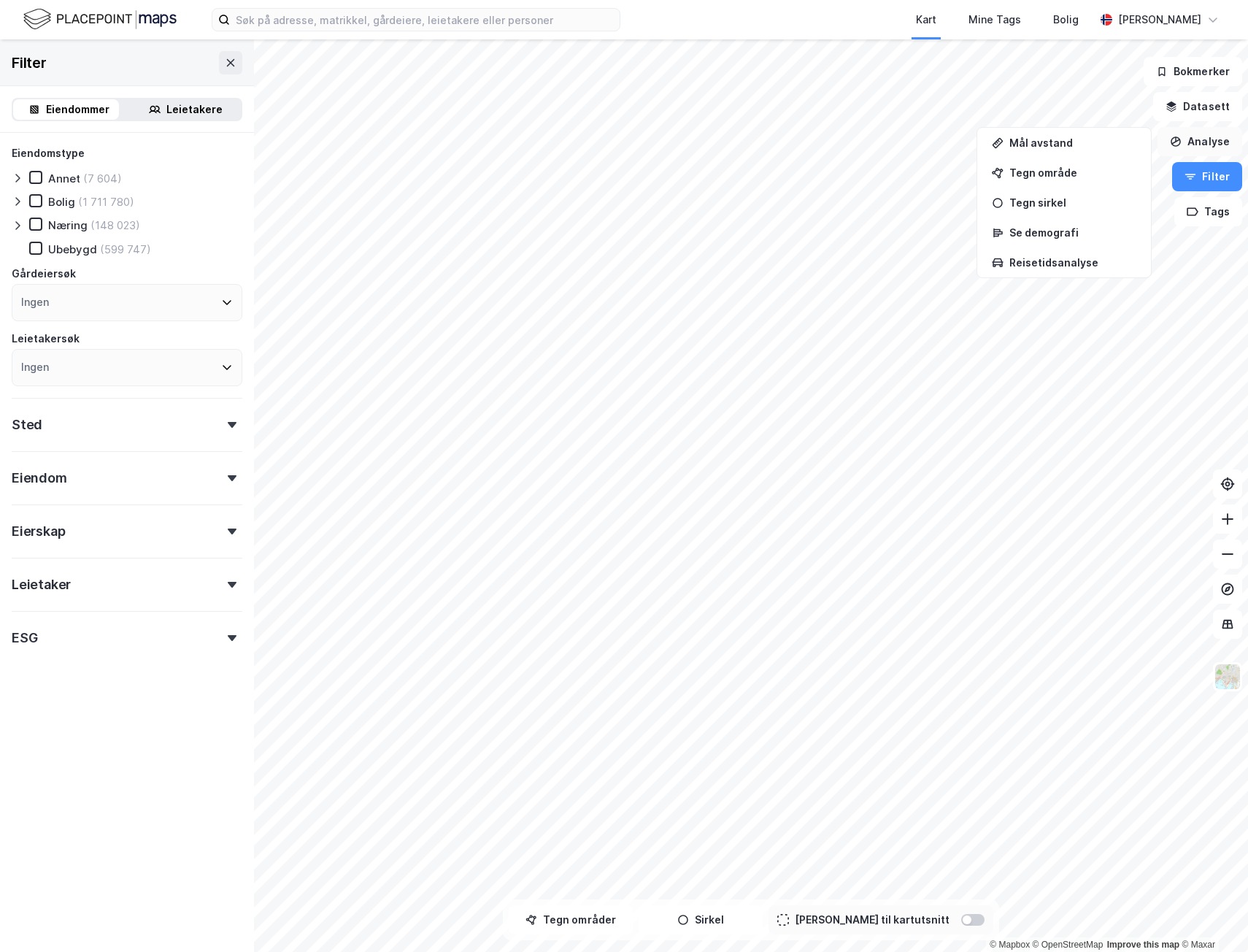
click at [1193, 141] on button "Analyse" at bounding box center [1199, 141] width 84 height 29
click at [1205, 105] on button "Datasett" at bounding box center [1197, 106] width 89 height 29
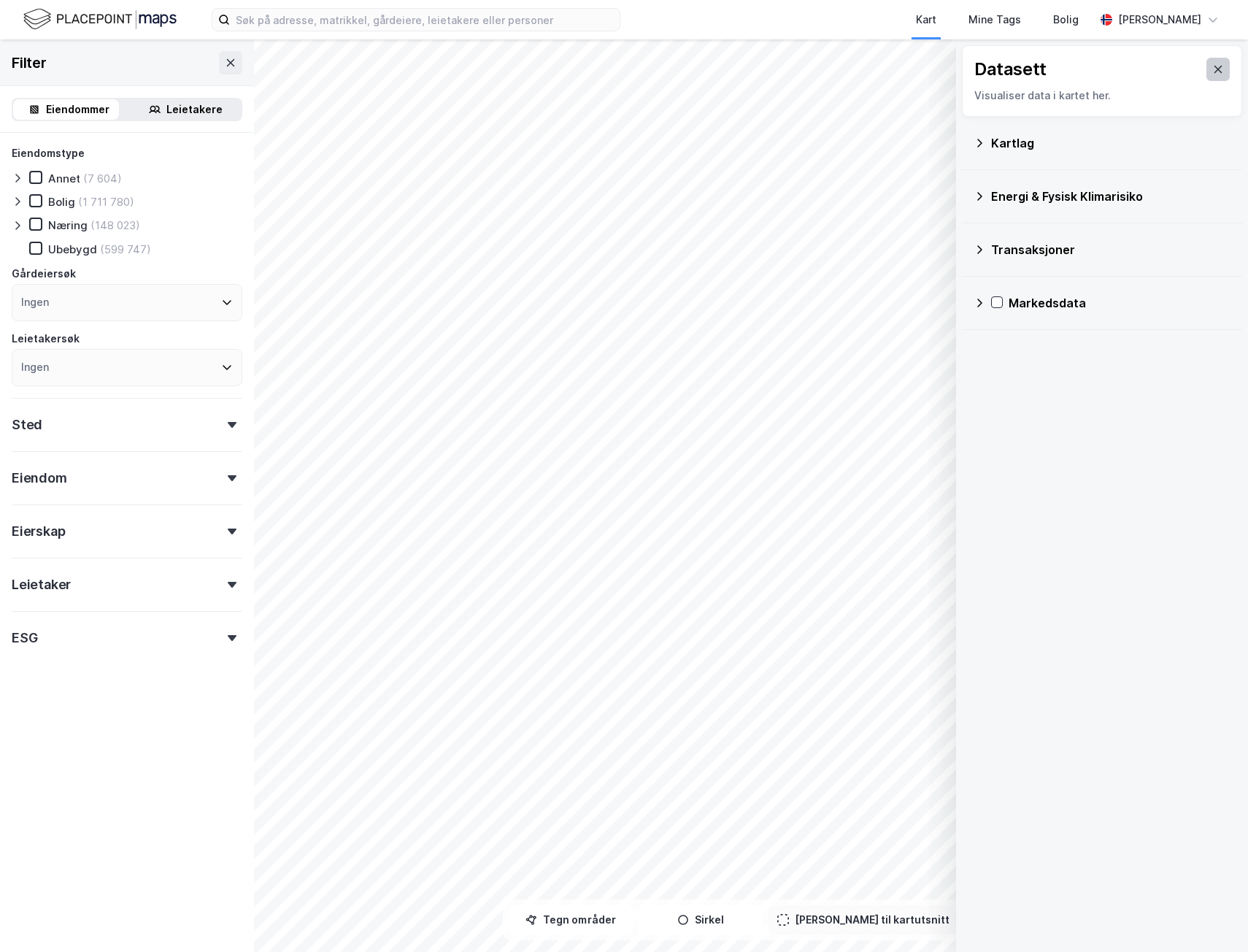
click at [1212, 67] on icon at bounding box center [1218, 70] width 12 height 12
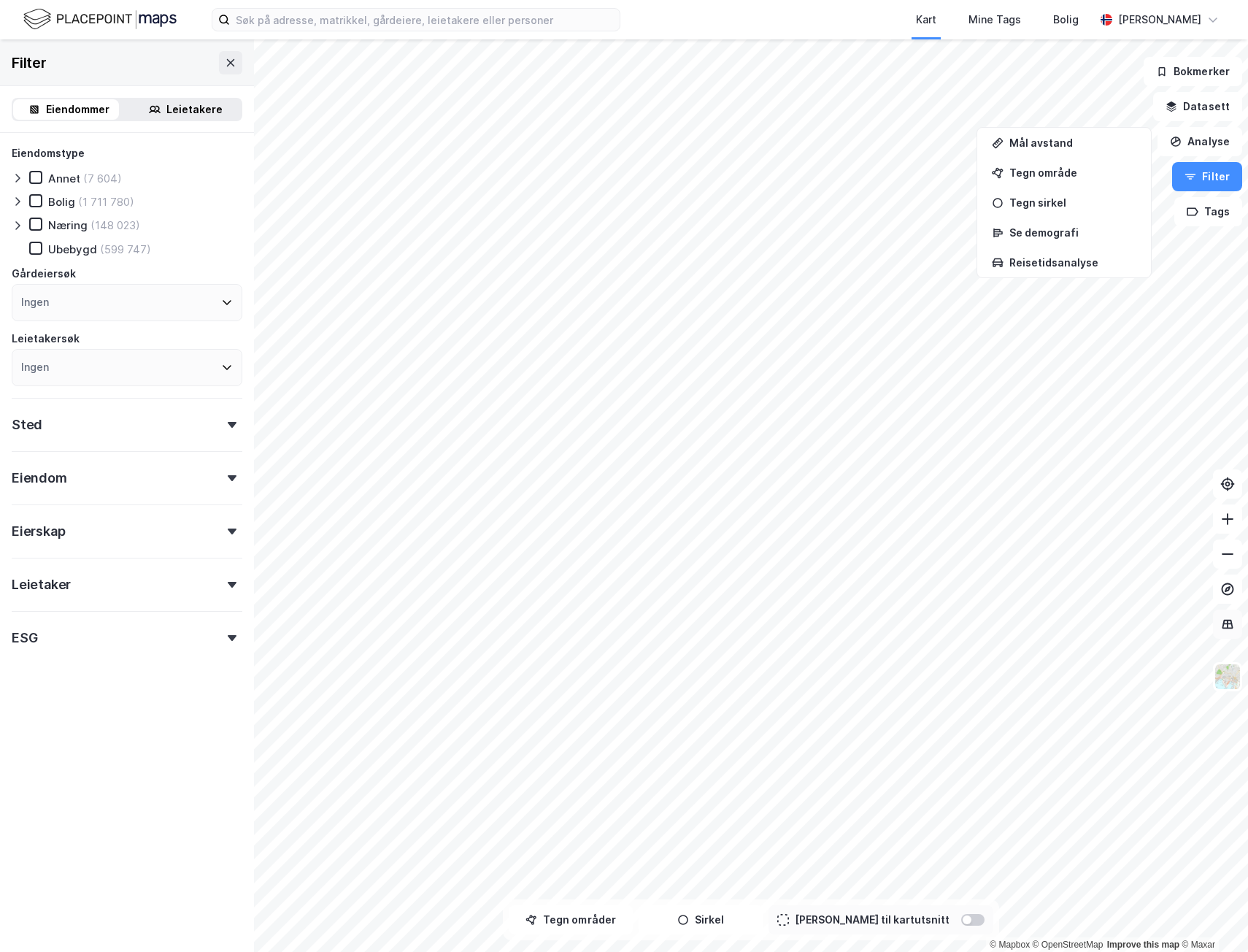
click at [1229, 635] on button at bounding box center [1227, 624] width 29 height 29
